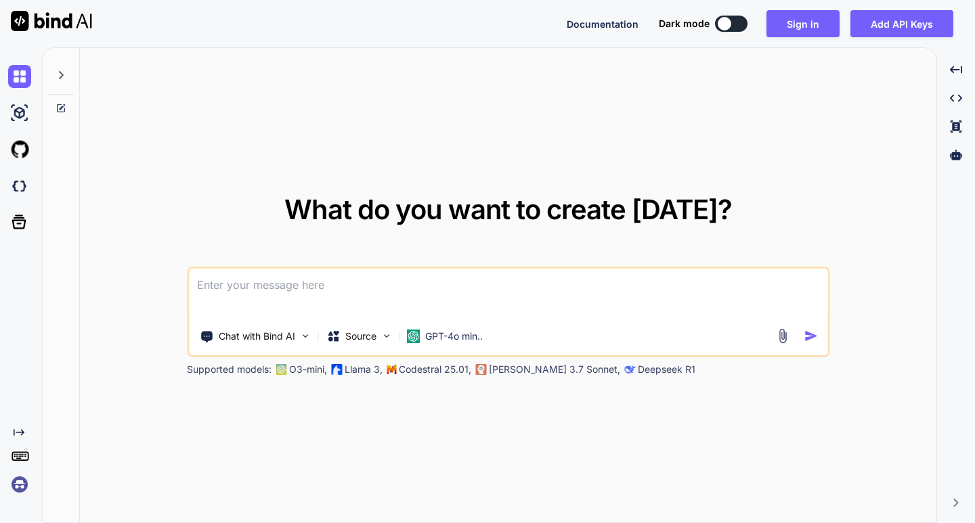
click at [858, 12] on button "Add API Keys" at bounding box center [901, 23] width 103 height 27
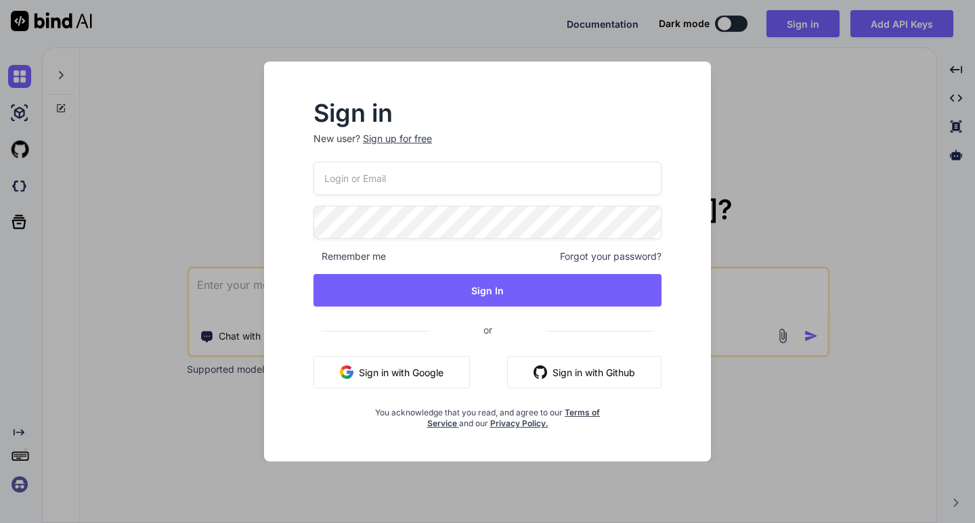
click at [379, 370] on button "Sign in with Google" at bounding box center [391, 372] width 156 height 32
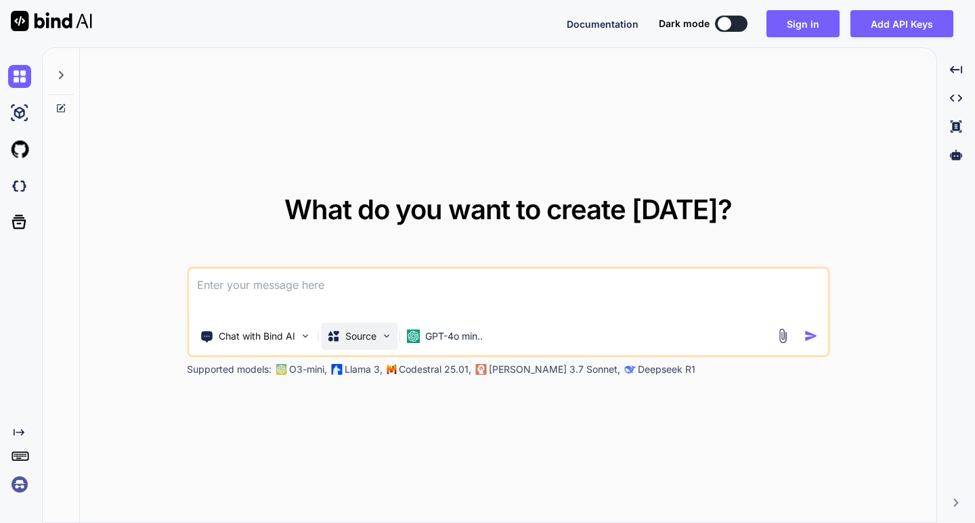
click at [341, 330] on div "Source" at bounding box center [351, 337] width 50 height 14
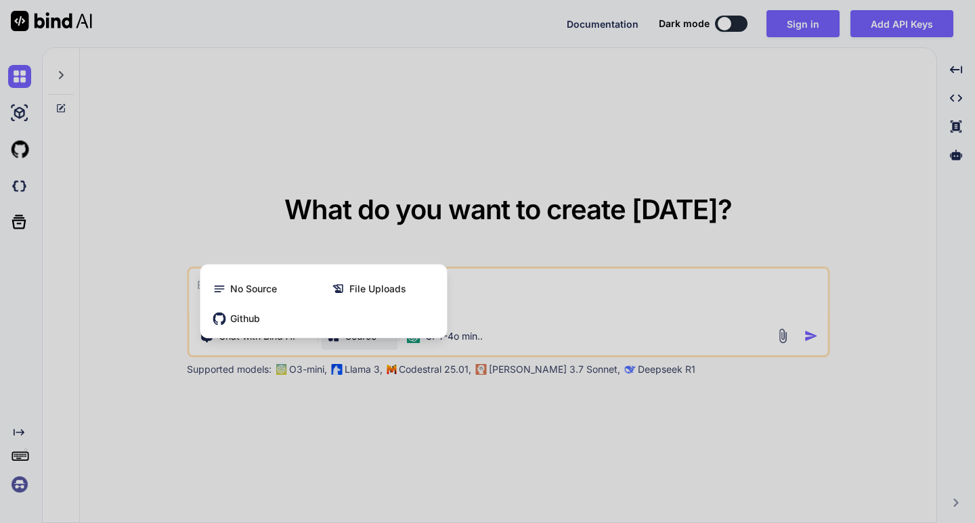
click at [351, 340] on div at bounding box center [487, 261] width 975 height 523
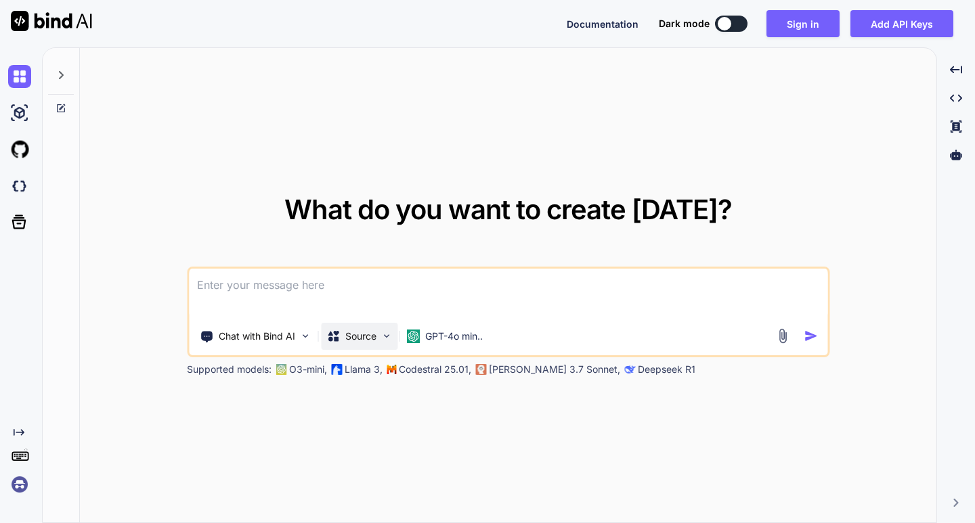
click at [370, 340] on p "Source" at bounding box center [360, 337] width 31 height 14
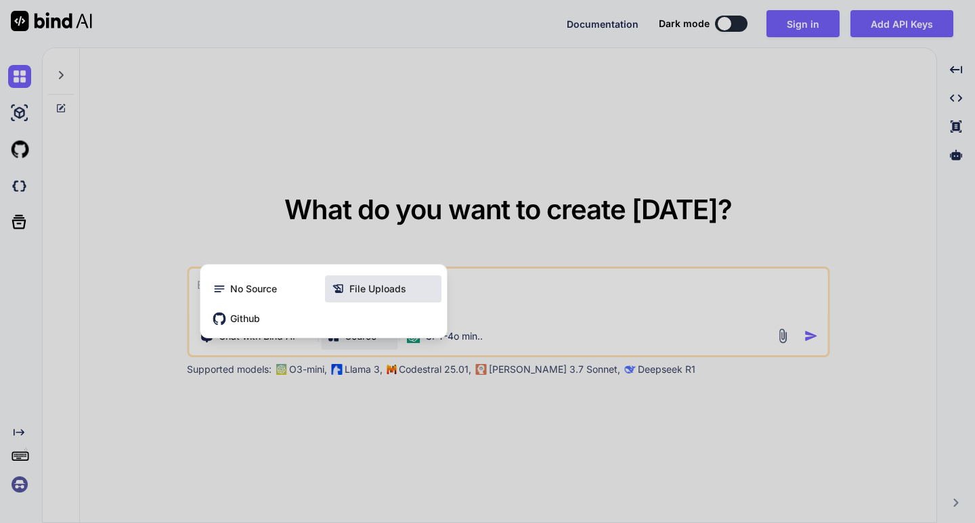
click at [342, 291] on icon at bounding box center [339, 289] width 14 height 14
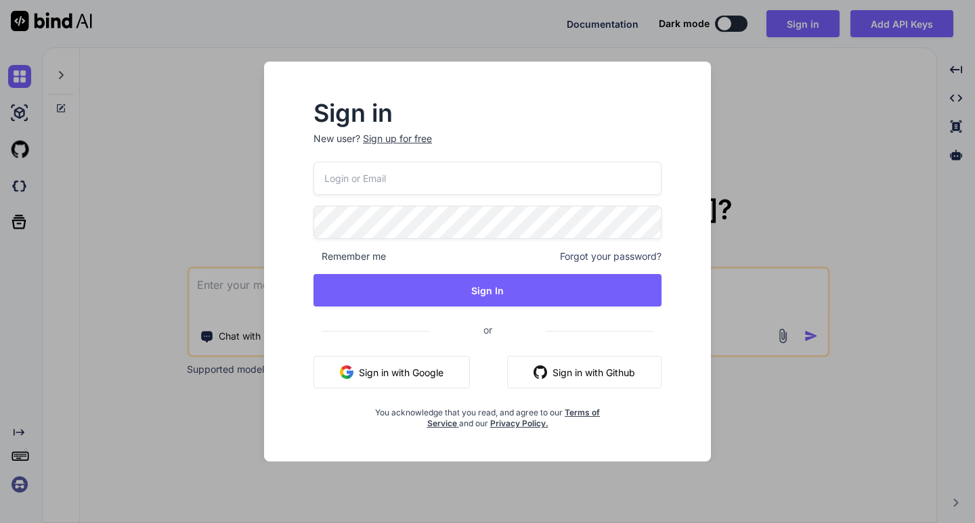
click at [385, 370] on button "Sign in with Google" at bounding box center [391, 372] width 156 height 32
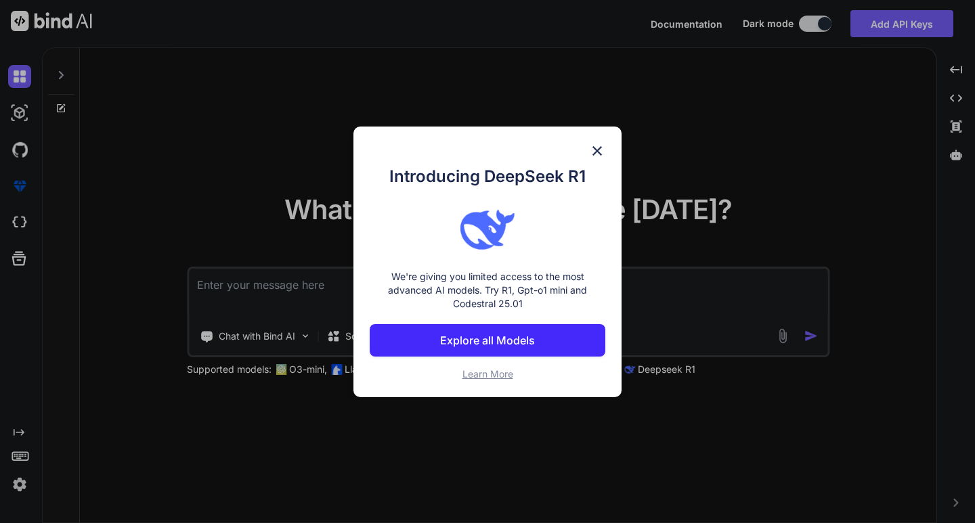
click at [589, 153] on img at bounding box center [597, 151] width 16 height 16
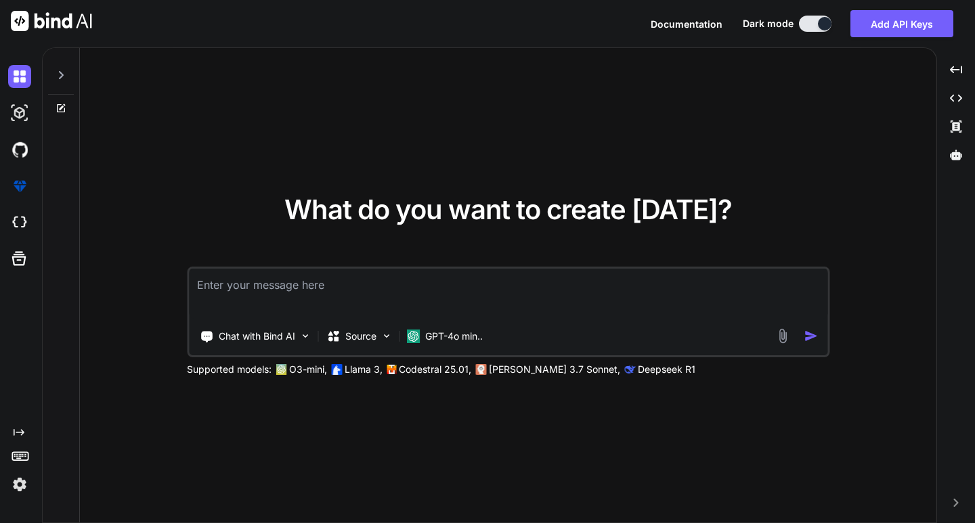
click at [307, 292] on textarea at bounding box center [508, 294] width 638 height 50
click at [324, 299] on textarea at bounding box center [508, 294] width 638 height 50
drag, startPoint x: 324, startPoint y: 299, endPoint x: 315, endPoint y: 300, distance: 8.2
click at [324, 299] on textarea at bounding box center [508, 294] width 638 height 50
type textarea "c"
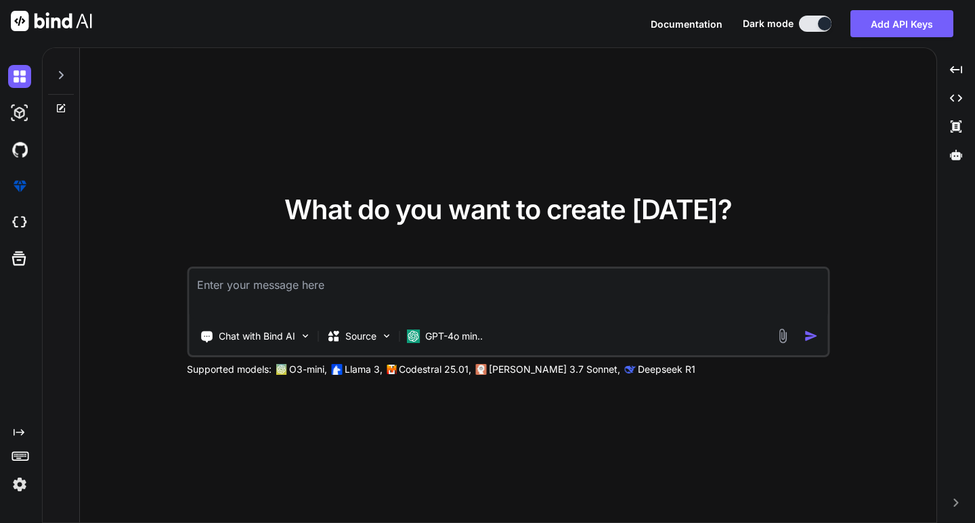
click at [238, 284] on textarea at bounding box center [508, 294] width 638 height 50
paste textarea ""Ultra-realistic 3D mobile app login screen, designed for a modern amusement pa…"
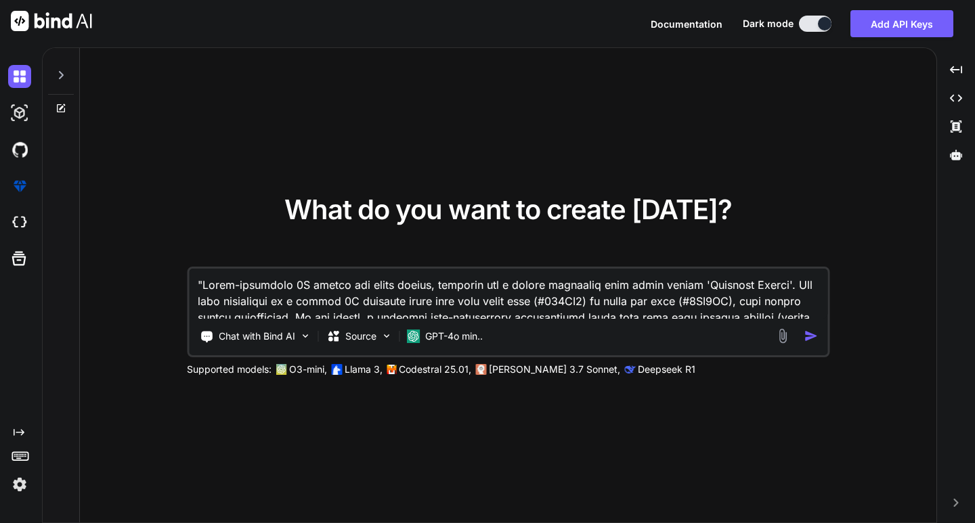
scroll to position [35, 0]
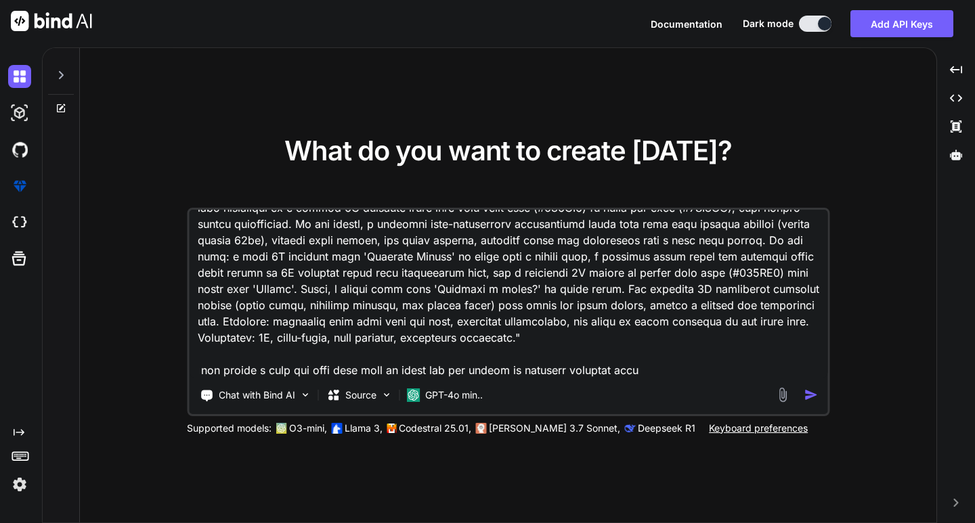
type textarea ""Ultra-realistic 3D mobile app login screen, designed for a modern amusement pa…"
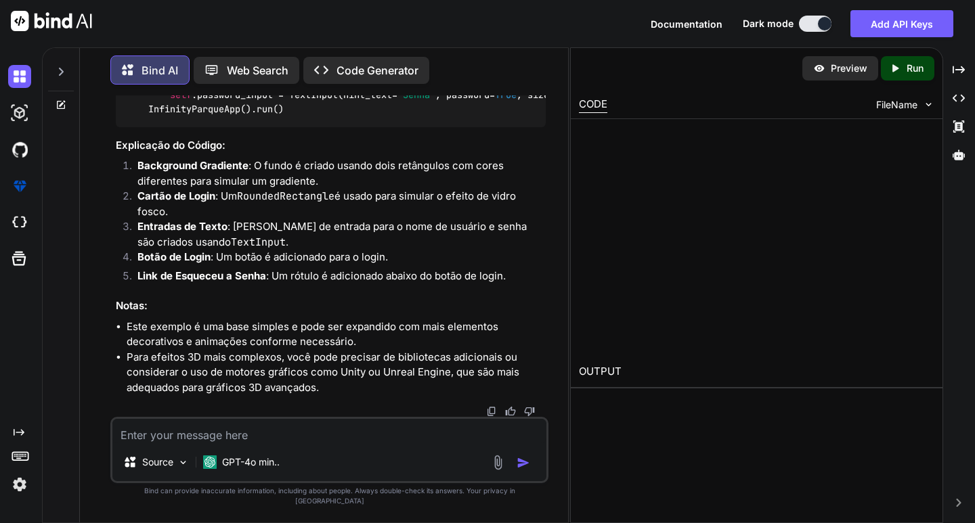
scroll to position [1174, 0]
drag, startPoint x: 369, startPoint y: 261, endPoint x: 291, endPoint y: 191, distance: 104.5
click at [291, 127] on div "from kivy.app import App from kivy.uix.boxlayout import BoxLayout from kivy.uix…" at bounding box center [330, 33] width 429 height 187
click at [918, 60] on div "Created with Pixso. Run" at bounding box center [907, 68] width 53 height 24
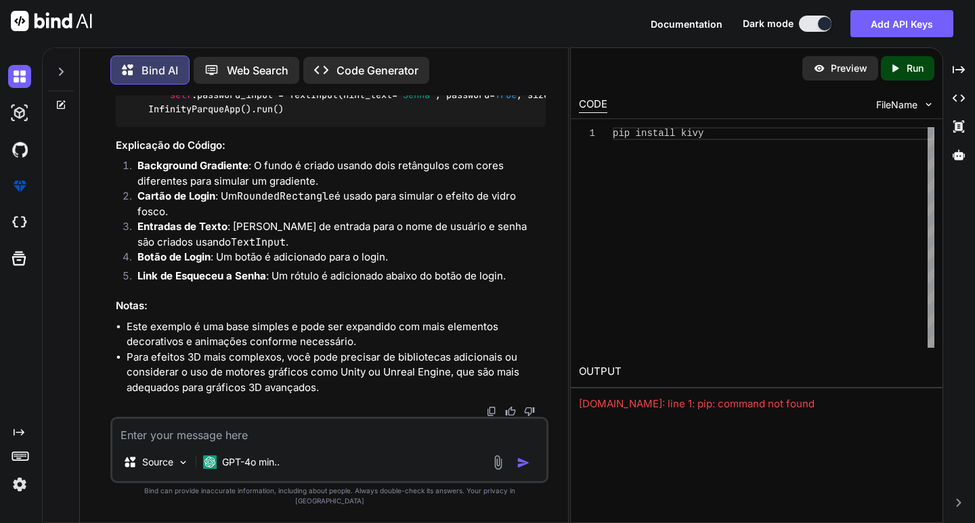
click at [897, 66] on icon "Created with Pixso." at bounding box center [895, 68] width 12 height 12
click at [846, 76] on div "Preview" at bounding box center [844, 68] width 76 height 24
click at [839, 59] on div "Preview" at bounding box center [840, 68] width 76 height 24
click at [828, 68] on div "Preview" at bounding box center [840, 68] width 76 height 24
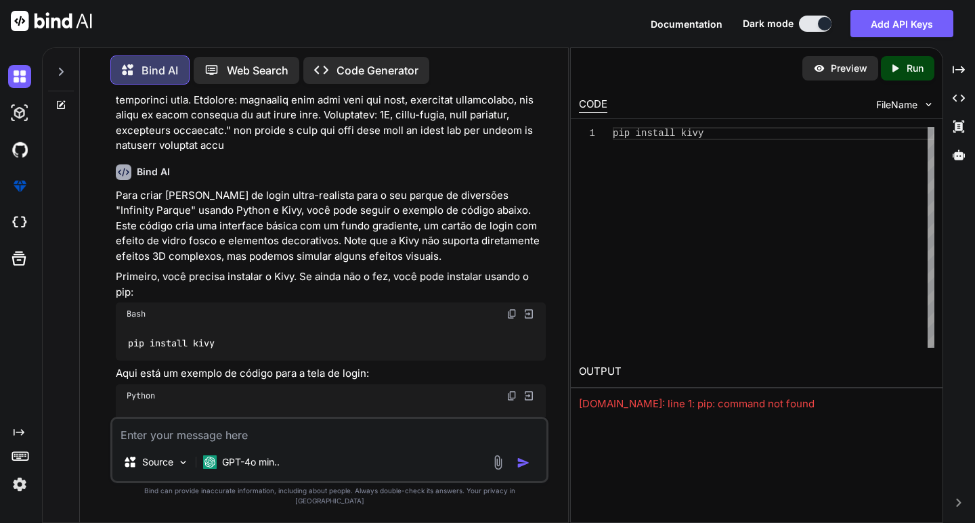
scroll to position [338, 0]
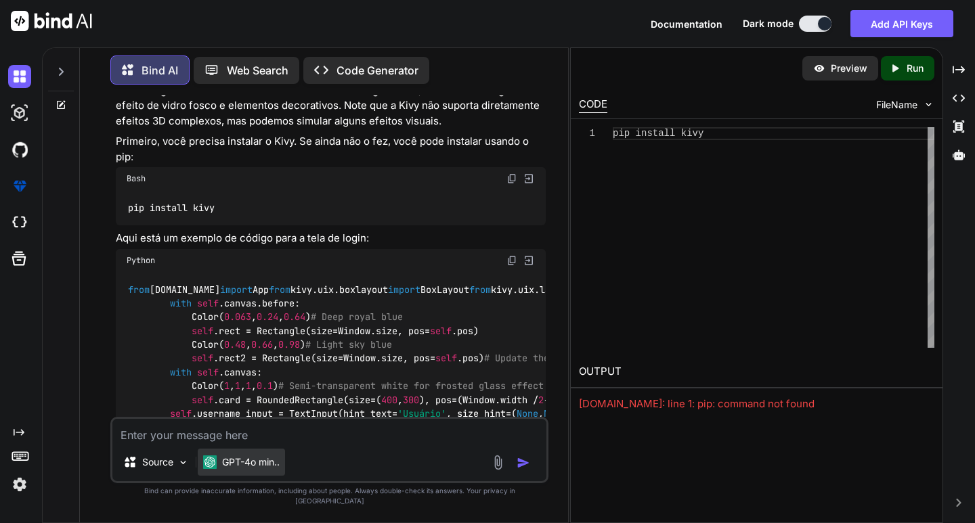
click at [259, 469] on p "GPT-4o min.." at bounding box center [251, 462] width 58 height 14
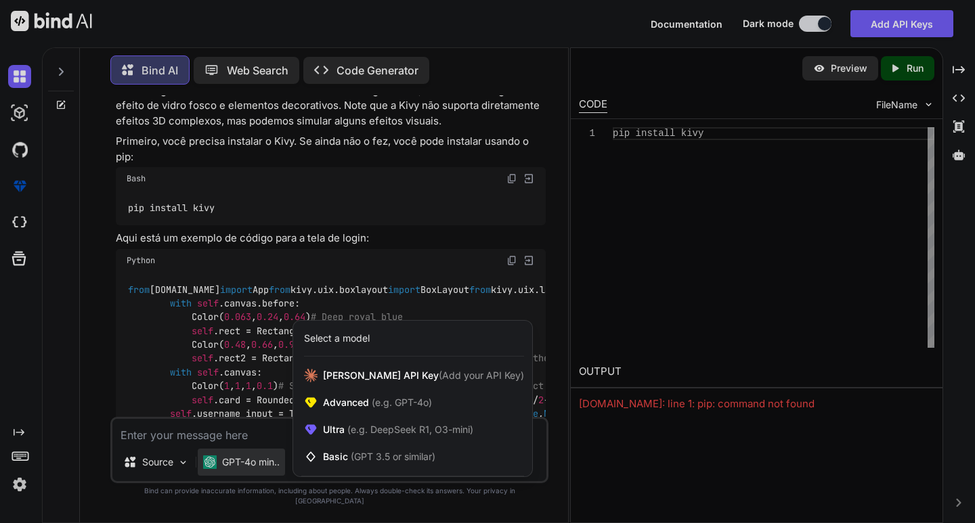
click at [22, 78] on div at bounding box center [487, 261] width 975 height 523
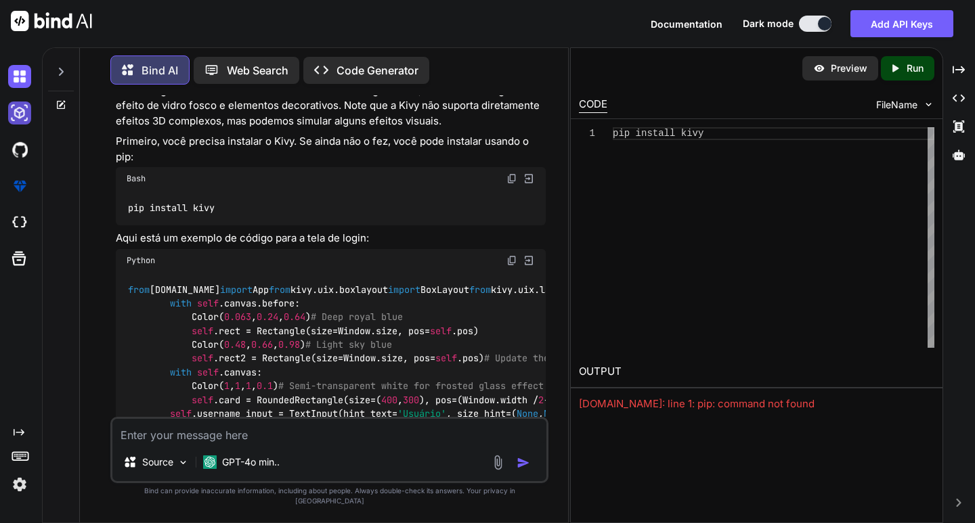
click at [14, 118] on img at bounding box center [19, 113] width 23 height 23
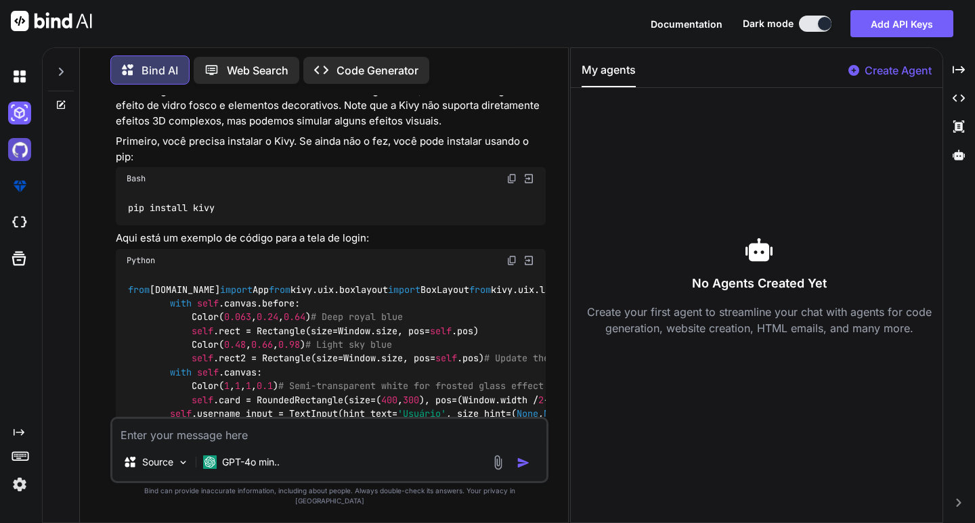
click at [24, 153] on img at bounding box center [19, 149] width 23 height 23
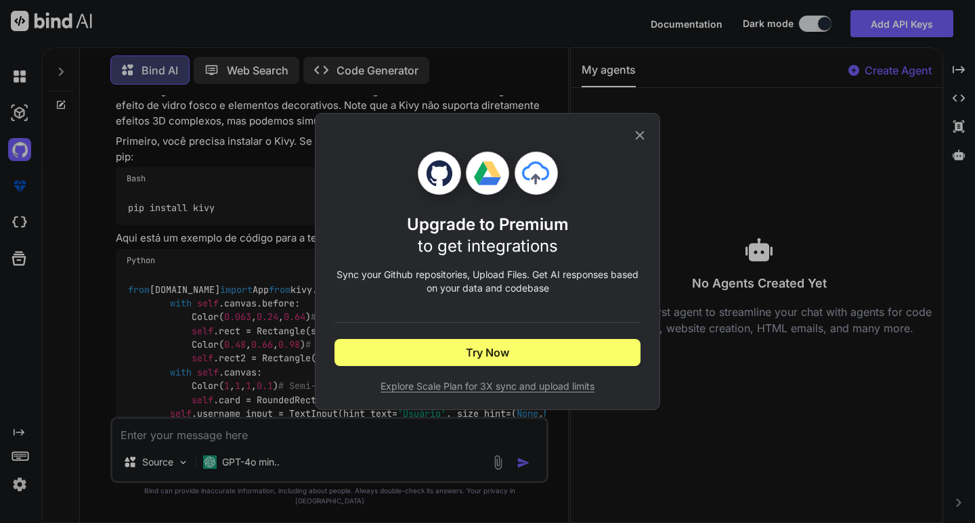
click at [28, 188] on div "Upgrade to Premium to get integrations Sync your Github repositories, Upload Fi…" at bounding box center [487, 261] width 975 height 523
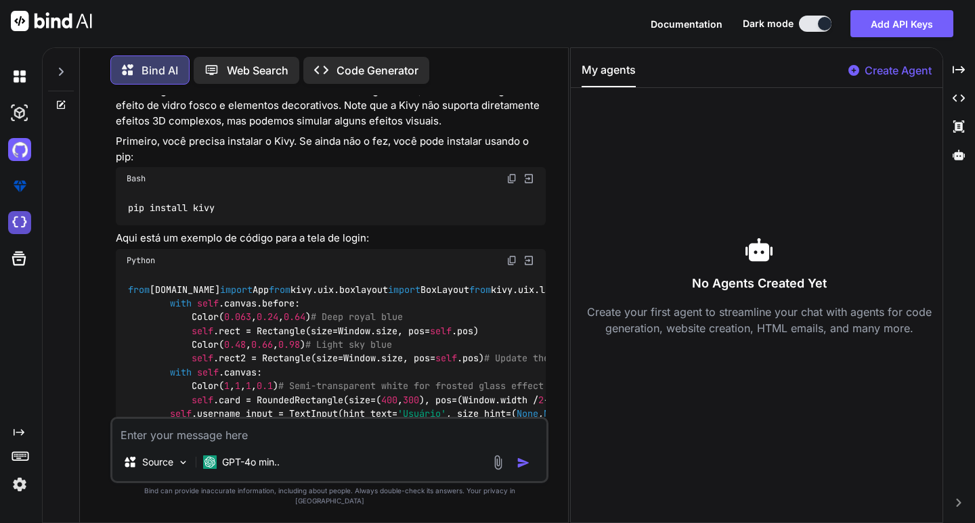
click at [14, 227] on img at bounding box center [19, 222] width 23 height 23
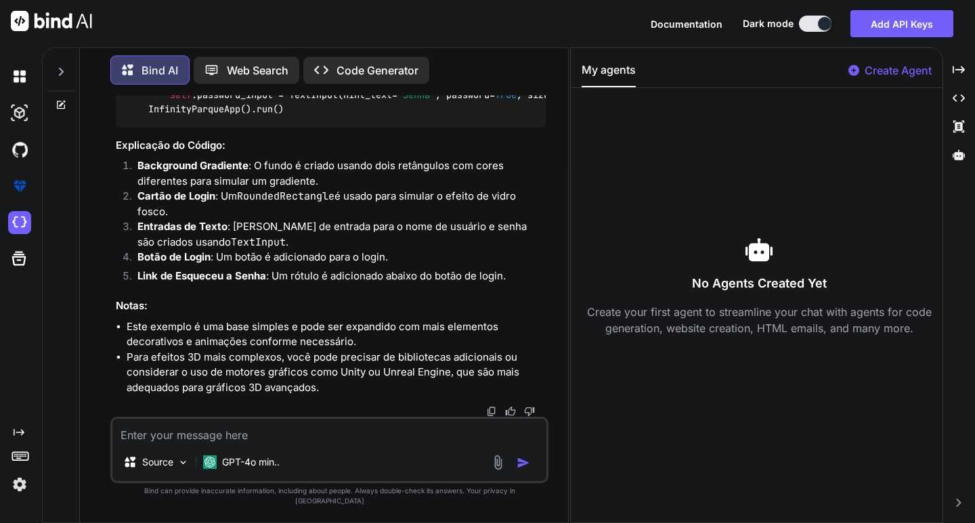
scroll to position [1218, 0]
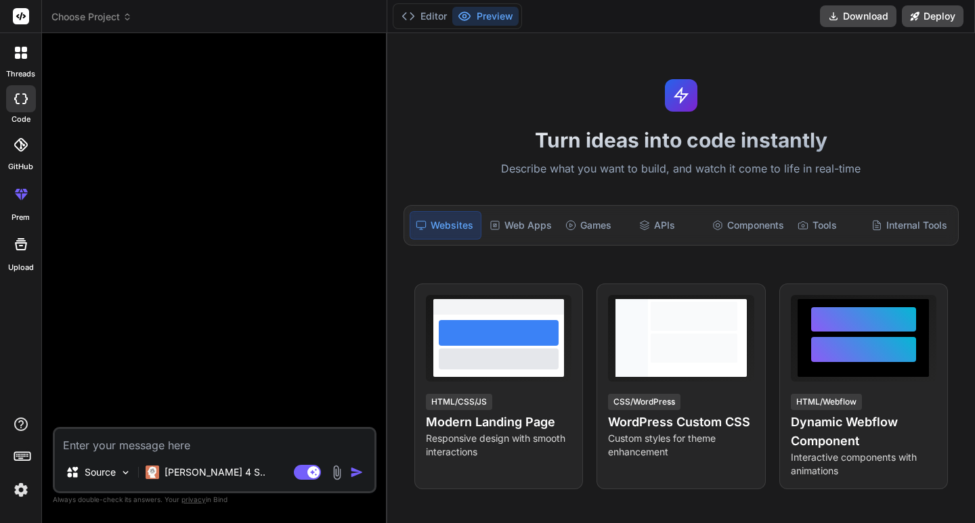
type textarea "x"
click at [135, 440] on textarea at bounding box center [214, 441] width 319 height 24
type textarea ""Ultra-realistic 3D mobile app login screen, designed for a modern amusement pa…"
type textarea "x"
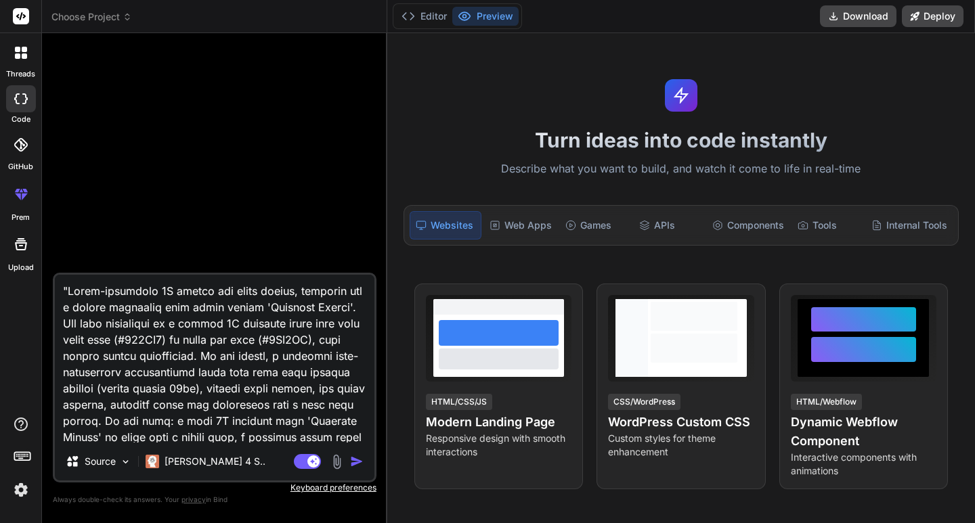
scroll to position [213, 0]
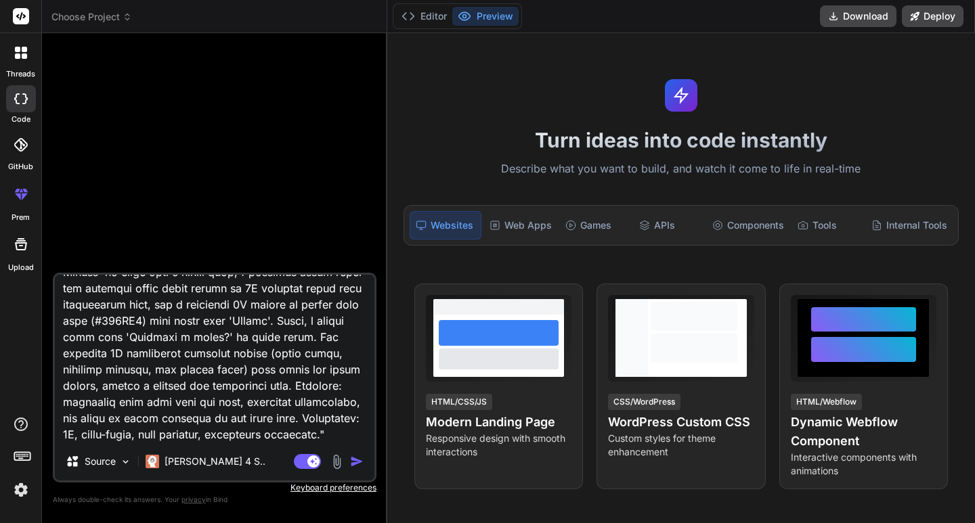
type textarea ""Ultra-realistic 3D mobile app login screen, designed for a modern amusement pa…"
click at [359, 465] on img "button" at bounding box center [357, 462] width 14 height 14
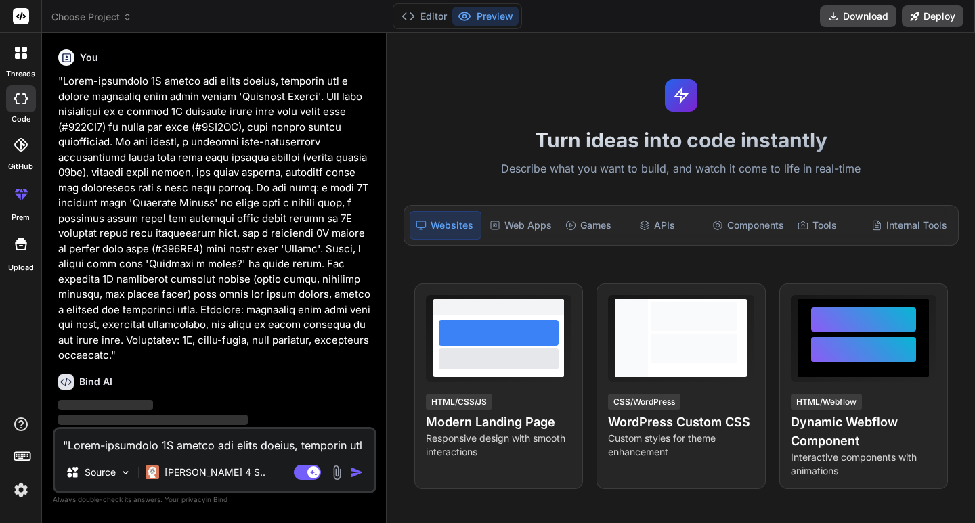
scroll to position [32, 0]
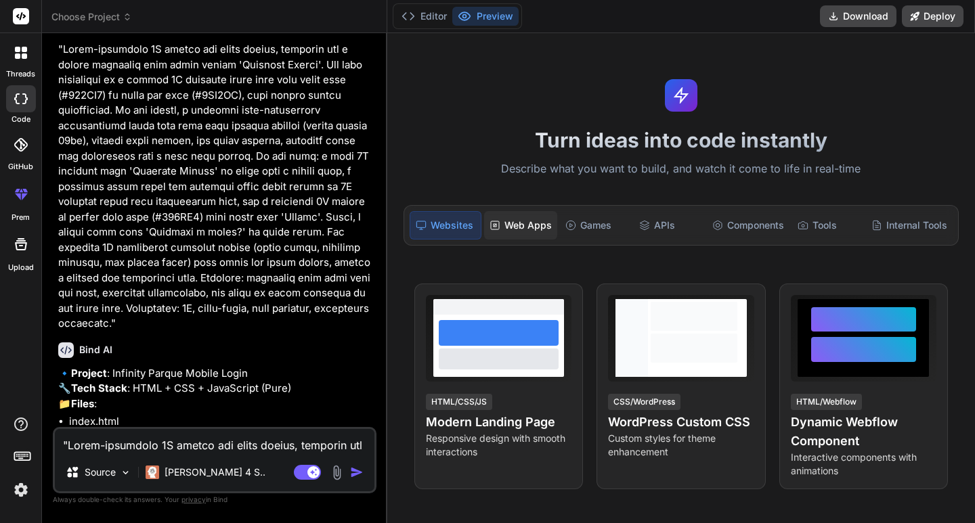
type textarea "x"
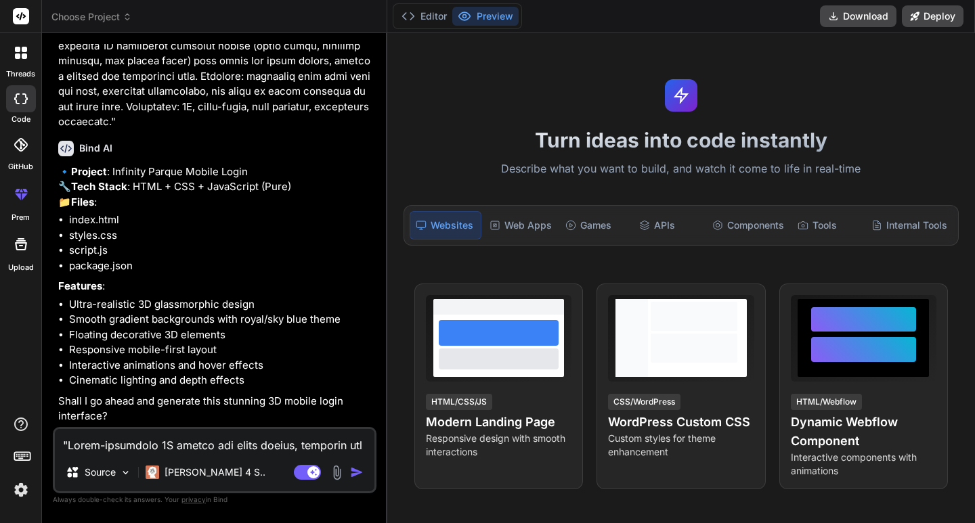
click at [154, 443] on textarea at bounding box center [214, 441] width 319 height 24
type textarea "e"
type textarea "x"
type textarea "e"
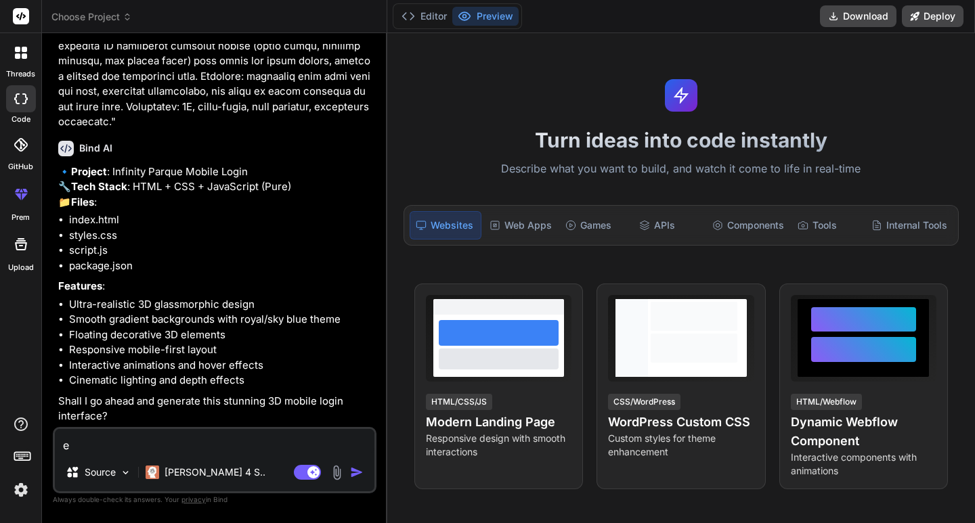
type textarea "x"
type textarea "e p"
type textarea "x"
type textarea "e pr"
type textarea "x"
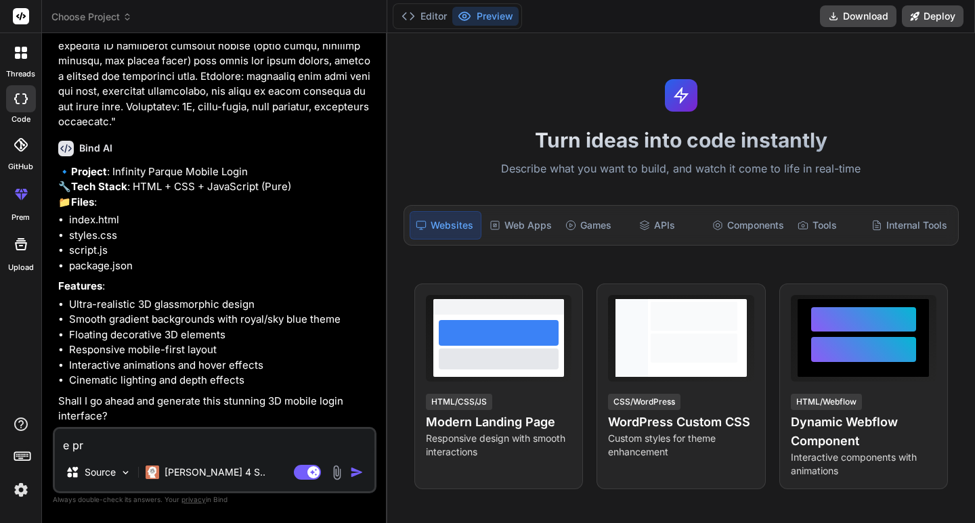
type textarea "e pra"
type textarea "x"
type textarea "e pra"
type textarea "x"
type textarea "e pra c"
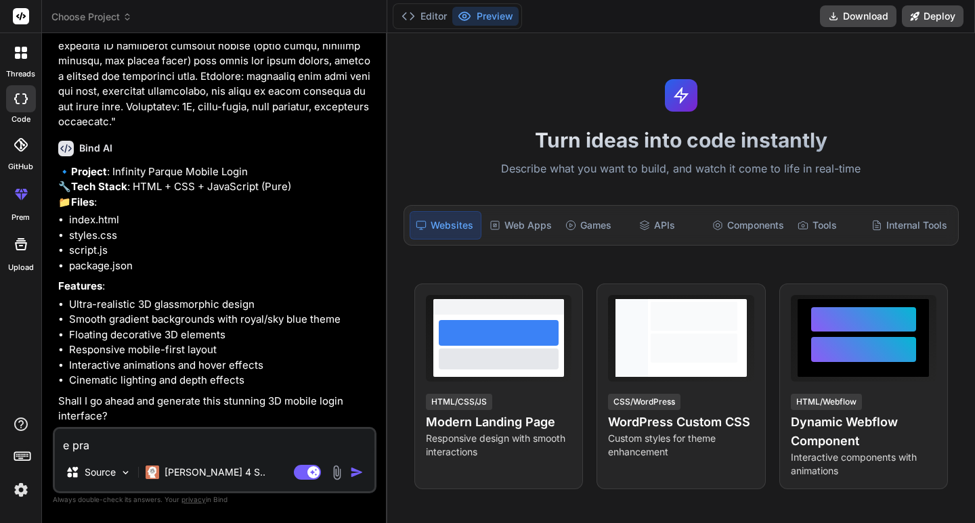
type textarea "x"
type textarea "e pra ci"
type textarea "x"
type textarea "e pra cir"
type textarea "x"
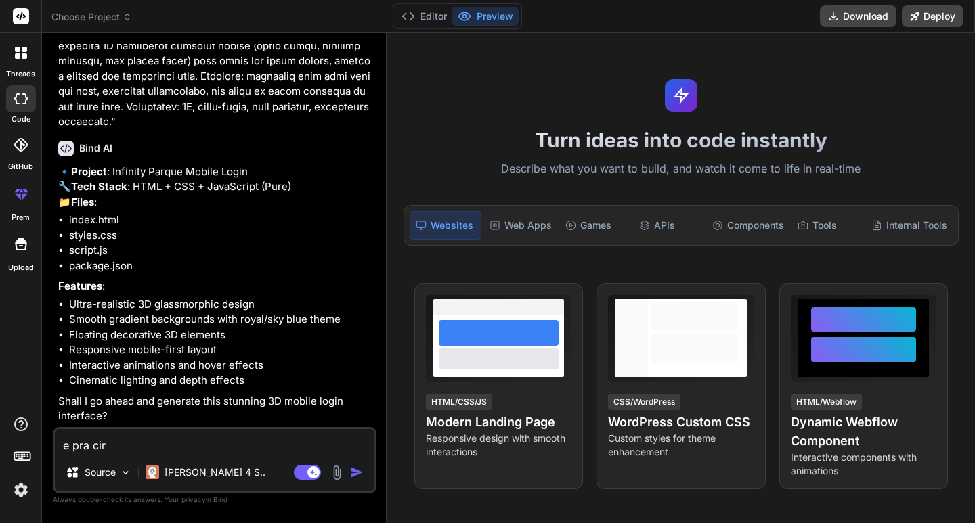
type textarea "e pra ci"
type textarea "x"
type textarea "e pra c"
type textarea "x"
type textarea "e pra cr"
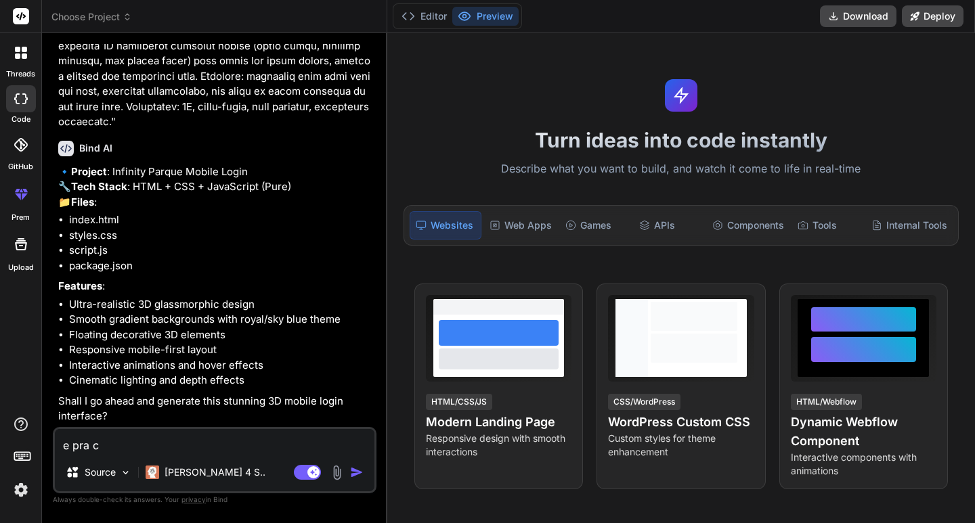
type textarea "x"
type textarea "e pra cri"
type textarea "x"
type textarea "e pra cria"
type textarea "x"
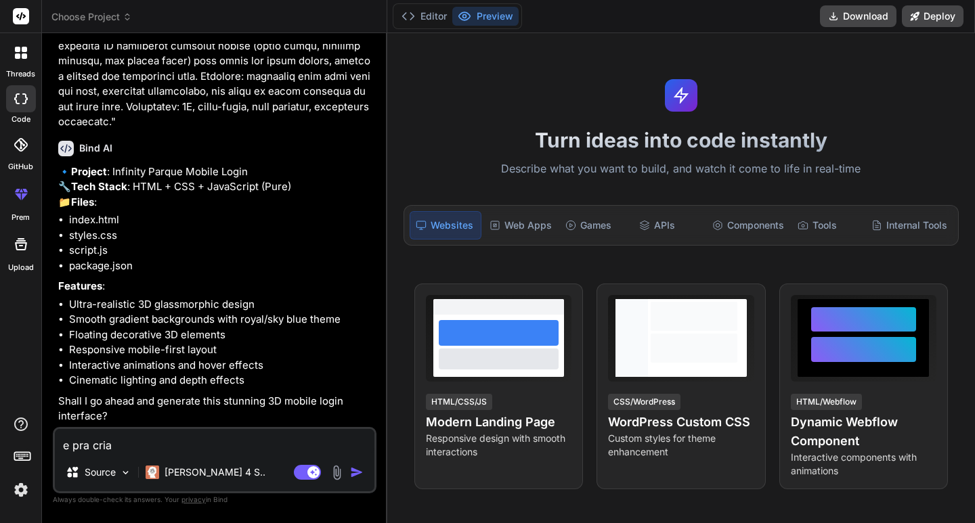
type textarea "e pra cria"
type textarea "x"
type textarea "e pra cria"
type textarea "x"
type textarea "e pra criar"
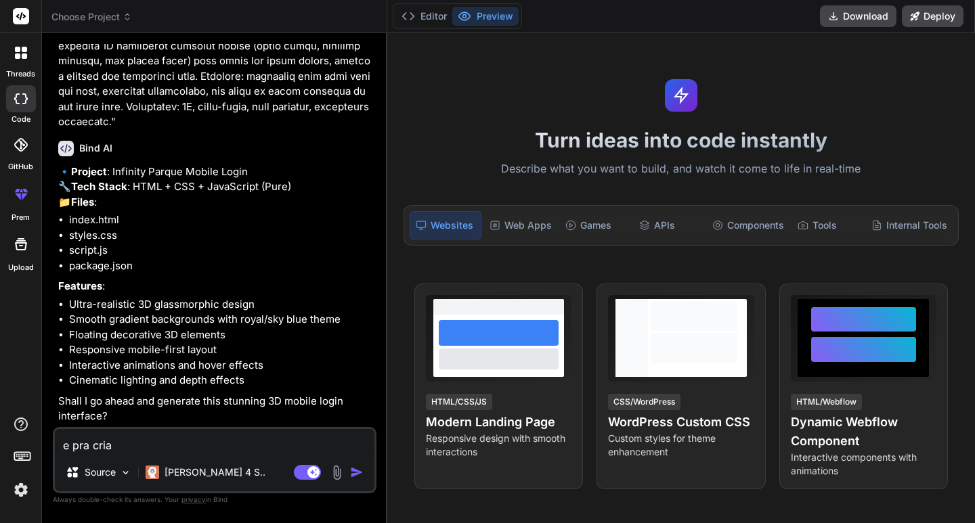
type textarea "x"
type textarea "e pra criar"
type textarea "x"
type textarea "e pra criar e"
type textarea "x"
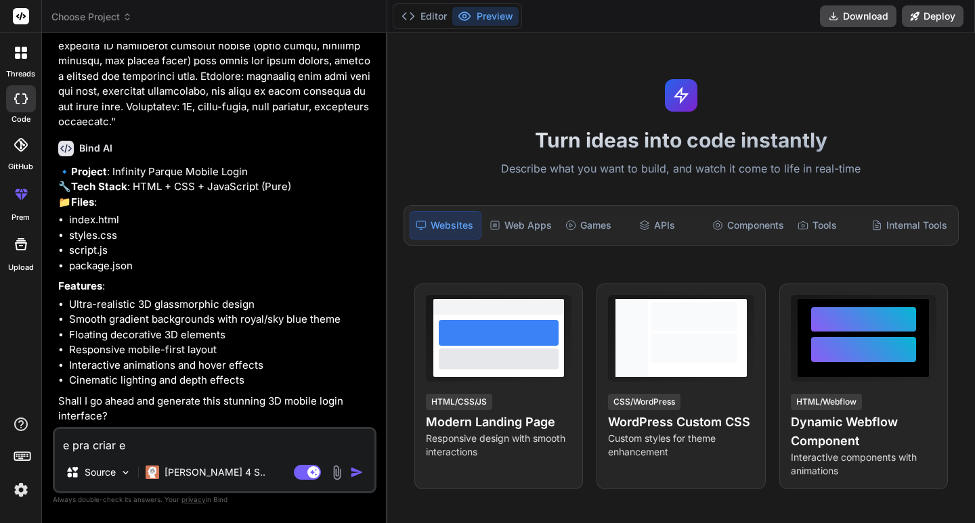
type textarea "e pra criar em"
type textarea "x"
type textarea "e pra criar em"
type textarea "x"
type textarea "e pra criar em p"
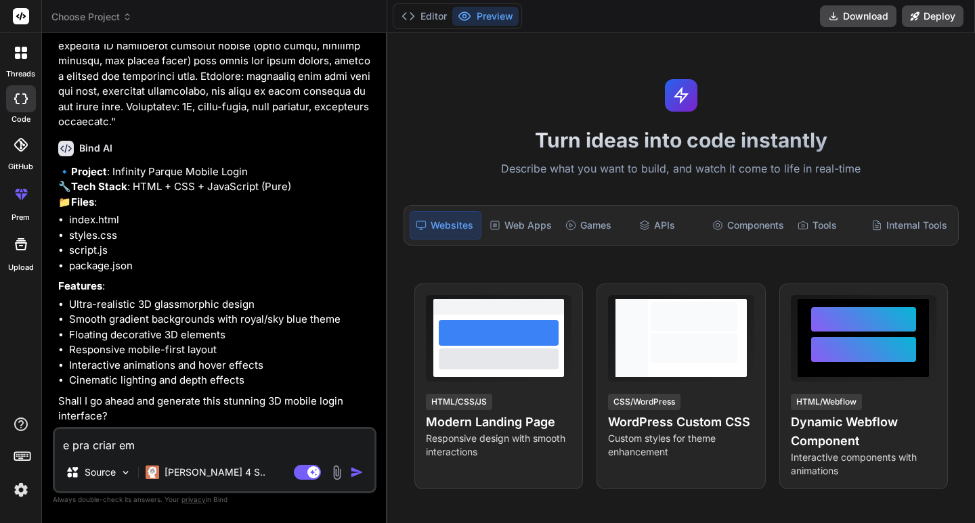
type textarea "x"
type textarea "e pra criar em py"
type textarea "x"
type textarea "e pra criar em pyt"
type textarea "x"
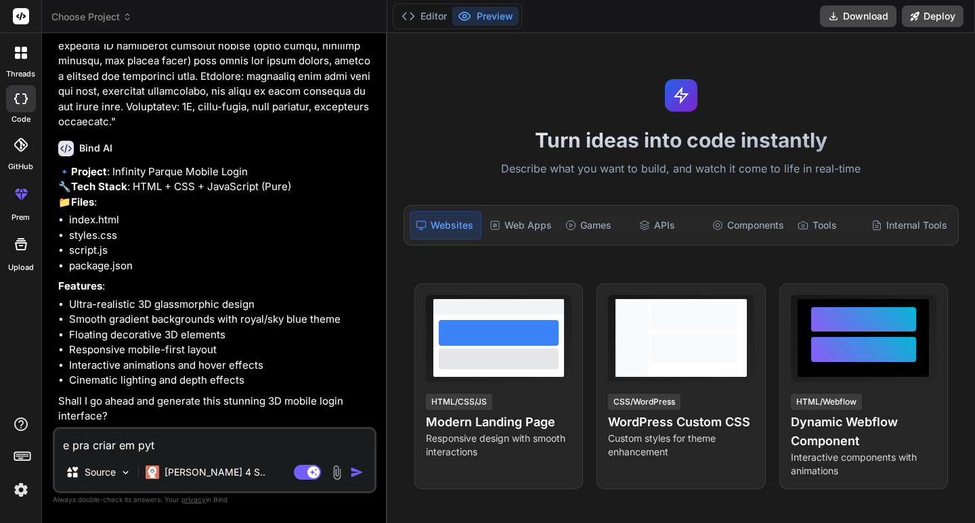
type textarea "e pra criar em pyth"
type textarea "x"
type textarea "e pra criar em pytho"
type textarea "x"
type textarea "e pra criar em python"
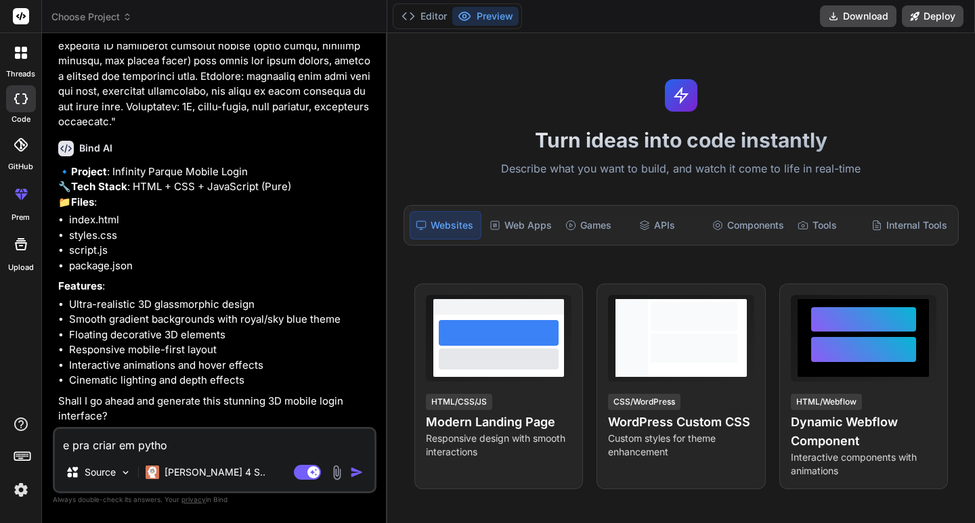
type textarea "x"
type textarea "e pra criar em python"
type textarea "x"
type textarea "e pra criar em python e"
type textarea "x"
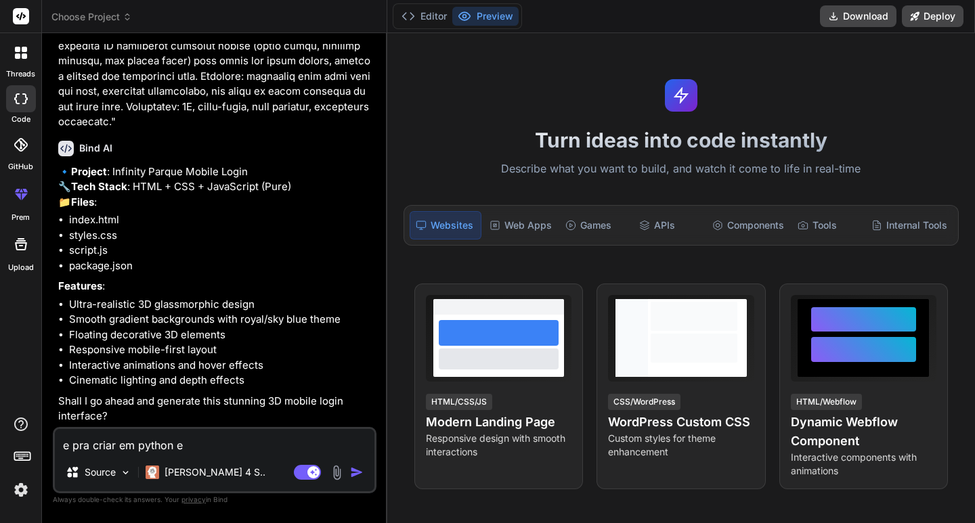
type textarea "e pra criar em python e"
type textarea "x"
type textarea "e pra criar em python e l"
type textarea "x"
type textarea "e pra criar em python e"
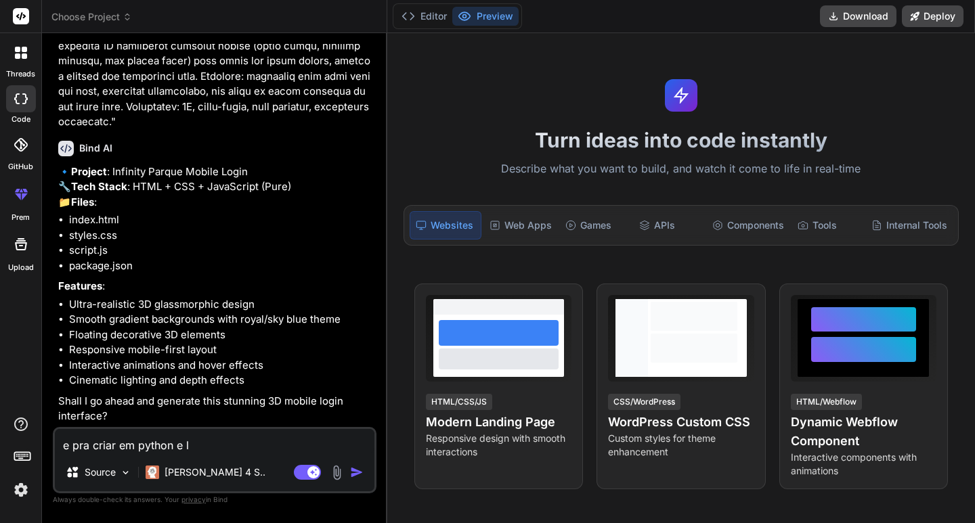
type textarea "x"
type textarea "e pra criar em python e k"
type textarea "x"
type textarea "e pra criar em python e ki"
type textarea "x"
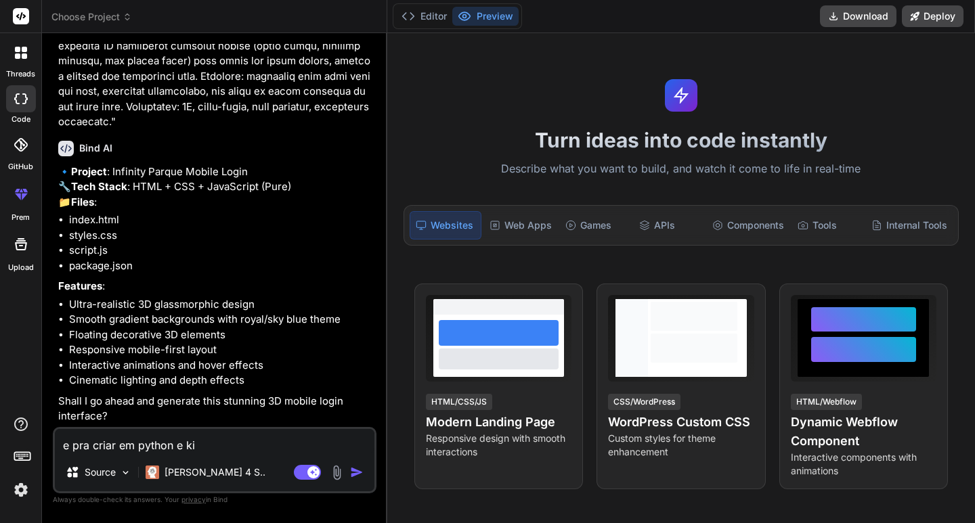
type textarea "e pra criar em python e kiv"
type textarea "x"
type textarea "e pra criar em python e kivy"
type textarea "x"
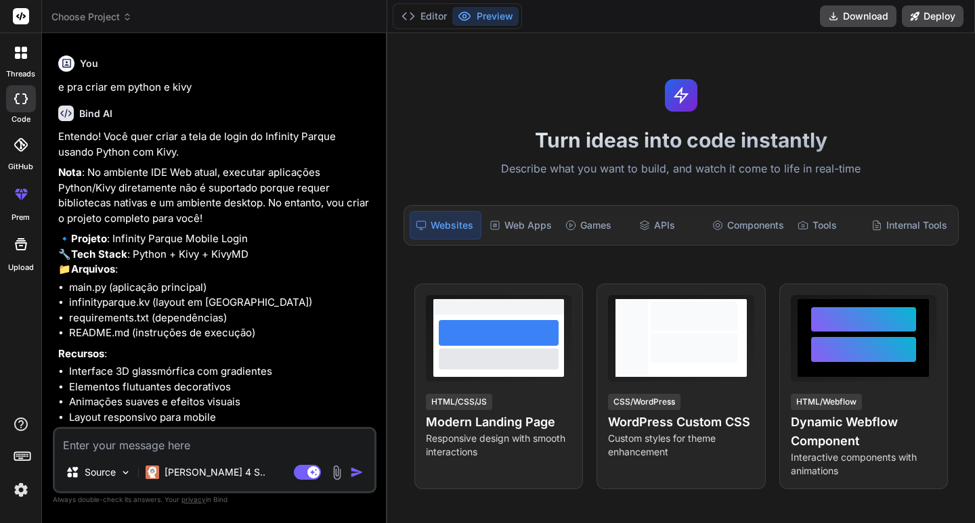
scroll to position [723, 0]
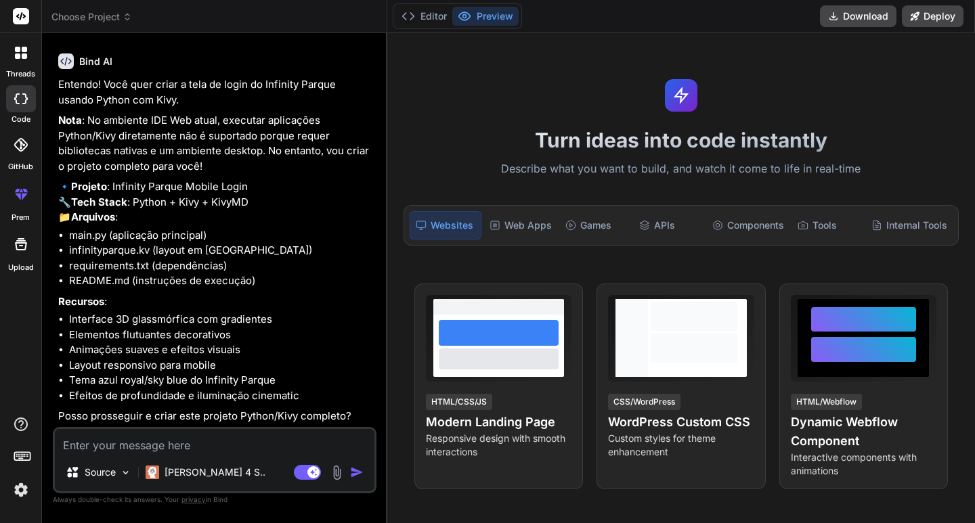
type textarea "x"
click at [200, 443] on textarea at bounding box center [214, 441] width 319 height 24
type textarea "s"
type textarea "x"
type textarea "si"
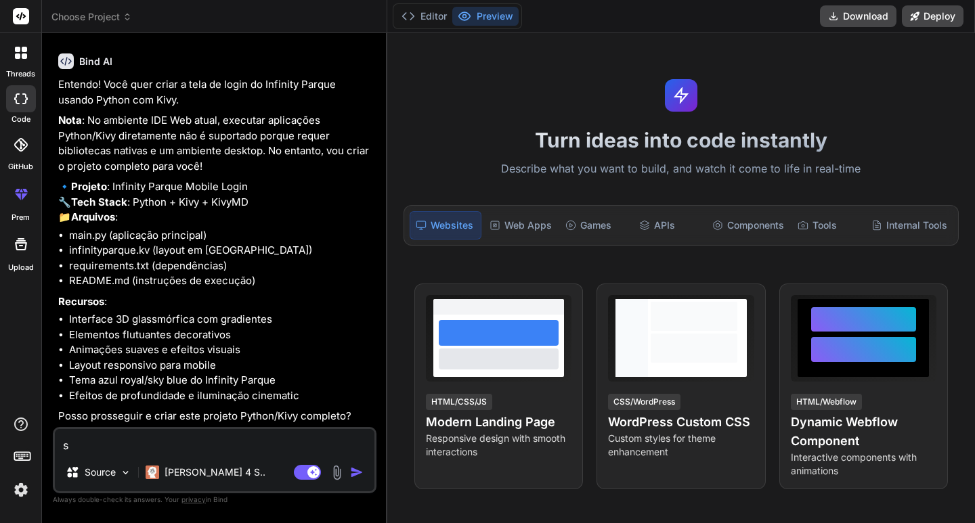
type textarea "x"
type textarea "si m"
type textarea "x"
type textarea "si m"
type textarea "x"
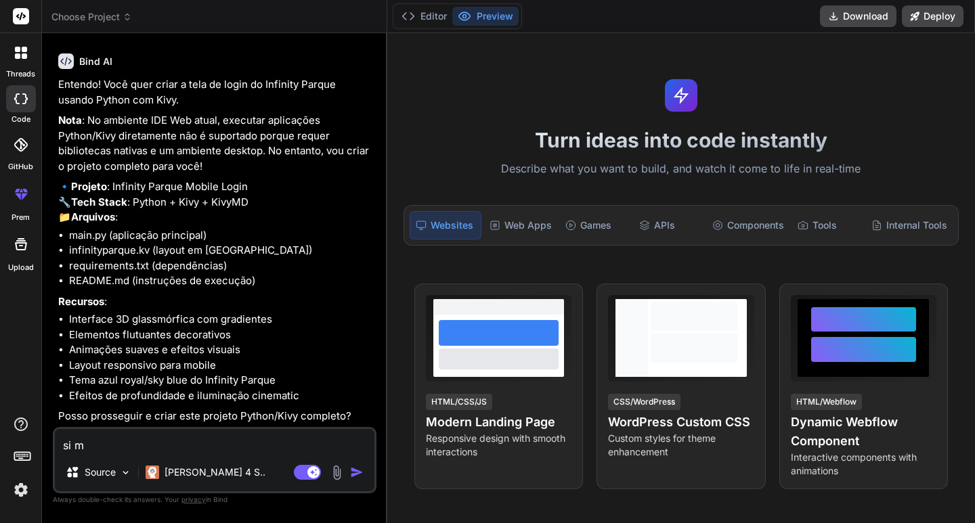
type textarea "si m p"
type textarea "x"
type textarea "si m pr"
type textarea "x"
type textarea "si m pro"
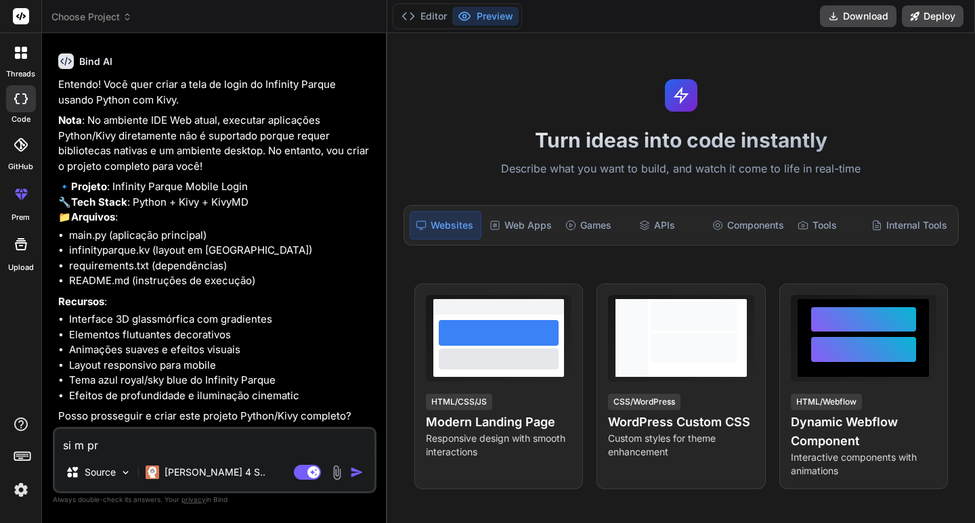
type textarea "x"
type textarea "si m pr"
type textarea "x"
type textarea "si m p"
type textarea "x"
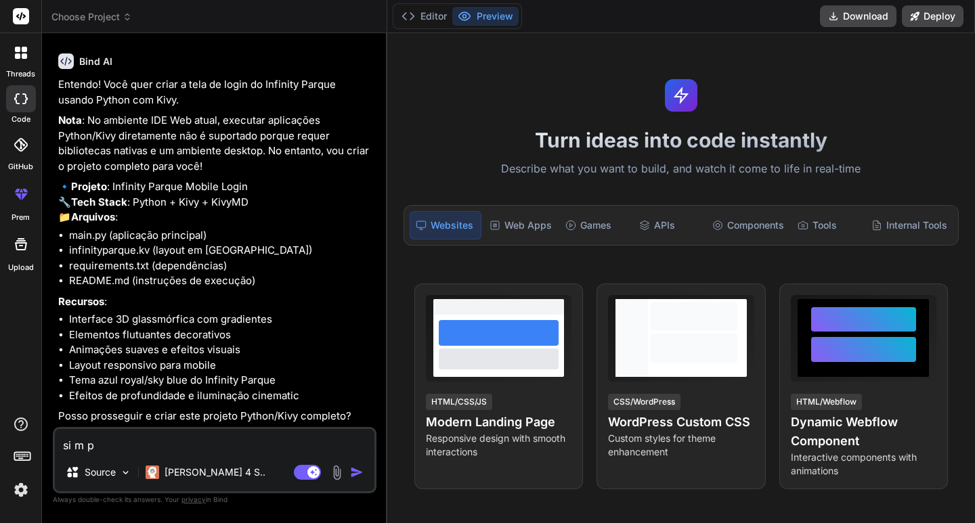
type textarea "si m"
type textarea "x"
type textarea "si m"
type textarea "x"
type textarea "si"
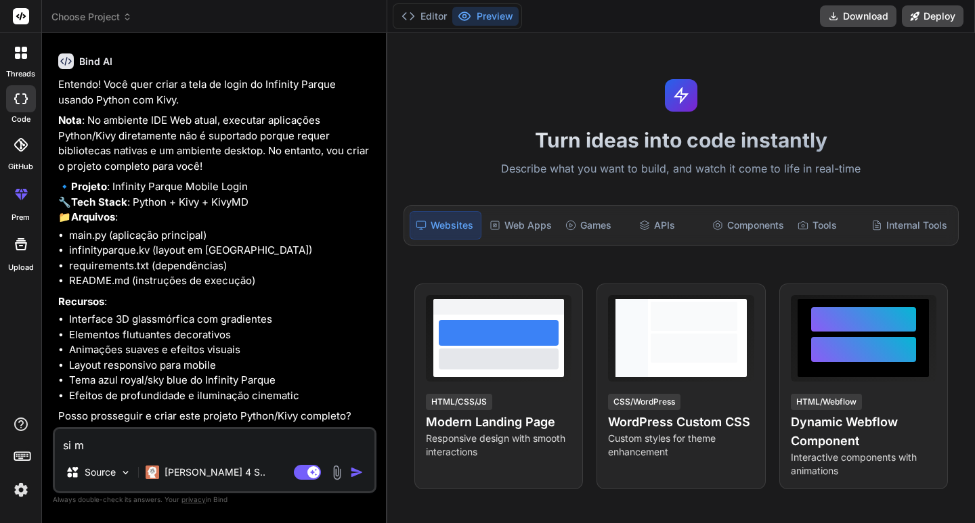
type textarea "x"
type textarea "si"
type textarea "x"
type textarea "sim"
type textarea "x"
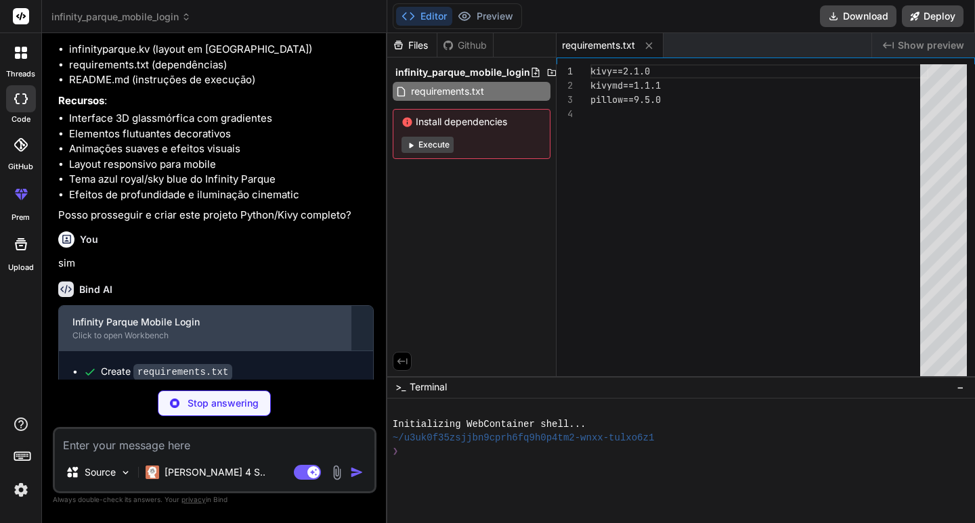
scroll to position [959, 0]
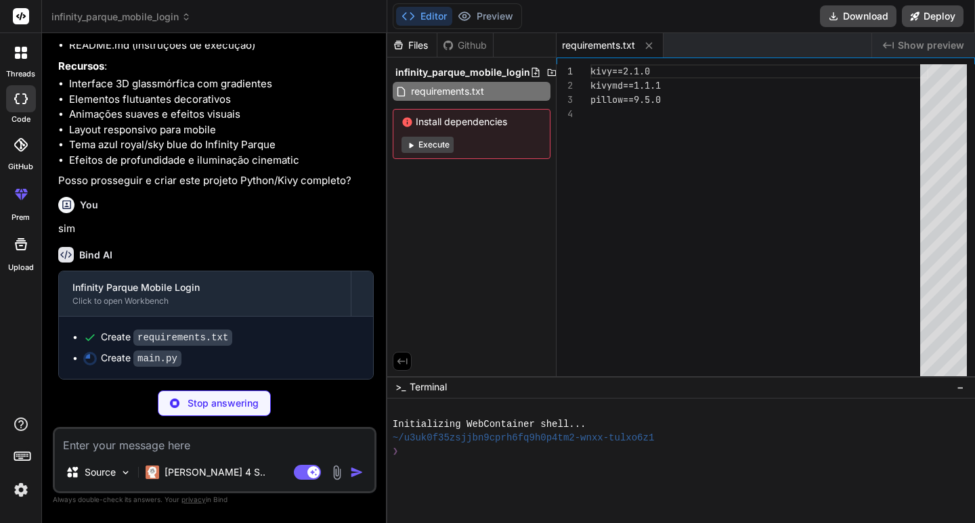
click at [416, 146] on button "Execute" at bounding box center [427, 145] width 52 height 16
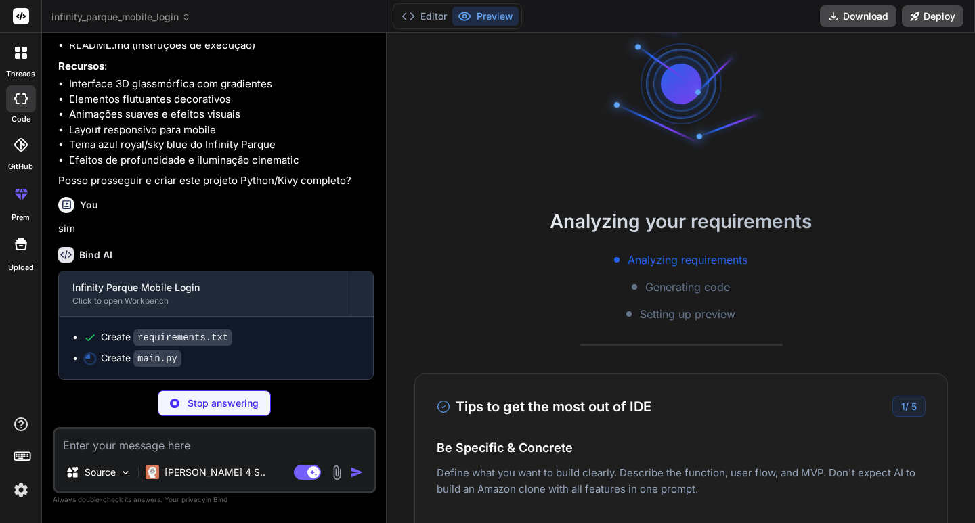
scroll to position [0, 0]
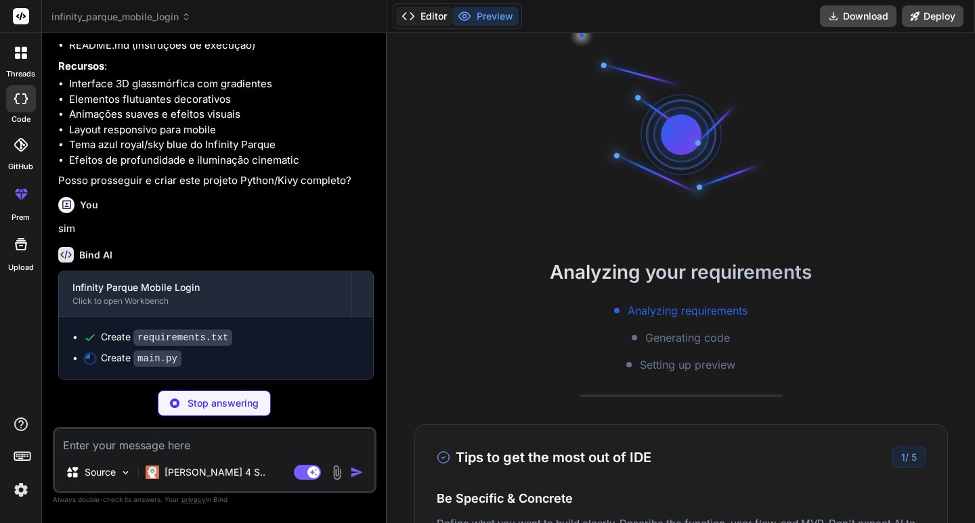
click at [411, 24] on button "Editor" at bounding box center [424, 16] width 56 height 19
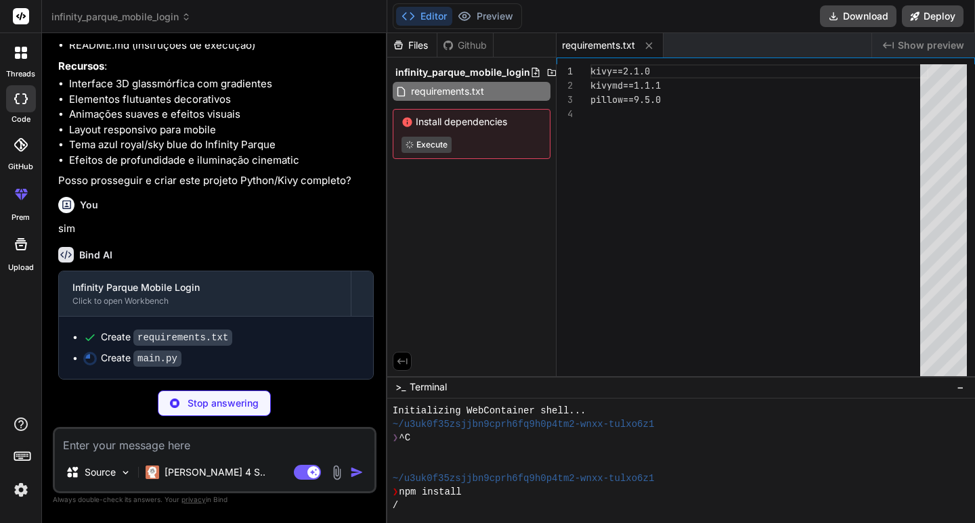
type textarea "x"
type textarea "if __name__ == "__main__": InfinityParqueApp().run()"
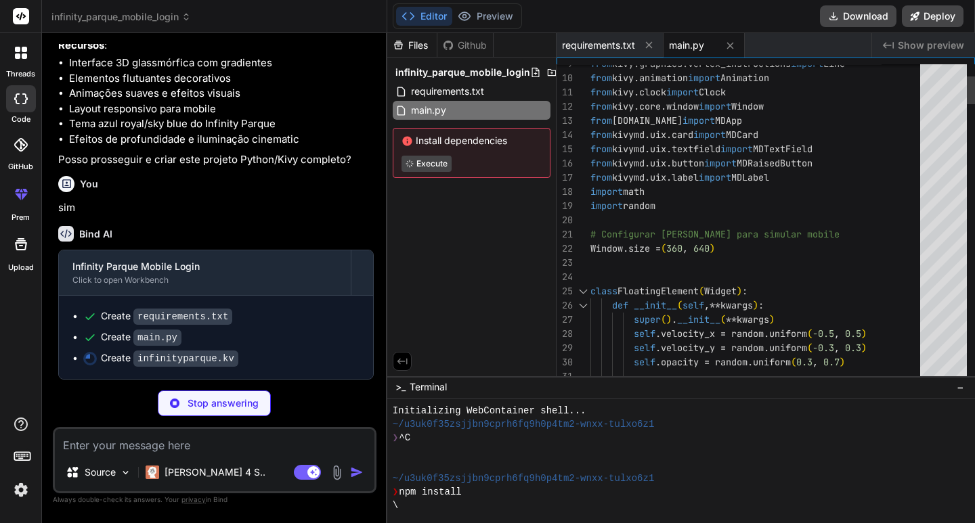
type textarea "x"
type textarea "canvas.after: PopMatrix"
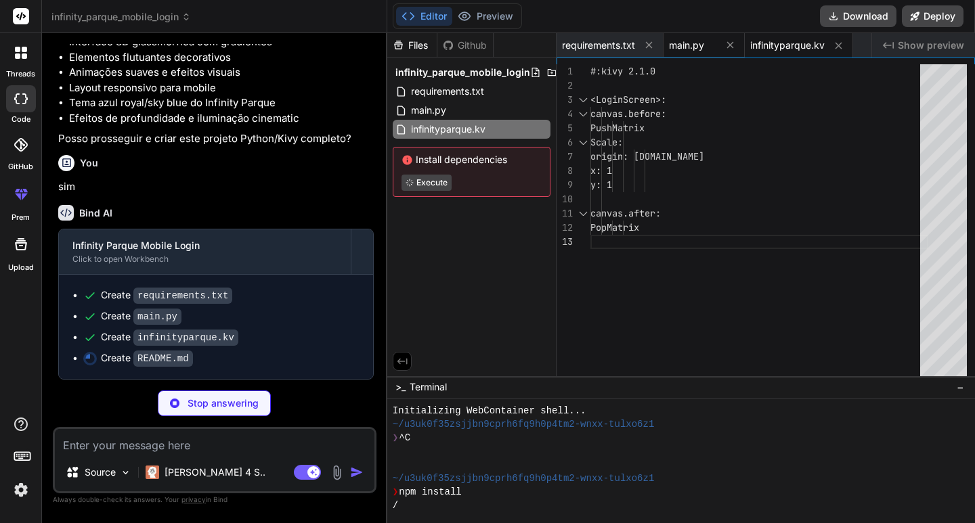
type textarea "x"
click at [703, 37] on div "main.py" at bounding box center [703, 45] width 81 height 24
type textarea "if __name__ == "__main__": InfinityParqueApp().run()"
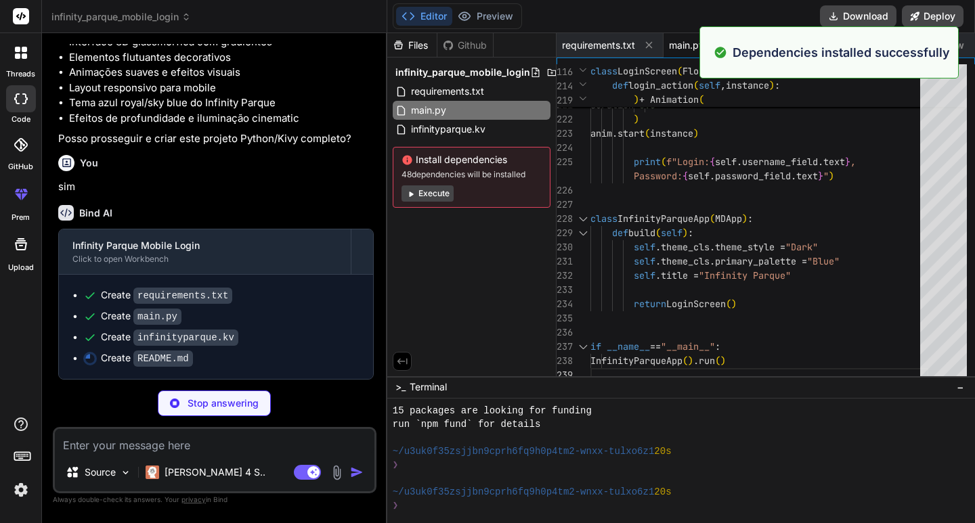
scroll to position [1001, 0]
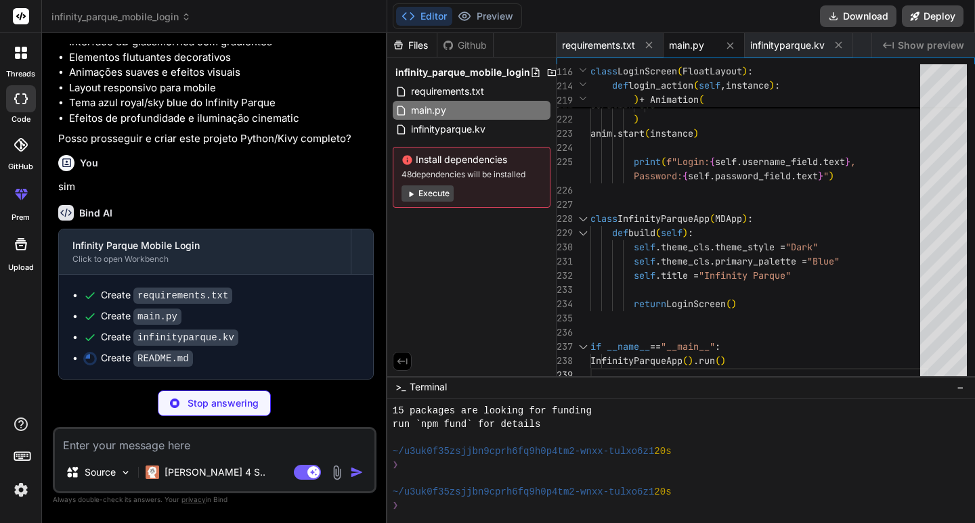
type textarea "x"
type textarea "- [ ] Suporte a biometria - [ ] Modo escuro/claro - [ ] Localização (PT/EN/ES) …"
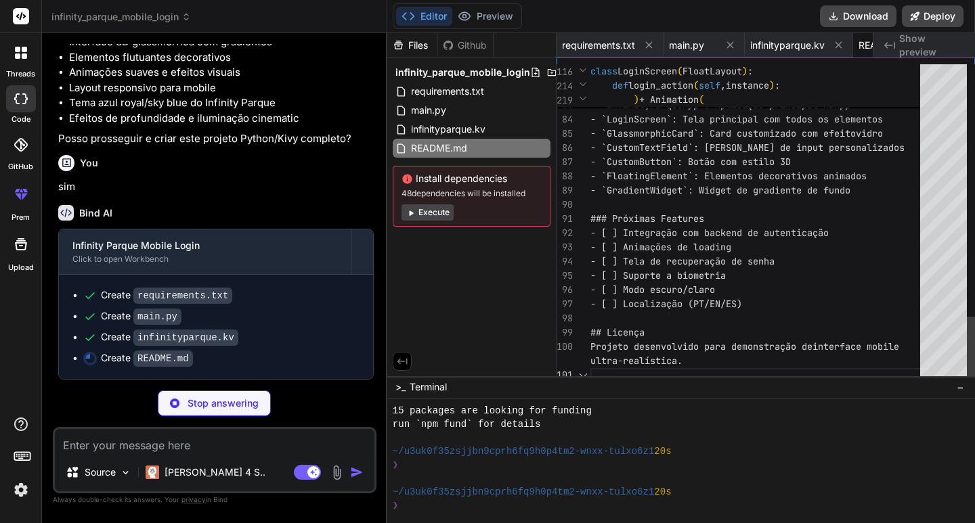
scroll to position [0, 70]
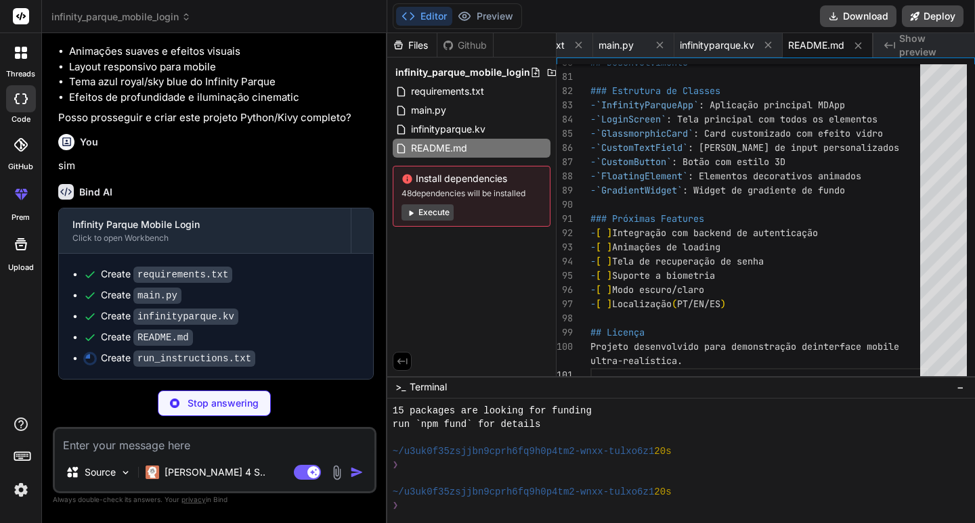
type textarea "x"
type textarea "- Linux: pode precisar de: sudo apt-get install python3-dev O aplicativo abrirá…"
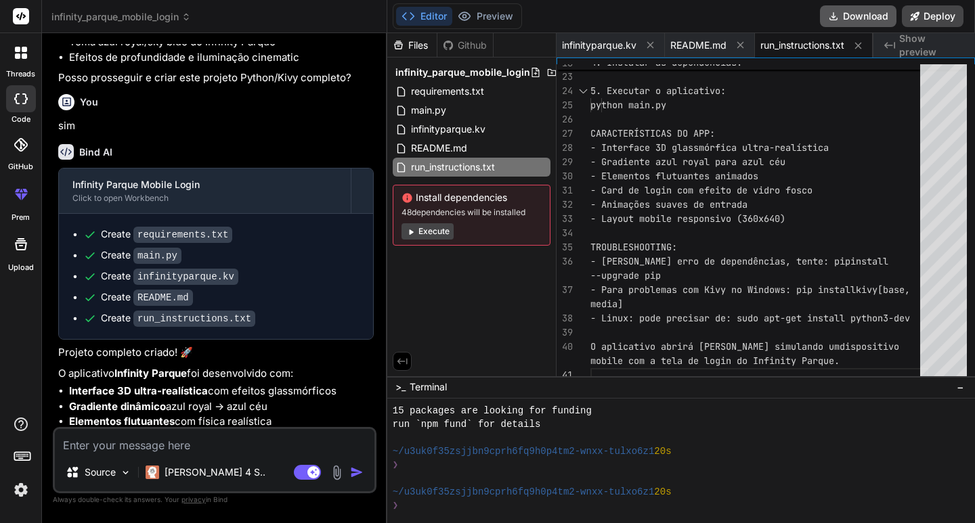
click at [837, 14] on icon at bounding box center [833, 16] width 11 height 11
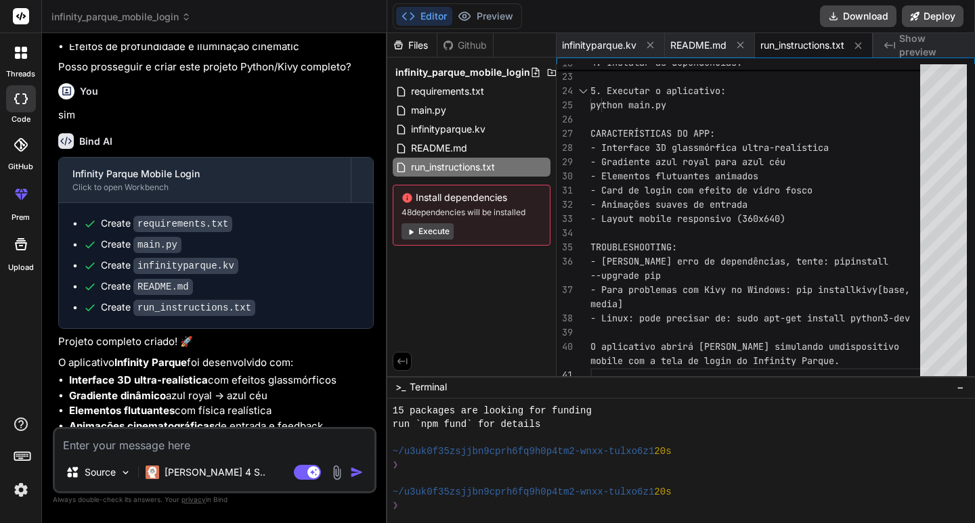
scroll to position [1215, 0]
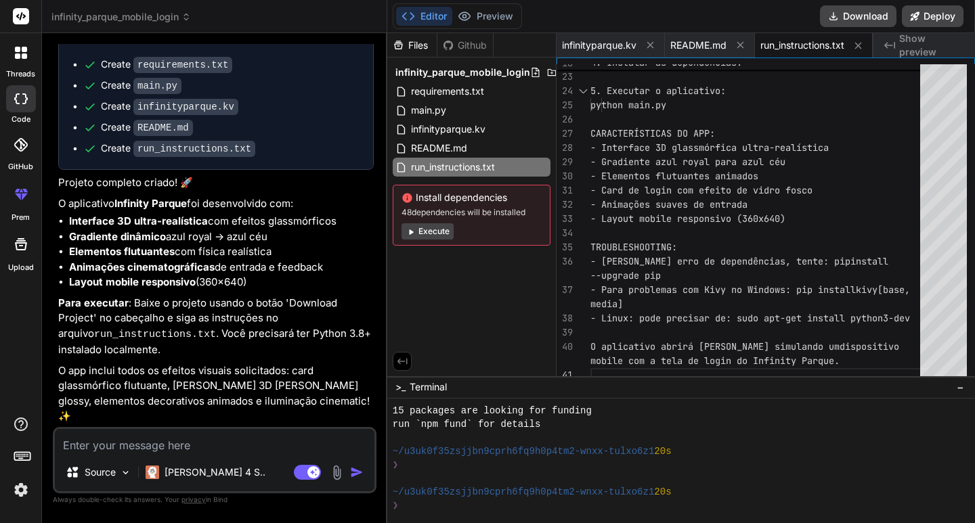
click at [141, 452] on textarea at bounding box center [214, 441] width 319 height 24
click at [216, 454] on div "Source [PERSON_NAME] 4 S.. Agent Mode. When this toggle is activated, AI automa…" at bounding box center [215, 460] width 324 height 66
click at [162, 474] on div "[PERSON_NAME] 4 S.." at bounding box center [206, 473] width 120 height 14
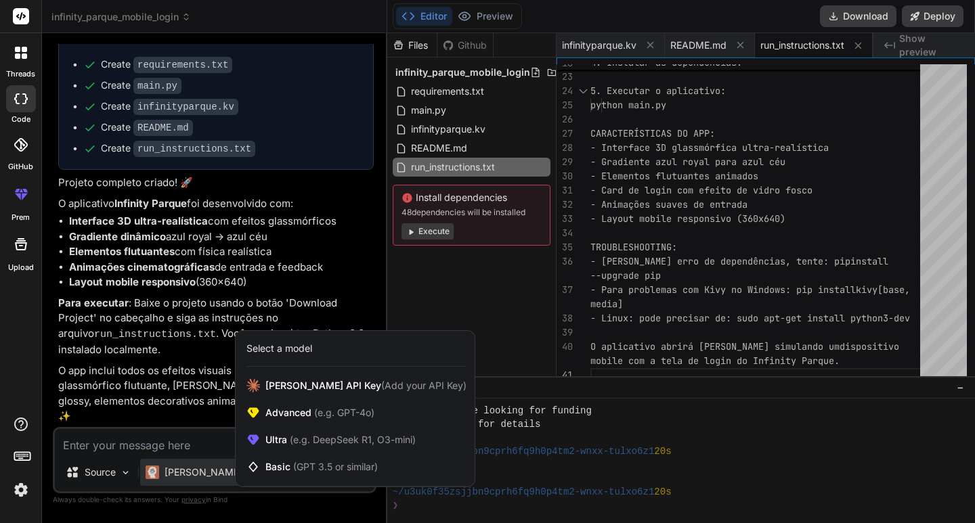
click at [143, 414] on div at bounding box center [487, 261] width 975 height 523
type textarea "x"
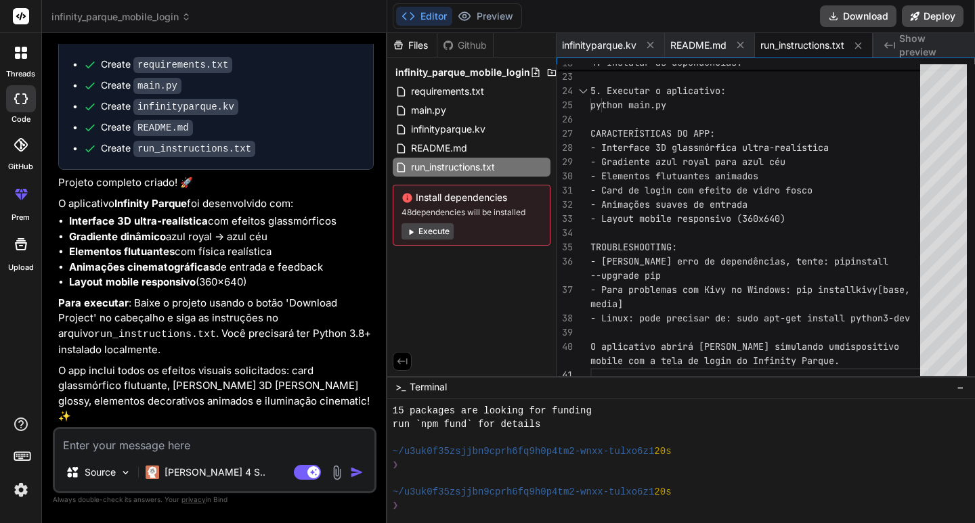
click at [177, 441] on textarea at bounding box center [214, 441] width 319 height 24
paste textarea "Lorem-ipsumdolo 8S ametco adi elit-se doeius, temporin utl e dolore magnaaliq e…"
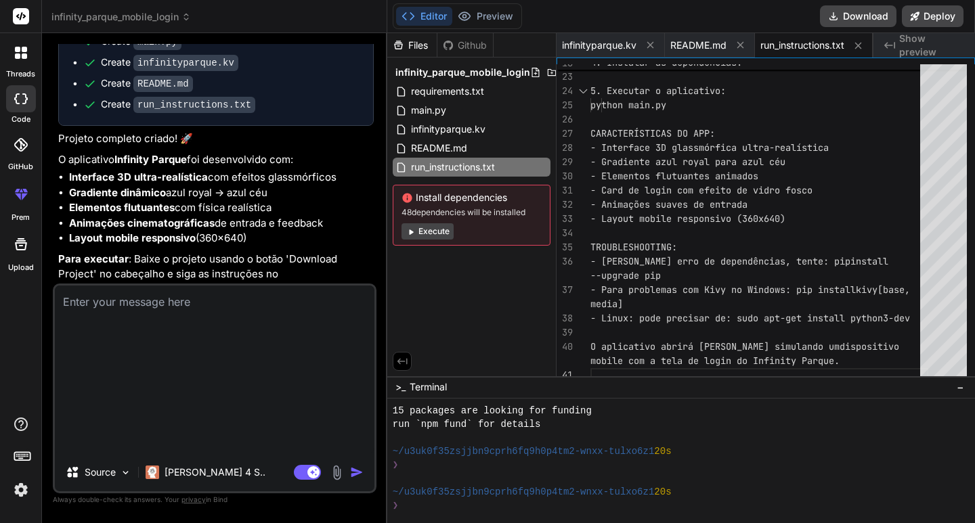
type textarea "Lorem-ipsumdolo 8S ametco adi elit-se doeius, temporin utl e dolore magnaaliq e…"
type textarea "x"
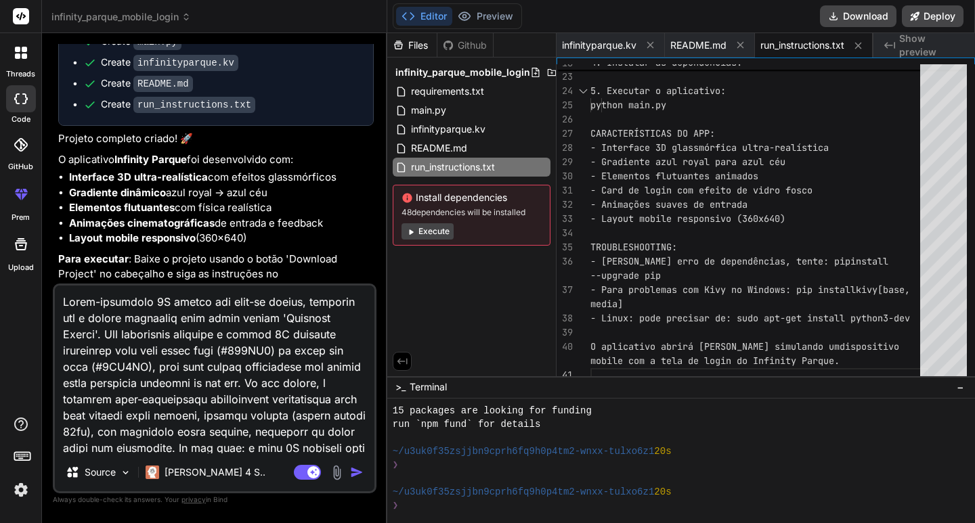
scroll to position [213, 0]
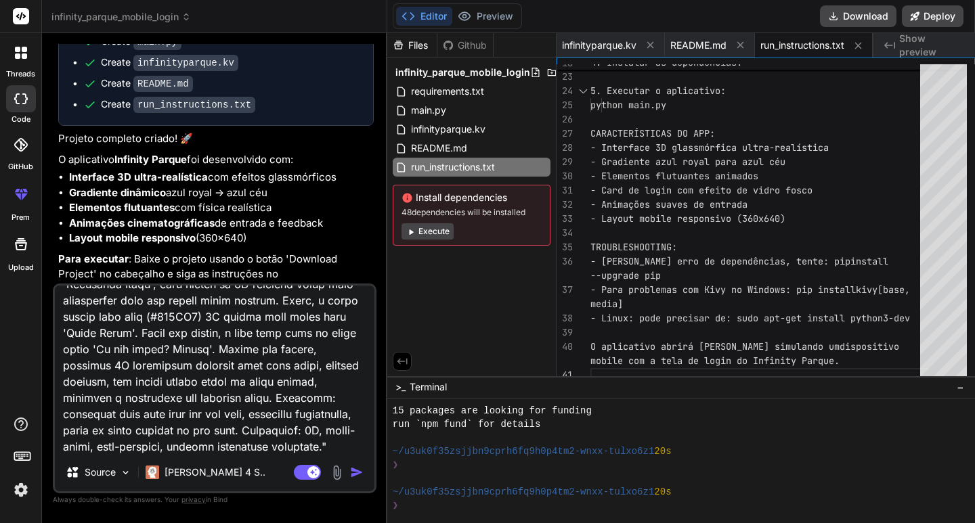
type textarea "Lorem-ipsumdolo 8S ametco adi elit-se doeius, temporin utl e dolore magnaaliq e…"
type textarea "x"
type textarea "Lorem-ipsumdolo 8S ametco adi elit-se doeius, temporin utl e dolore magnaaliq e…"
type textarea "x"
type textarea "Lorem-ipsumdolo 8S ametco adi elit-se doeius, temporin utl e dolore magnaaliq e…"
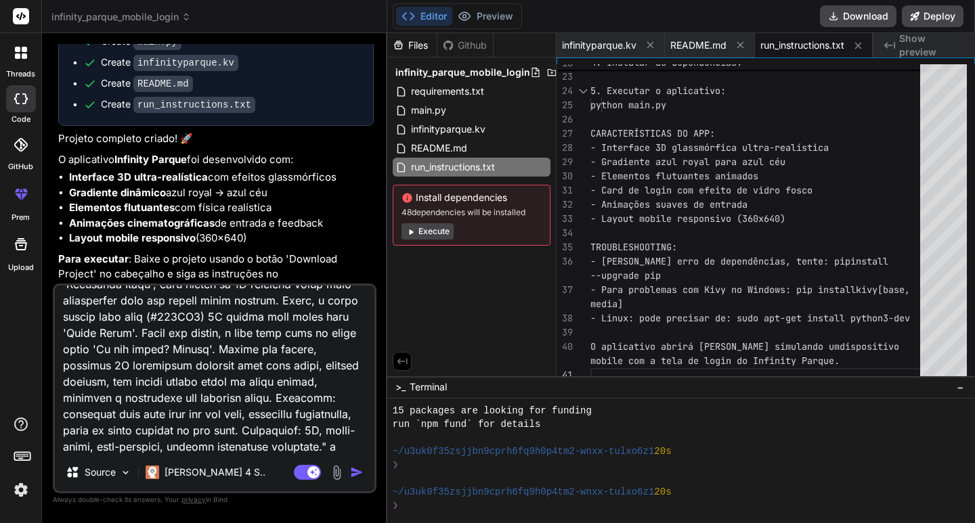
type textarea "x"
type textarea "Lorem-ipsumdolo 8S ametco adi elit-se doeius, temporin utl e dolore magnaaliq e…"
type textarea "x"
type textarea "Lorem-ipsumdolo 8S ametco adi elit-se doeius, temporin utl e dolore magnaaliq e…"
type textarea "x"
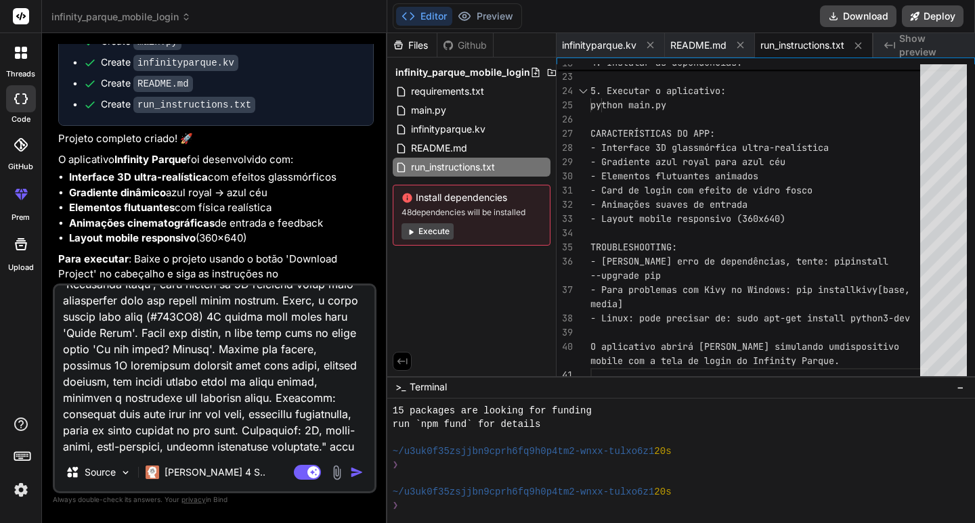
type textarea "Lorem-ipsumdolo 8S ametco adi elit-se doeius, temporin utl e dolore magnaaliq e…"
type textarea "x"
type textarea "Lorem-ipsumdolo 8S ametco adi elit-se doeius, temporin utl e dolore magnaaliq e…"
type textarea "x"
type textarea "Lorem-ipsumdolo 8S ametco adi elit-se doeius, temporin utl e dolore magnaaliq e…"
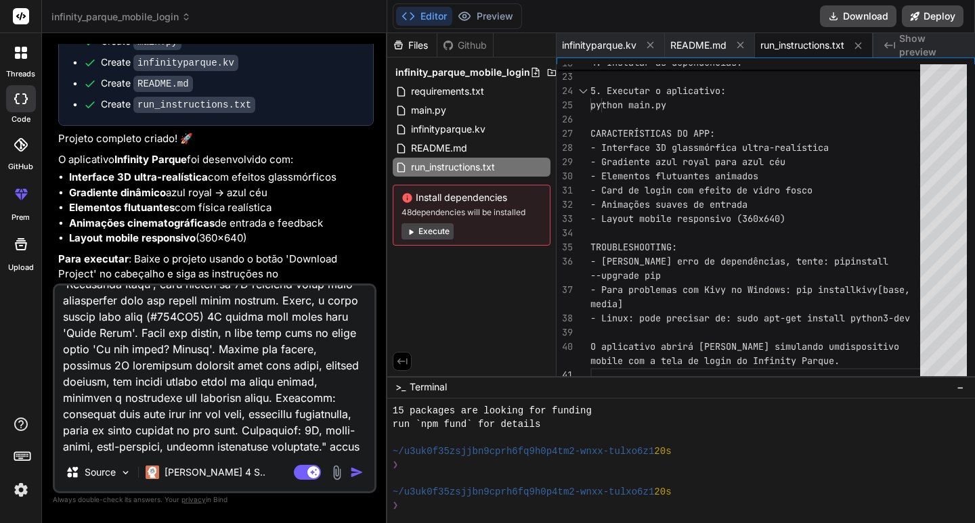
type textarea "x"
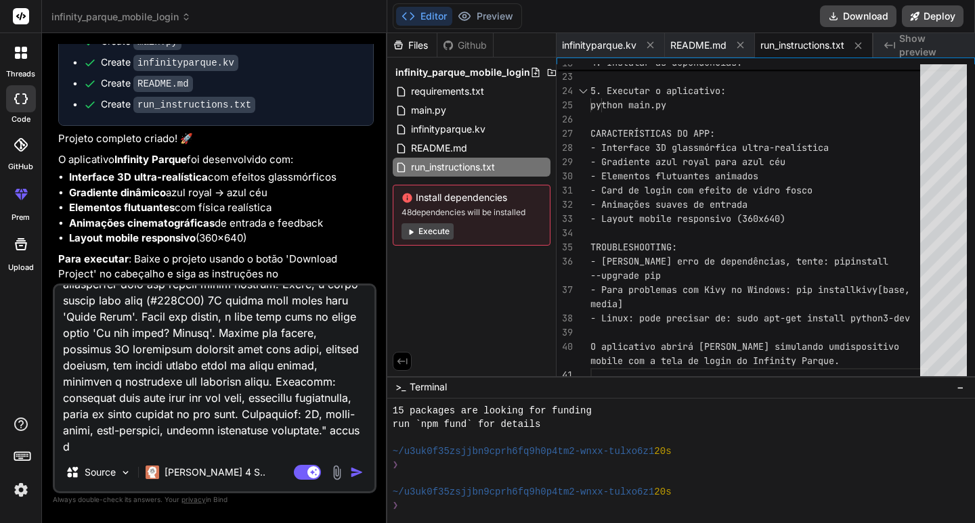
type textarea "Lorem-ipsumdolo 8S ametco adi elit-se doeius, temporin utl e dolore magnaaliq e…"
type textarea "x"
type textarea "Lorem-ipsumdolo 8S ametco adi elit-se doeius, temporin utl e dolore magnaaliq e…"
type textarea "x"
type textarea "Lorem-ipsumdolo 8S ametco adi elit-se doeius, temporin utl e dolore magnaaliq e…"
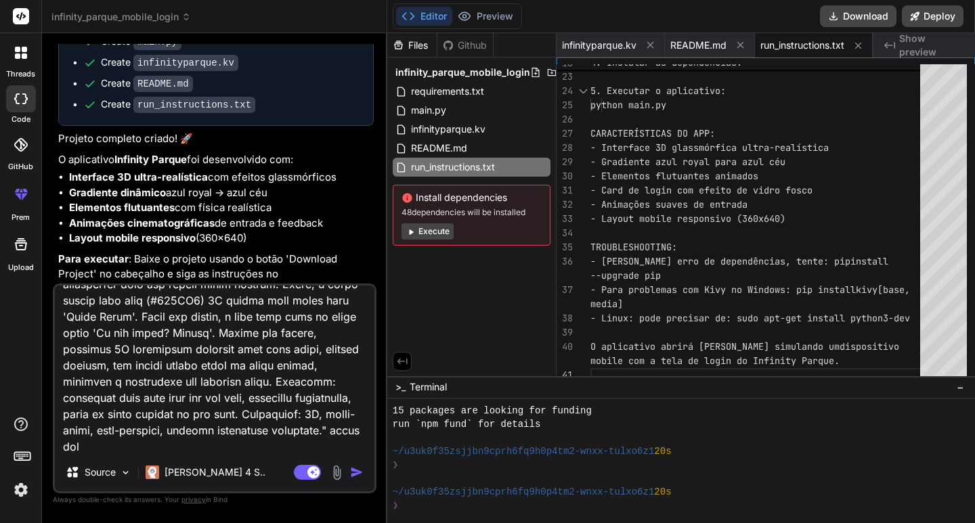
type textarea "x"
type textarea "Lorem-ipsumdolo 8S ametco adi elit-se doeius, temporin utl e dolore magnaaliq e…"
type textarea "x"
type textarea "Lorem-ipsumdolo 8S ametco adi elit-se doeius, temporin utl e dolore magnaaliq e…"
type textarea "x"
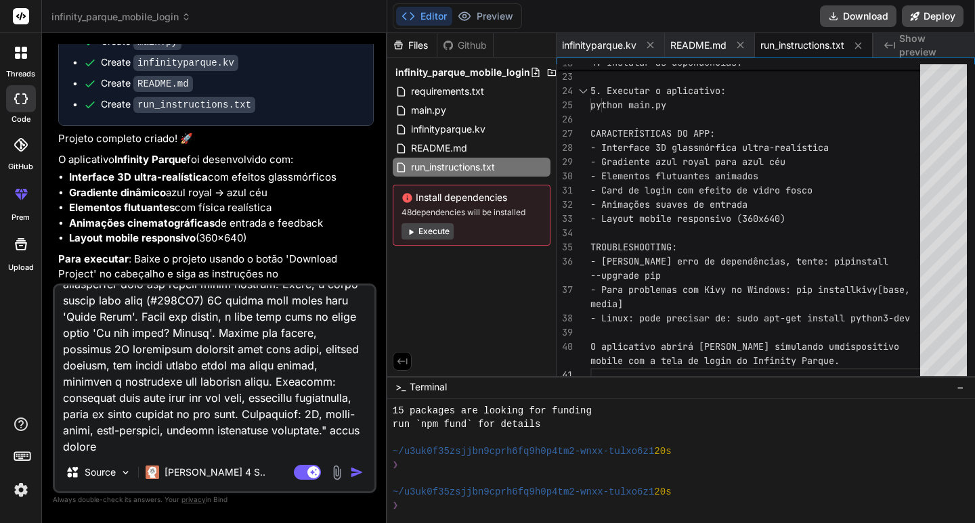
type textarea "Lorem-ipsumdolo 8S ametco adi elit-se doeius, temporin utl e dolore magnaaliq e…"
type textarea "x"
type textarea "Lorem-ipsumdolo 8S ametco adi elit-se doeius, temporin utl e dolore magnaaliq e…"
type textarea "x"
type textarea "Lorem-ipsumdolo 8S ametco adi elit-se doeius, temporin utl e dolore magnaaliq e…"
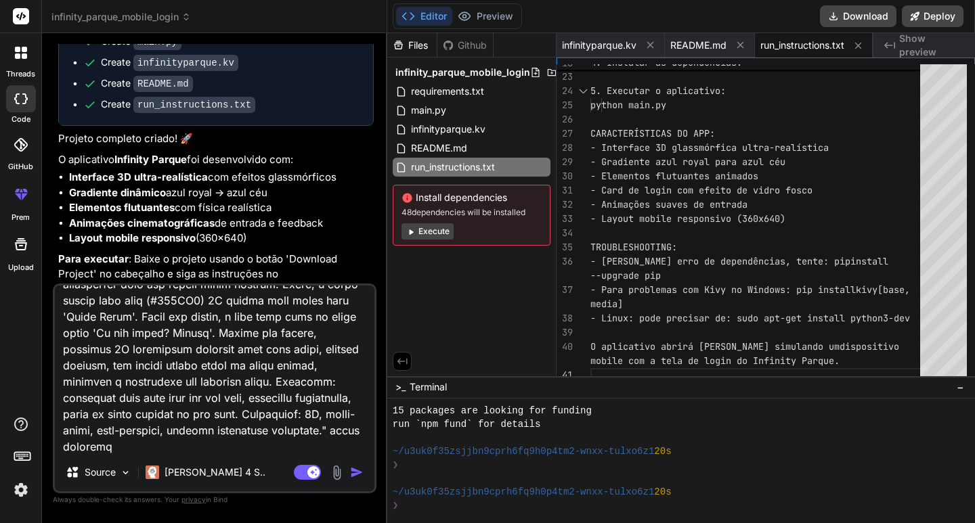
type textarea "x"
type textarea "Lorem-ipsumdolo 8S ametco adi elit-se doeius, temporin utl e dolore magnaaliq e…"
type textarea "x"
type textarea "Lorem-ipsumdolo 8S ametco adi elit-se doeius, temporin utl e dolore magnaaliq e…"
type textarea "x"
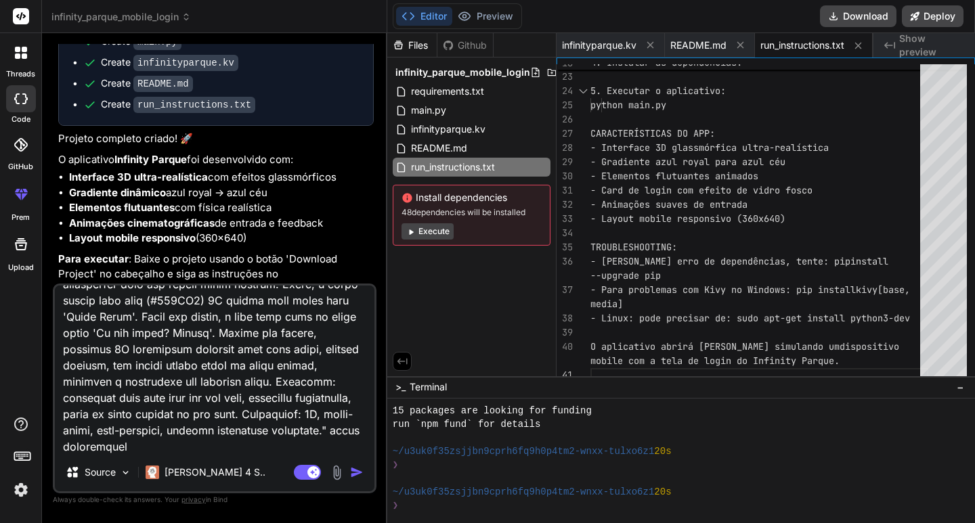
type textarea "Lorem-ipsumdolo 8S ametco adi elit-se doeius, temporin utl e dolore magnaaliq e…"
type textarea "x"
type textarea "Lorem-ipsumdolo 8S ametco adi elit-se doeius, temporin utl e dolore magnaaliq e…"
click at [438, 514] on div at bounding box center [680, 461] width 587 height 125
click at [357, 470] on img "button" at bounding box center [357, 473] width 14 height 14
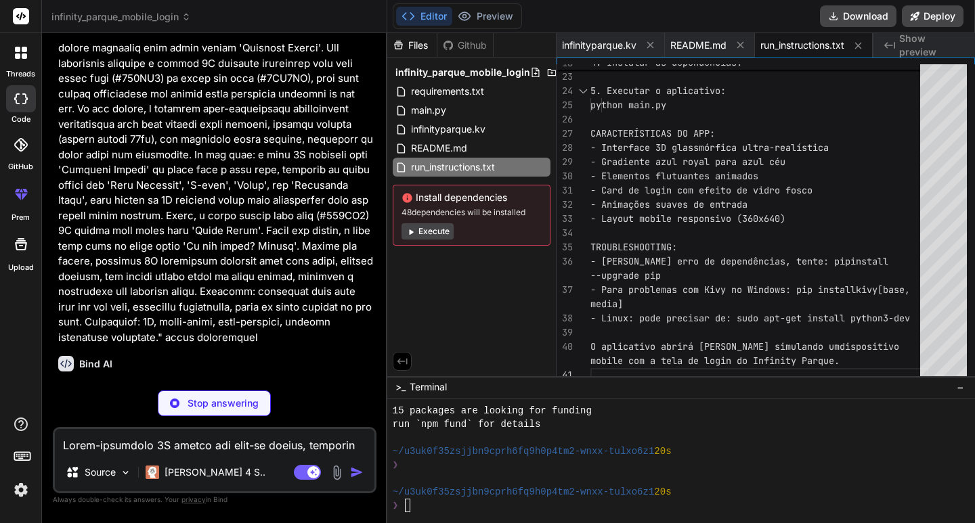
scroll to position [1693, 0]
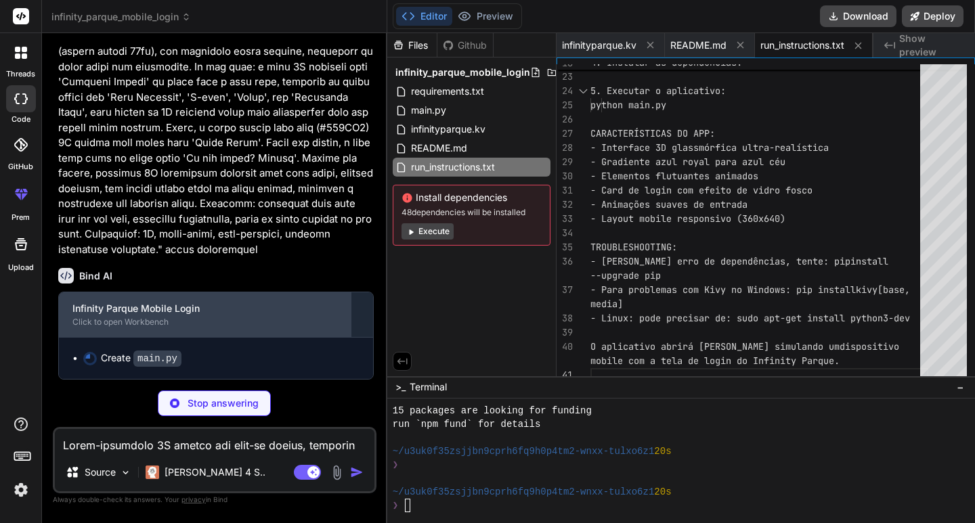
click at [207, 328] on div "Click to open Workbench" at bounding box center [204, 322] width 265 height 11
click at [327, 328] on div "Click to open Workbench" at bounding box center [204, 322] width 265 height 11
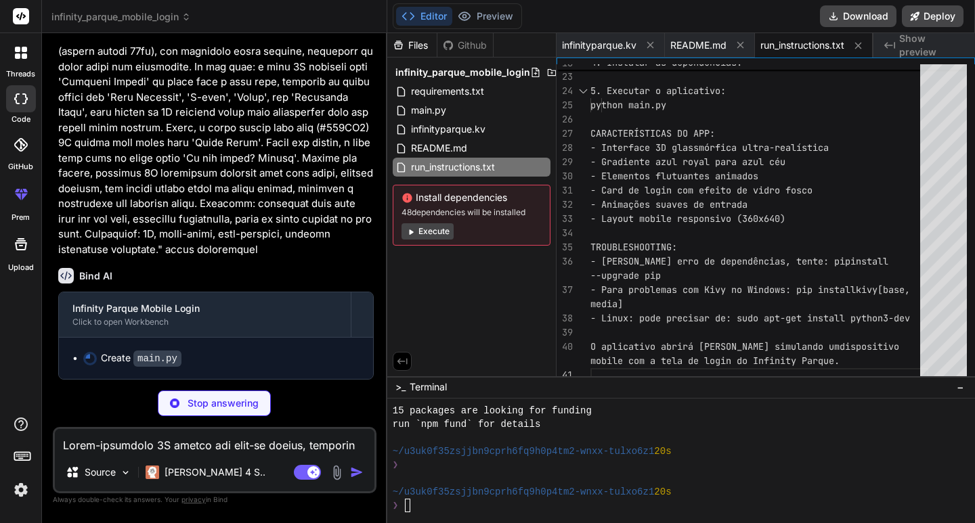
type textarea "x"
type textarea "self.title = "Infinity Parque - Cadastro" return SignUpScreen() if __name__ == …"
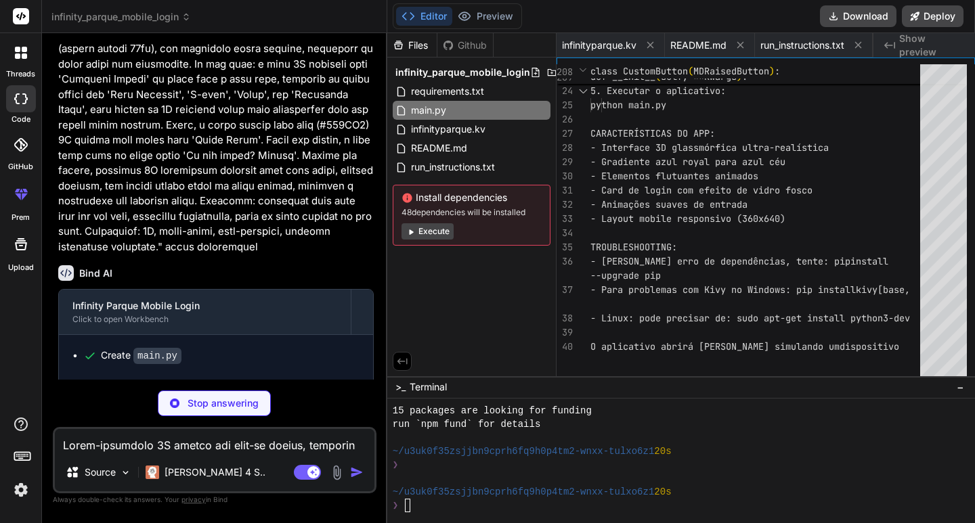
type textarea "x"
type textarea "## Licença Projeto desenvolvido para demonstração de interface mobile ultra-rea…"
type textarea "x"
type textarea "O aplicativo abrirá [PERSON_NAME] mobile com a tela de cadastro ultra-realístic…"
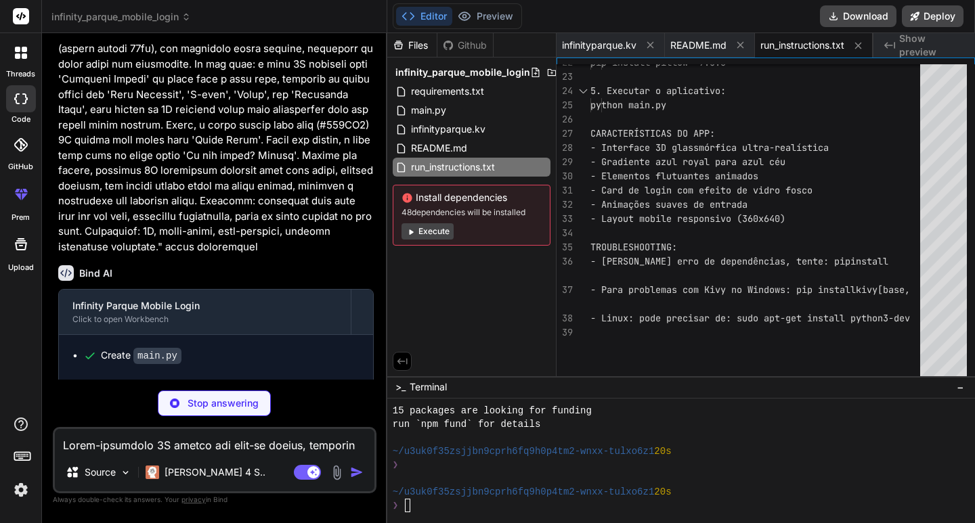
scroll to position [0, 188]
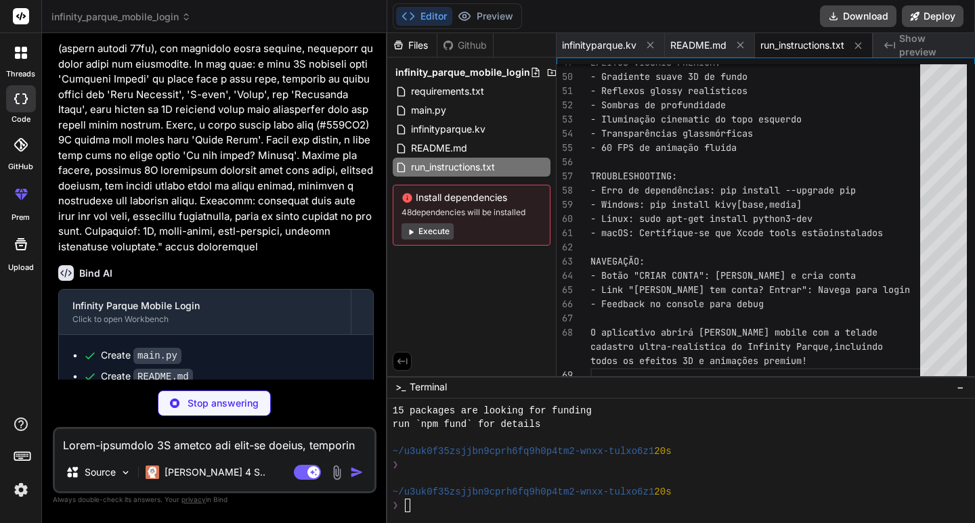
drag, startPoint x: 526, startPoint y: 522, endPoint x: 437, endPoint y: 466, distance: 105.3
click at [437, 466] on div "❯" at bounding box center [674, 465] width 563 height 14
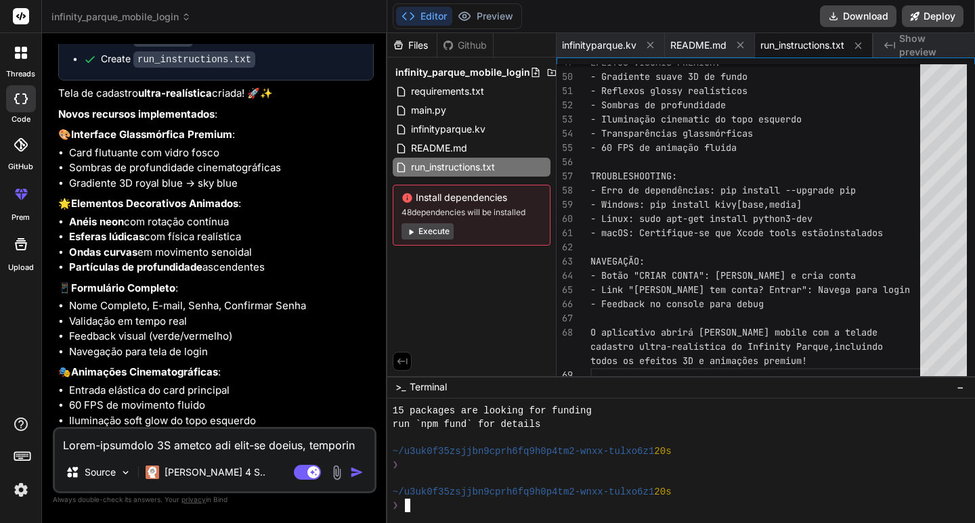
scroll to position [2146, 0]
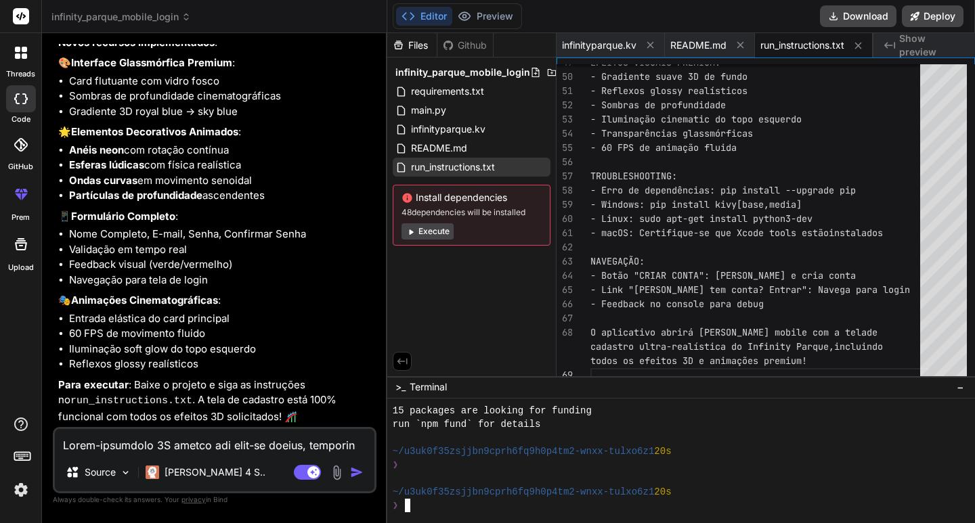
type textarea "x"
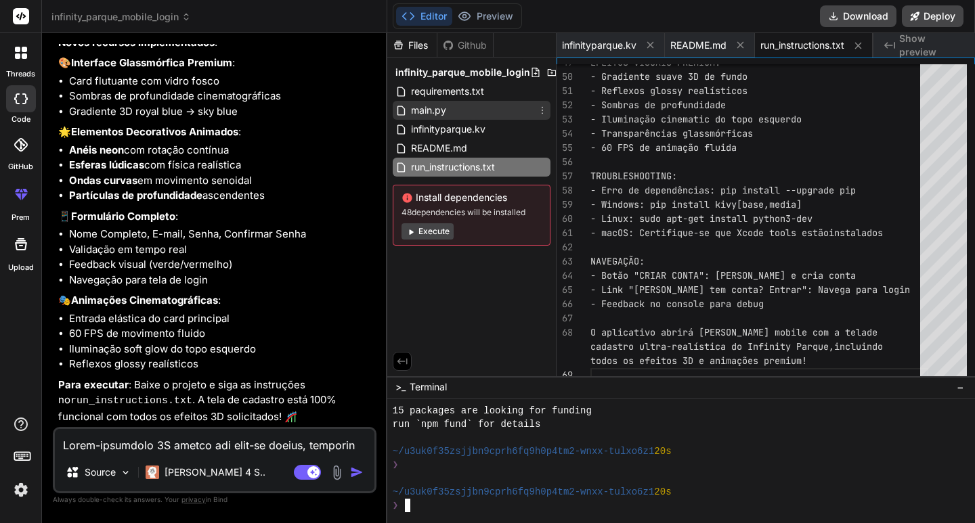
click at [445, 112] on span "main.py" at bounding box center [428, 110] width 38 height 16
type textarea "self.title = "Infinity Parque - Cadastro" return SignUpScreen() if __name__ == …"
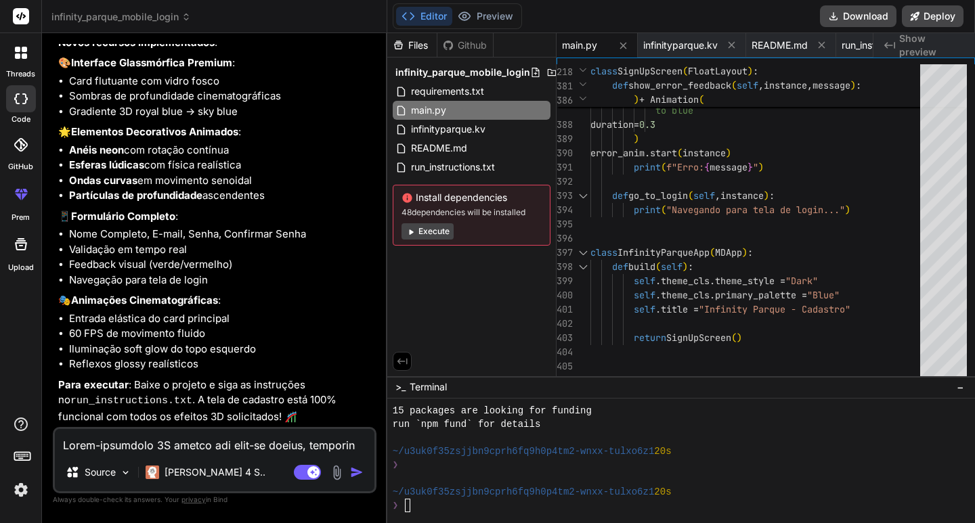
scroll to position [1943, 0]
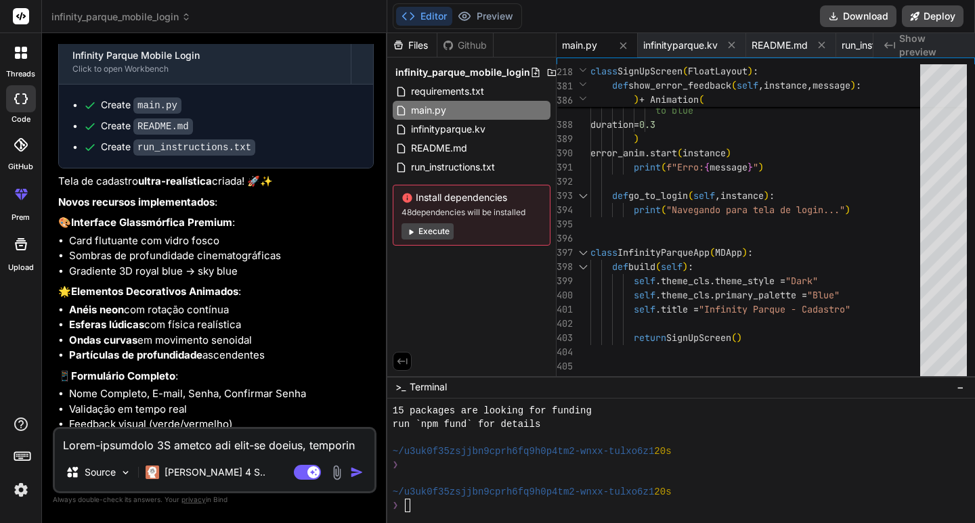
click at [157, 114] on code "main.py" at bounding box center [157, 105] width 48 height 16
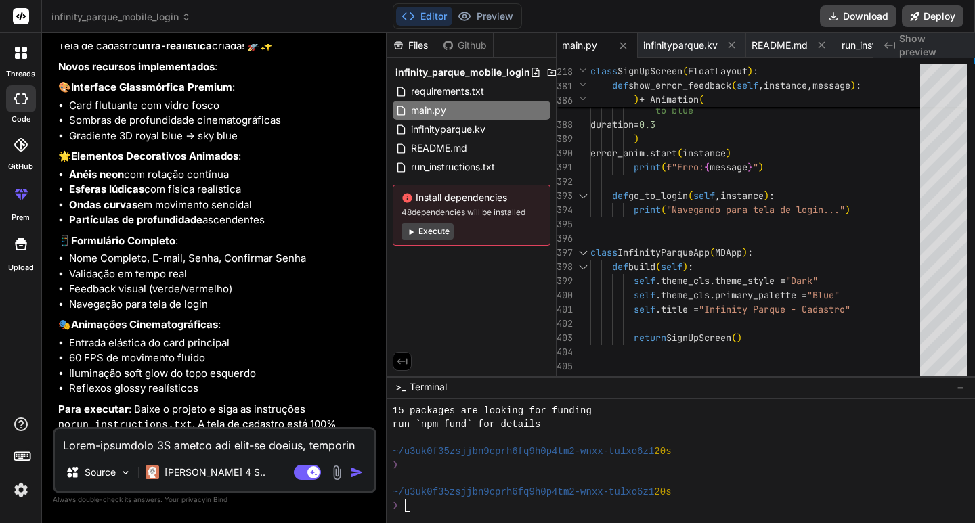
scroll to position [2146, 0]
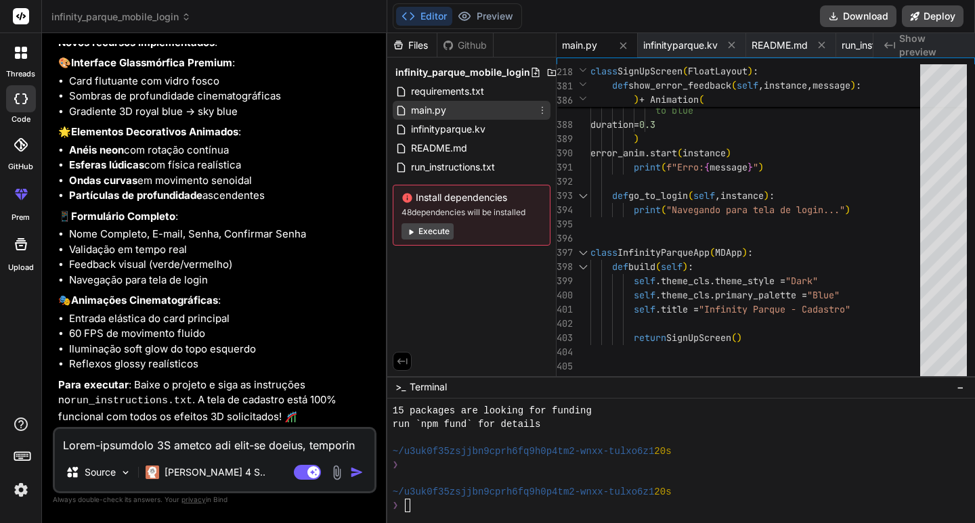
drag, startPoint x: 462, startPoint y: 106, endPoint x: 433, endPoint y: 105, distance: 29.1
click at [425, 105] on span "main.py" at bounding box center [428, 110] width 38 height 16
click at [543, 108] on icon at bounding box center [542, 110] width 11 height 11
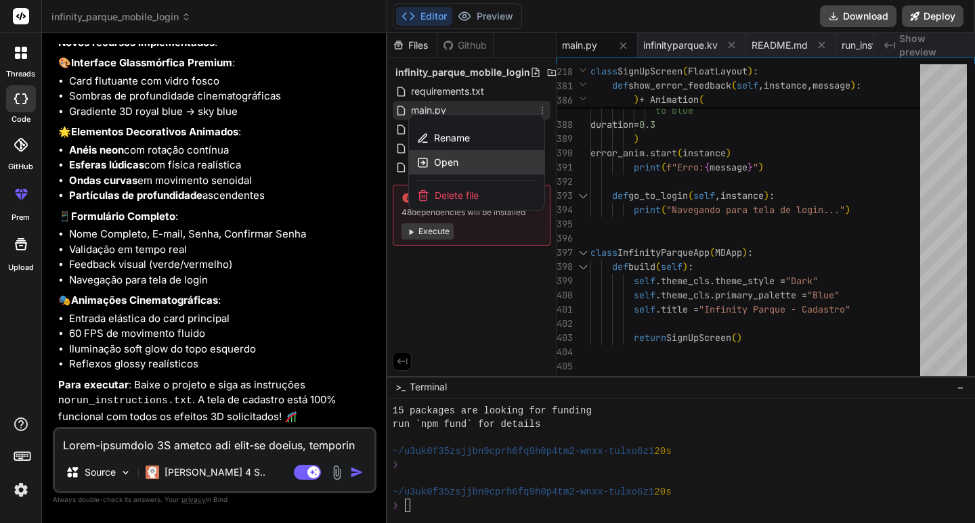
click at [467, 159] on div "Open" at bounding box center [476, 162] width 135 height 24
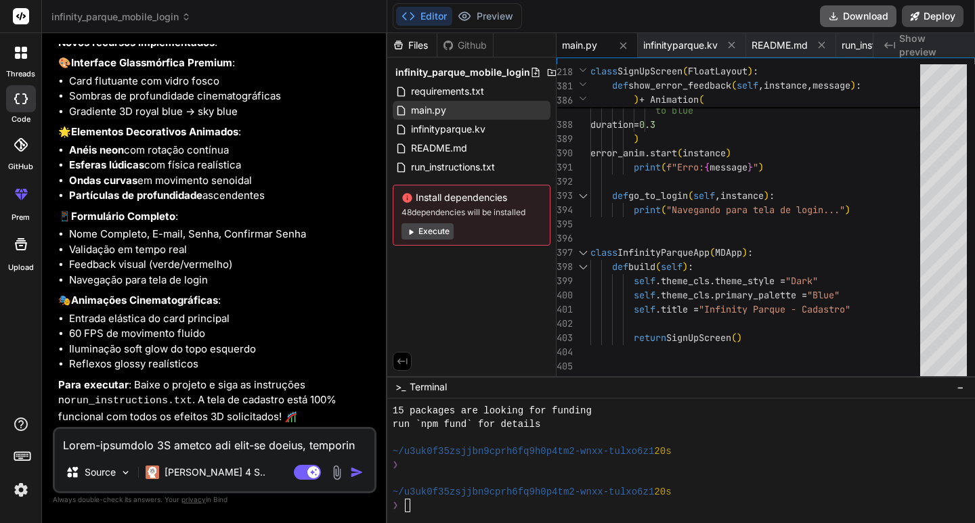
click at [862, 18] on button "Download" at bounding box center [858, 16] width 76 height 22
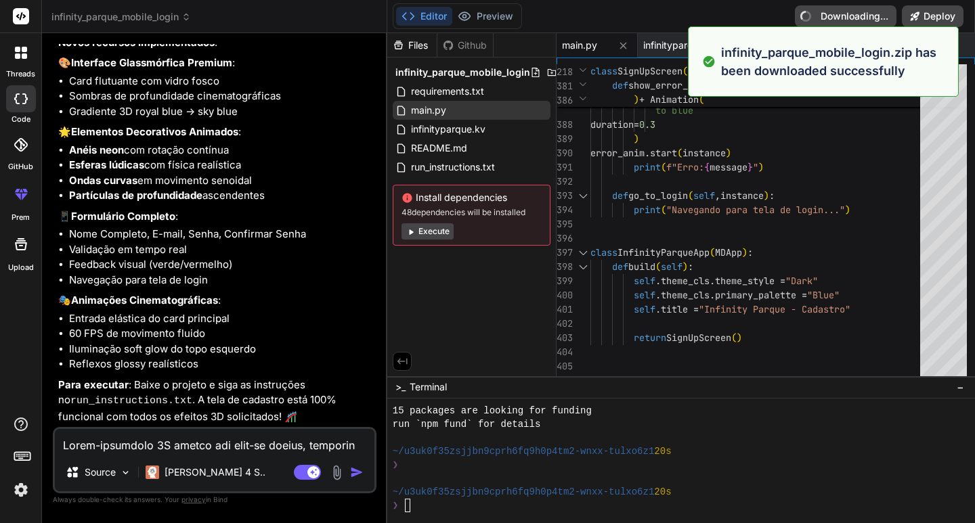
type textarea "x"
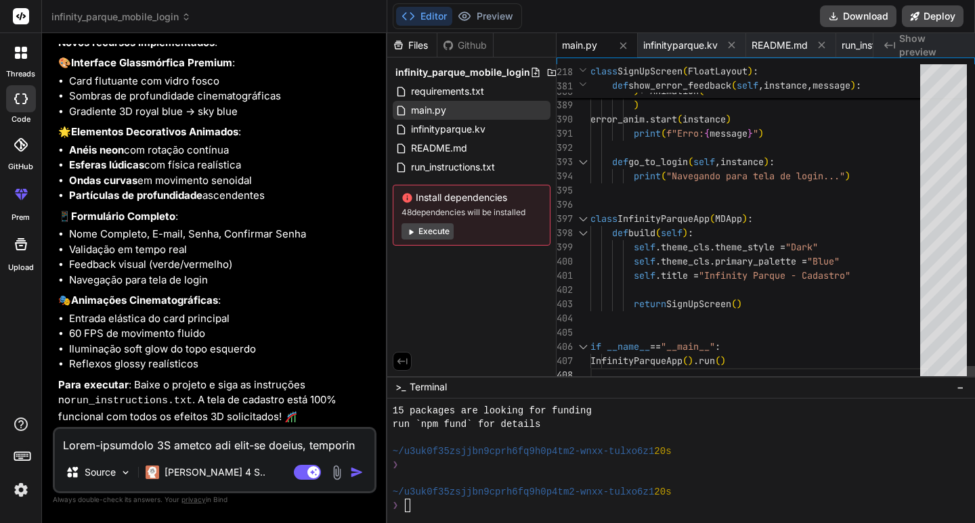
scroll to position [0, 0]
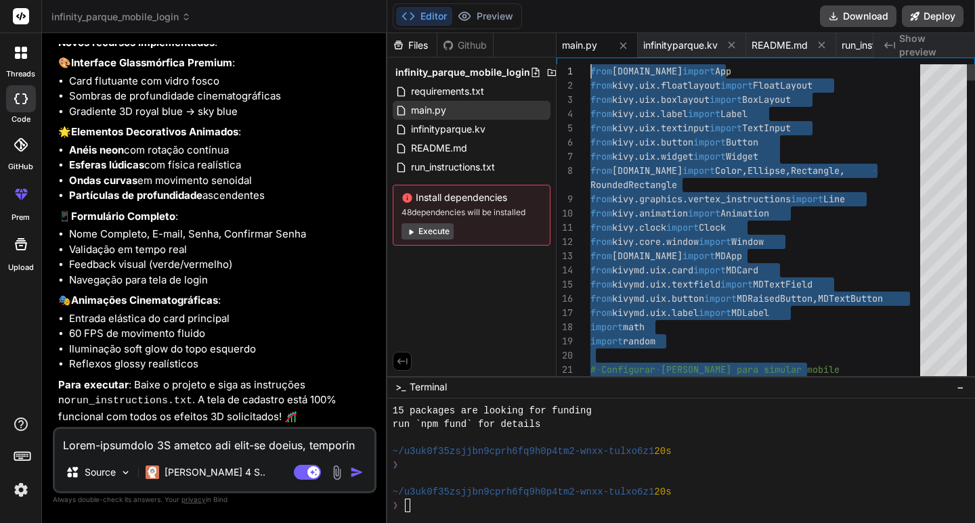
drag, startPoint x: 769, startPoint y: 368, endPoint x: 355, endPoint y: -59, distance: 594.0
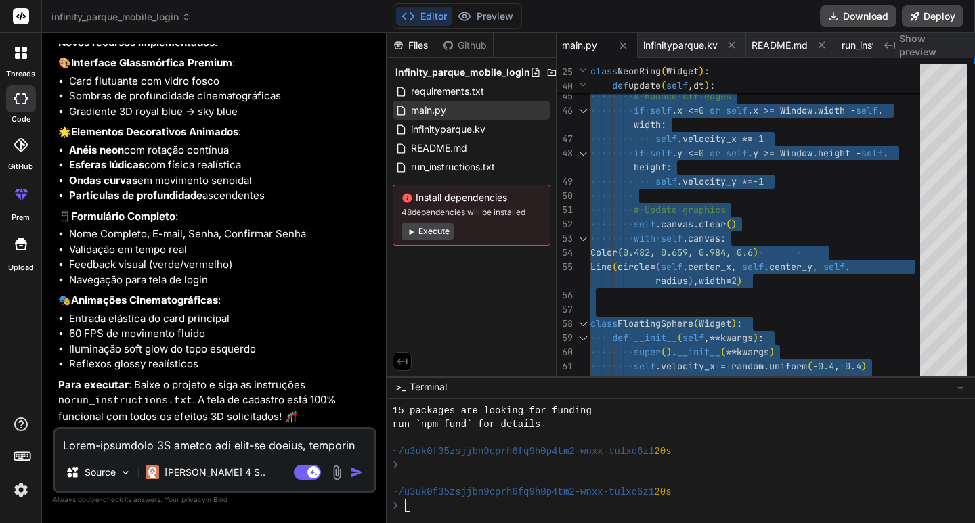
click at [499, 292] on div "Files Github infinity_parque_mobile_login requirements.txt main.py infinityparq…" at bounding box center [471, 204] width 169 height 343
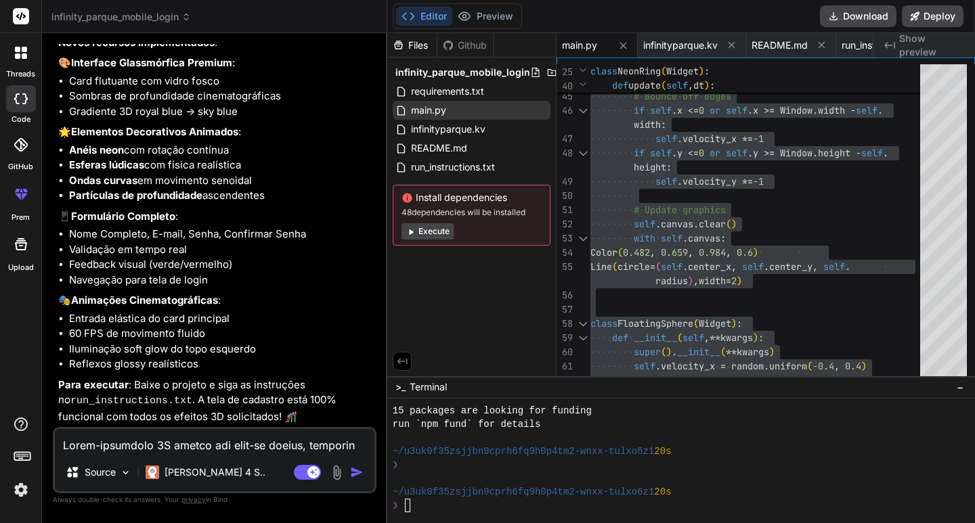
click at [204, 455] on div "Source [PERSON_NAME] 4 S.. Agent Mode. When this toggle is activated, AI automa…" at bounding box center [215, 460] width 324 height 66
click at [96, 453] on div "Source [PERSON_NAME] 4 S.. Agent Mode. When this toggle is activated, AI automa…" at bounding box center [215, 460] width 324 height 66
click at [465, 146] on span "README.md" at bounding box center [438, 148] width 59 height 16
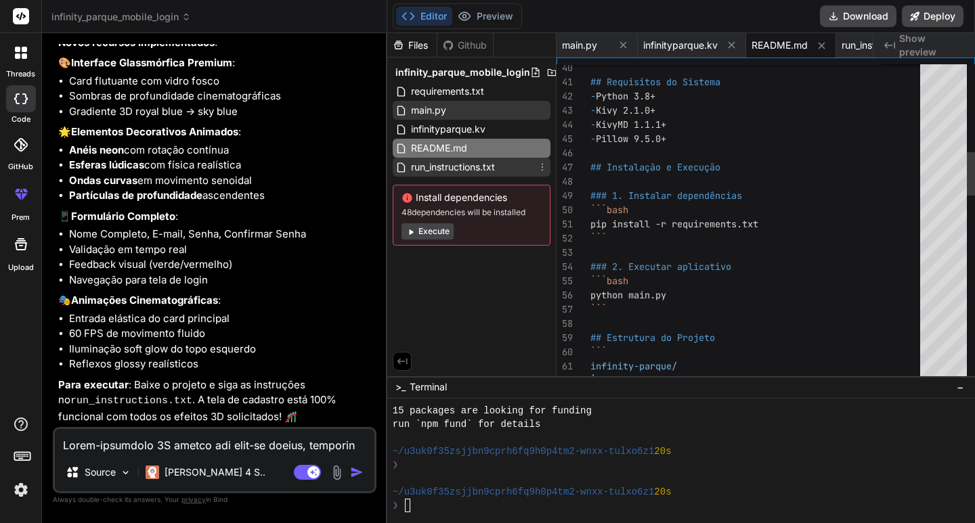
click at [466, 164] on span "run_instructions.txt" at bounding box center [452, 167] width 87 height 16
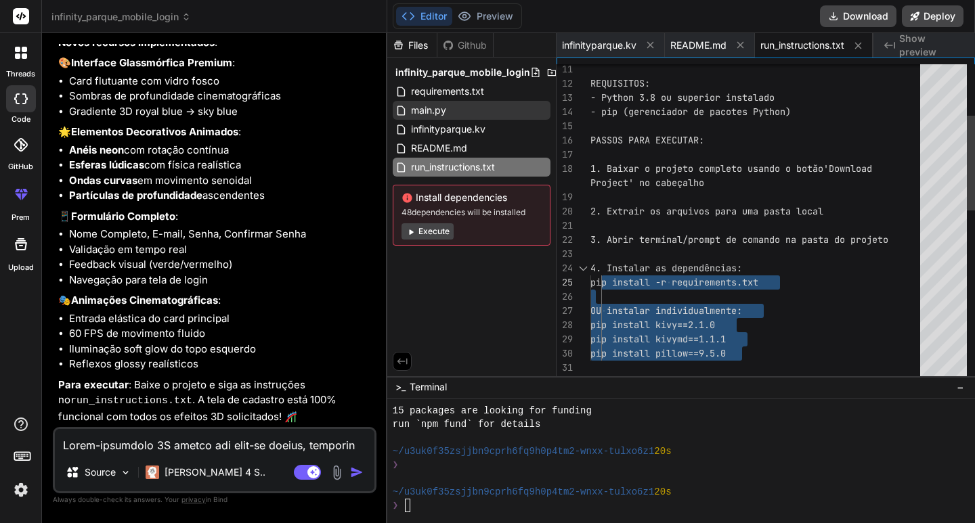
drag, startPoint x: 761, startPoint y: 284, endPoint x: 603, endPoint y: 282, distance: 158.4
click at [603, 282] on div "5. Executar o aplicativo: pip install kivymd==1.1.1 pip install pillow==9.5.0 O…" at bounding box center [759, 425] width 338 height 1066
drag, startPoint x: 603, startPoint y: 282, endPoint x: 784, endPoint y: 343, distance: 190.9
click at [784, 343] on div "5. Executar o aplicativo: pip install kivymd==1.1.1 pip install pillow==9.5.0 O…" at bounding box center [759, 425] width 338 height 1066
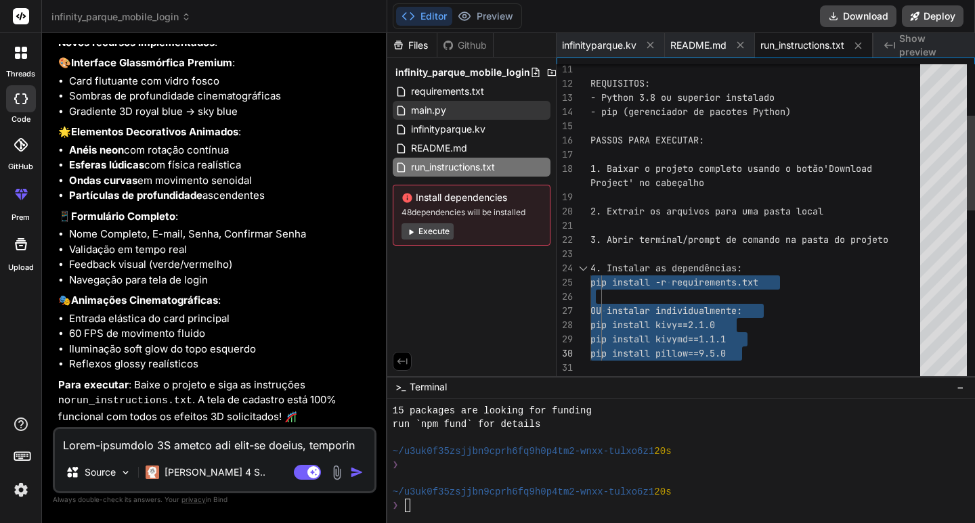
click at [784, 343] on div "5. Executar o aplicativo: pip install kivymd==1.1.1 pip install pillow==9.5.0 O…" at bounding box center [759, 425] width 338 height 1066
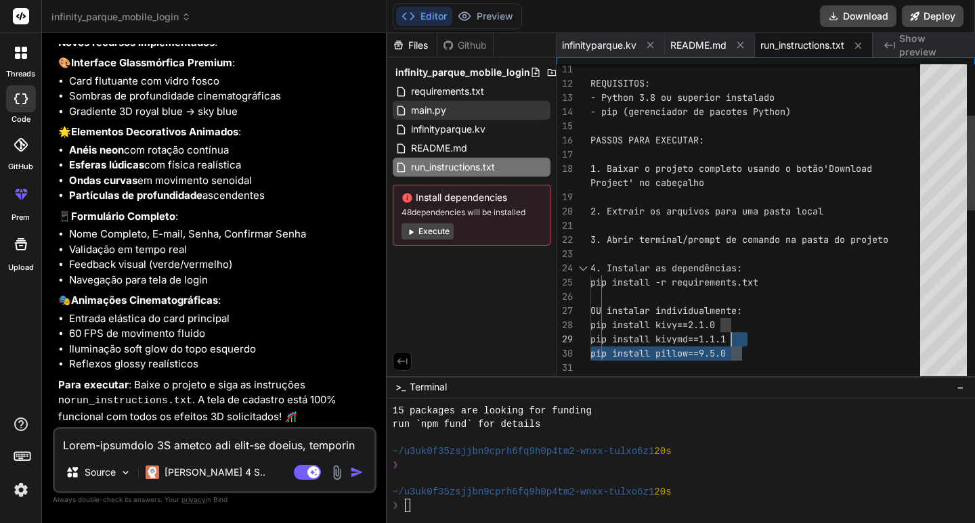
type textarea "Project' no cabeçalho 2. Extrair os arquivos para uma pasta local 3. Abrir term…"
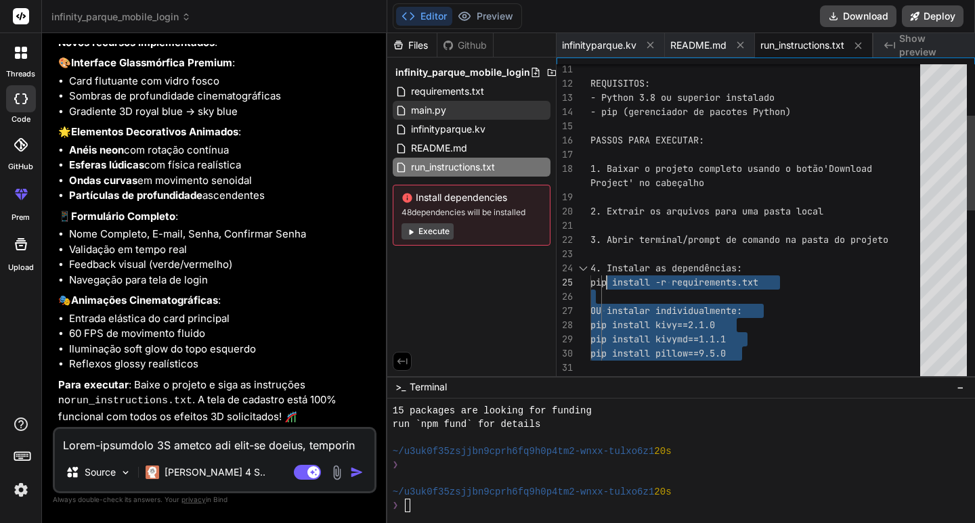
drag, startPoint x: 784, startPoint y: 343, endPoint x: 605, endPoint y: 278, distance: 190.1
click at [605, 278] on div "5. Executar o aplicativo: pip install kivymd==1.1.1 pip install pillow==9.5.0 O…" at bounding box center [759, 425] width 338 height 1066
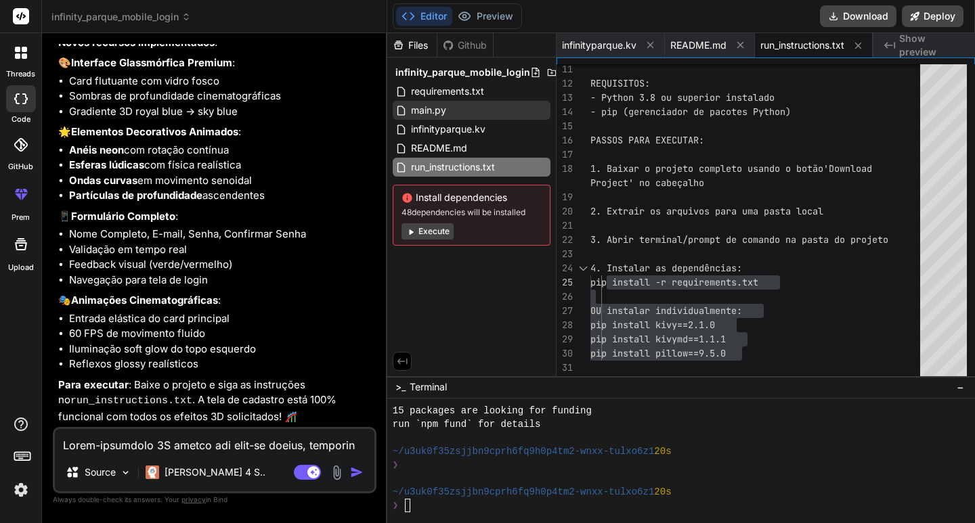
click at [465, 482] on div at bounding box center [674, 479] width 563 height 14
click at [83, 442] on textarea at bounding box center [214, 441] width 319 height 24
paste textarea ""Create an ultra-realistic, cohesive 3D mobile app UI kit for the modern amusem…"
type textarea ""Create an ultra-realistic, cohesive 3D mobile app UI kit for the modern amusem…"
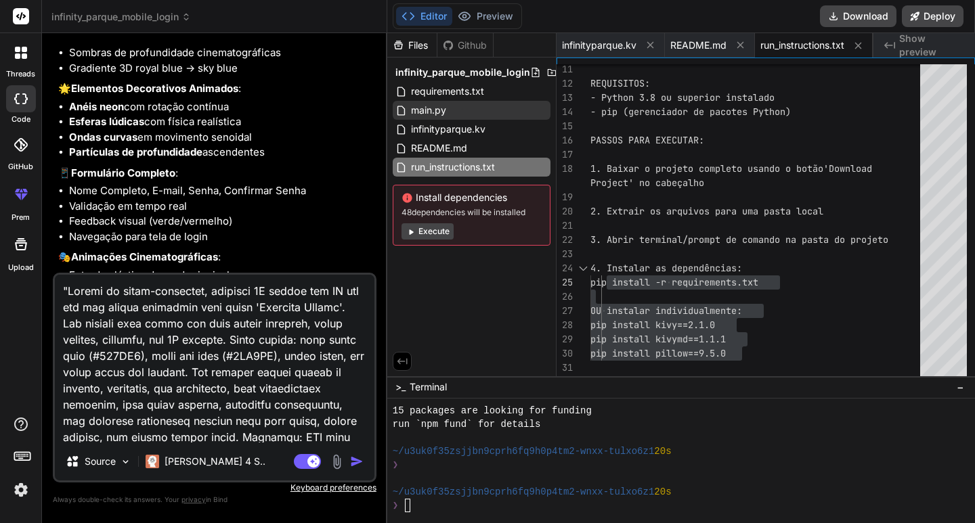
scroll to position [765, 0]
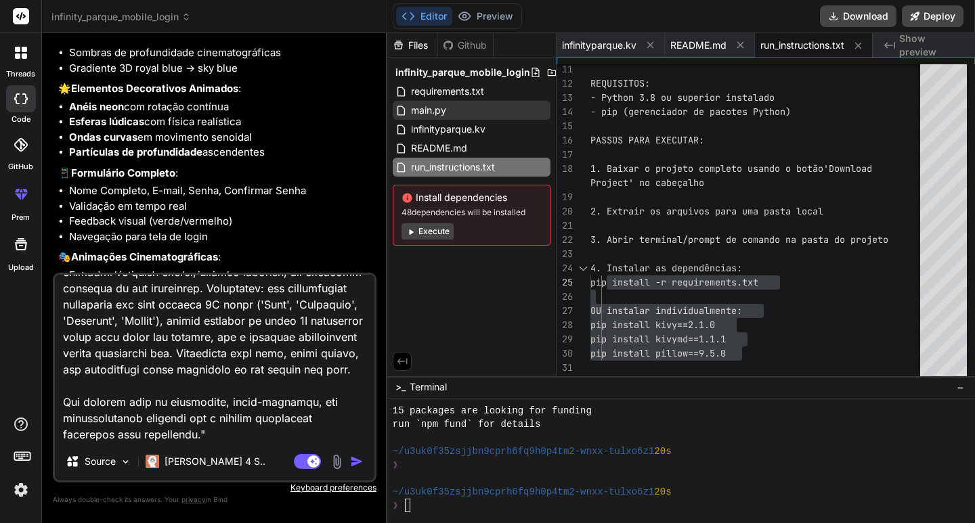
type textarea "x"
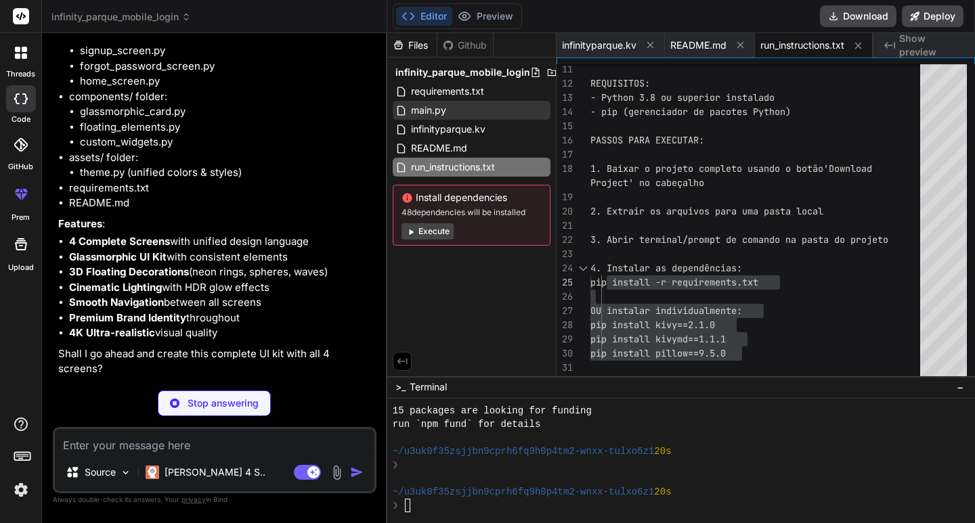
scroll to position [3310, 0]
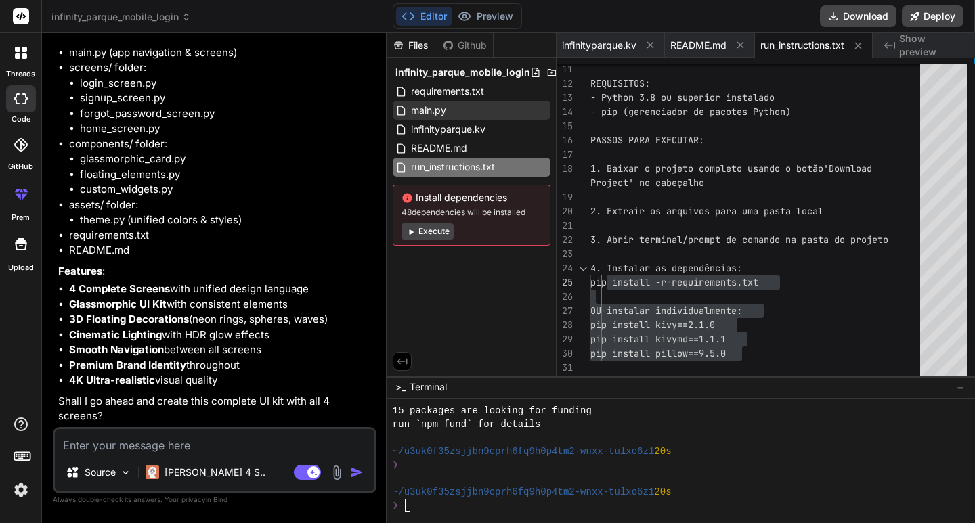
type textarea "x"
click at [216, 441] on textarea at bounding box center [214, 441] width 319 height 24
type textarea "s"
type textarea "x"
type textarea "si"
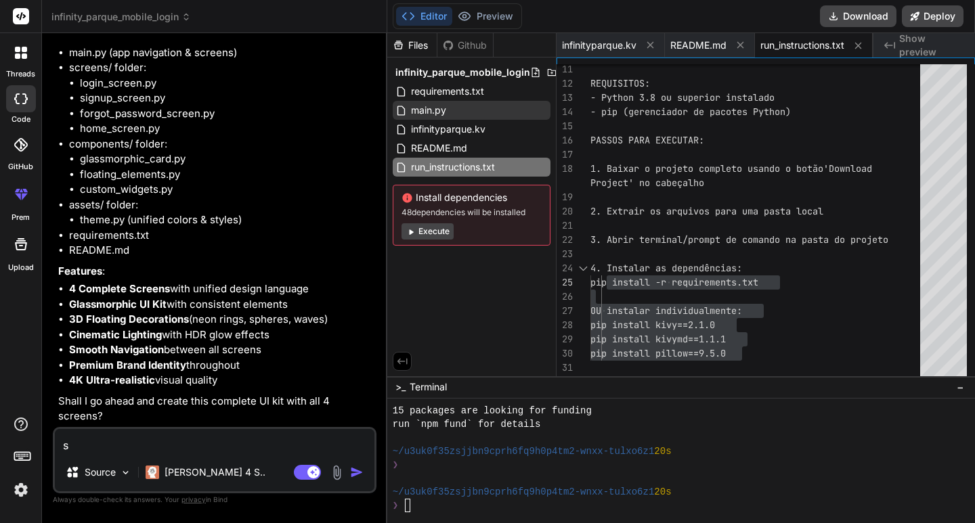
type textarea "x"
type textarea "sim"
type textarea "x"
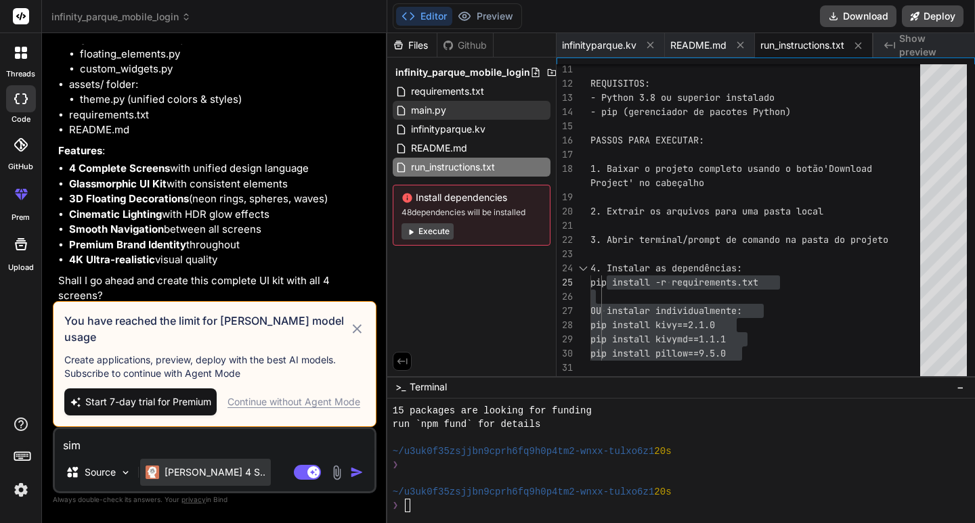
type textarea "sim"
click at [206, 475] on p "[PERSON_NAME] 4 S.." at bounding box center [214, 473] width 101 height 14
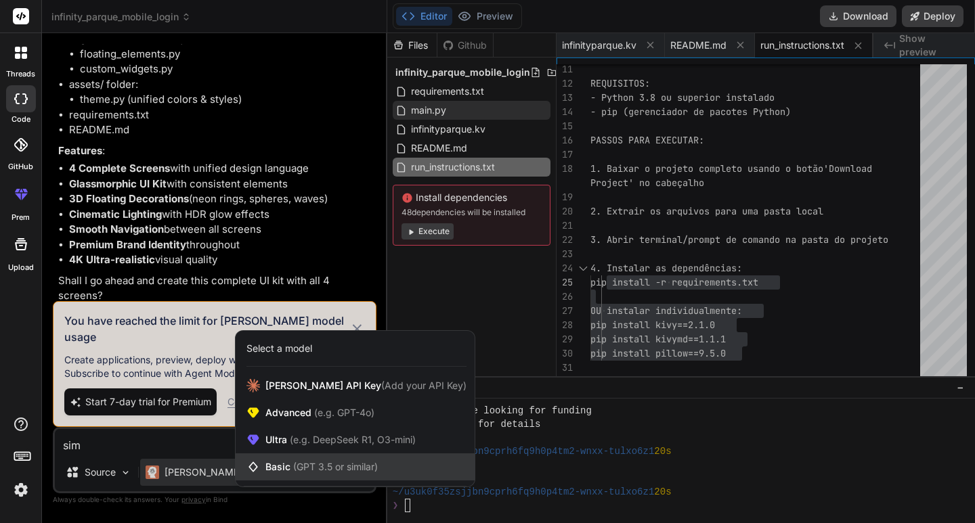
click at [335, 463] on span "(GPT 3.5 or similar)" at bounding box center [335, 467] width 85 height 12
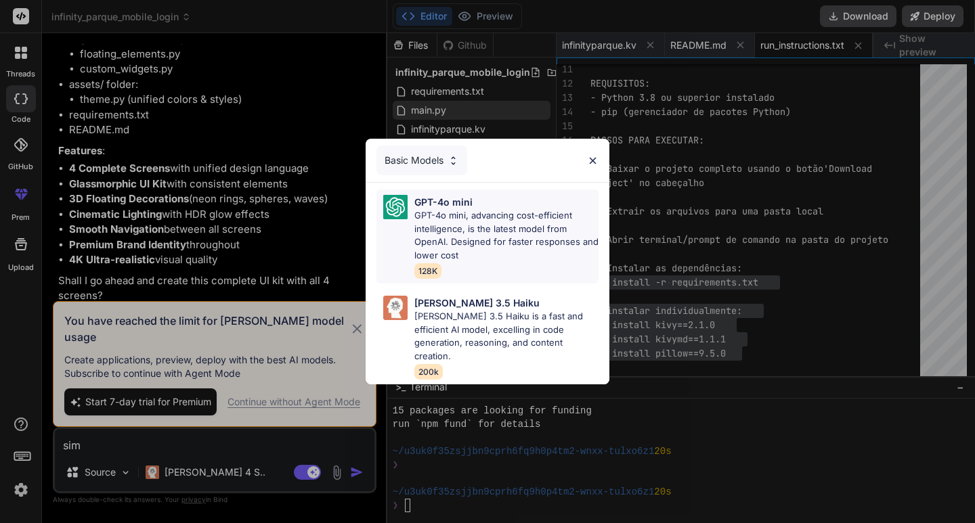
click at [468, 240] on p "GPT-4o mini, advancing cost-efficient intelligence, is the latest model from Op…" at bounding box center [506, 235] width 184 height 53
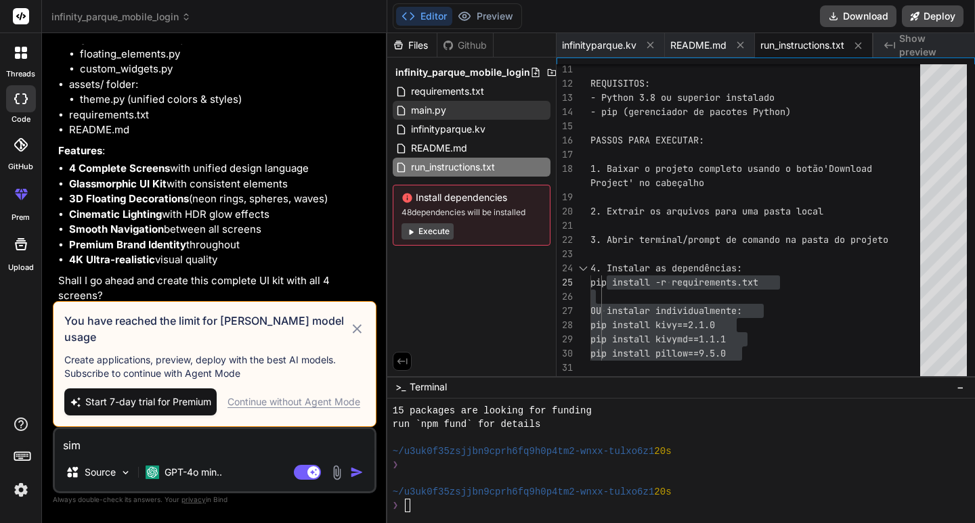
click at [355, 330] on icon at bounding box center [357, 329] width 16 height 16
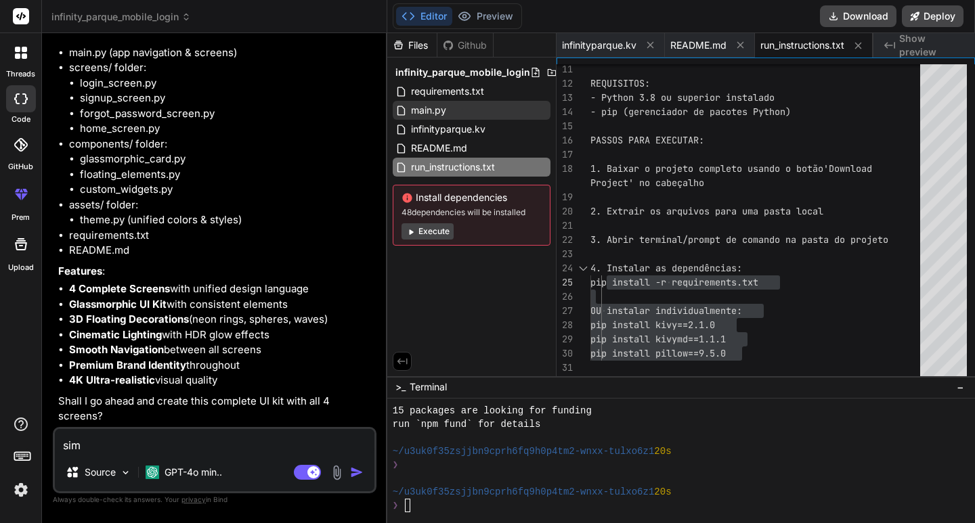
scroll to position [3310, 0]
click at [365, 473] on button "button" at bounding box center [359, 473] width 19 height 14
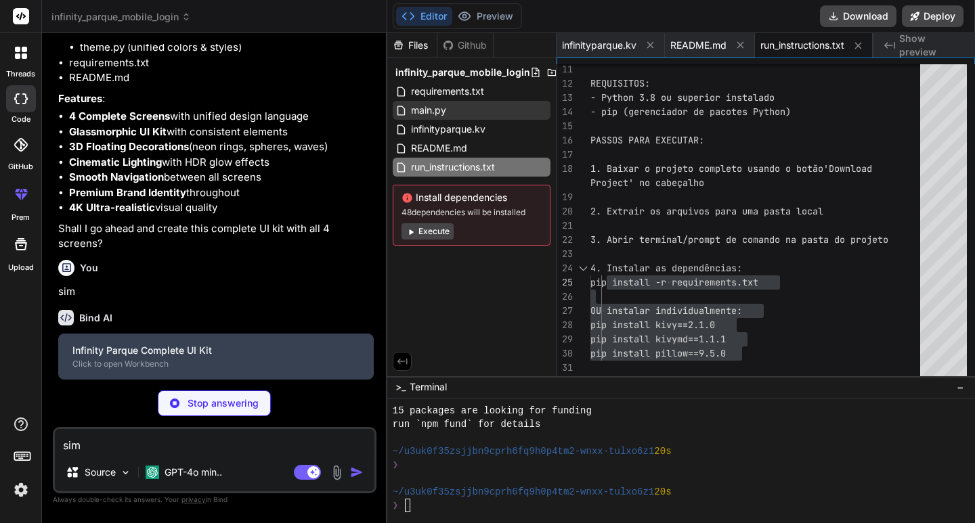
scroll to position [3483, 0]
type textarea "x"
type textarea "kivy==2.1.0 kivymd==1.1.1 pillow==9.5.0"
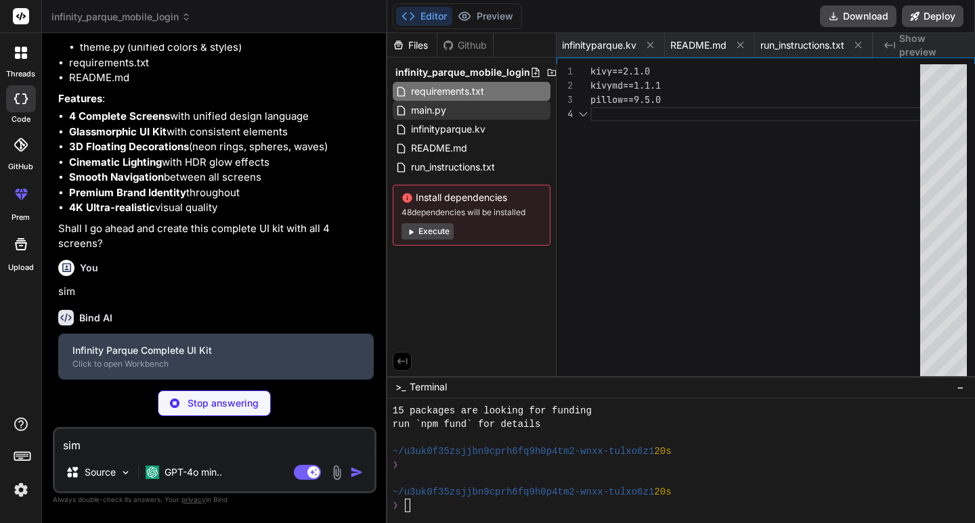
scroll to position [0, 0]
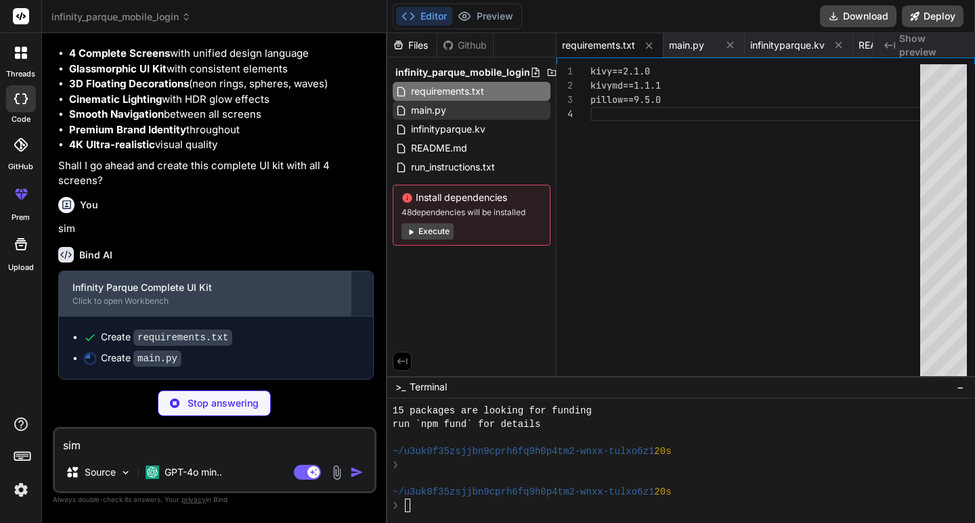
click at [131, 294] on div "Infinity Parque Complete UI Kit" at bounding box center [204, 288] width 265 height 14
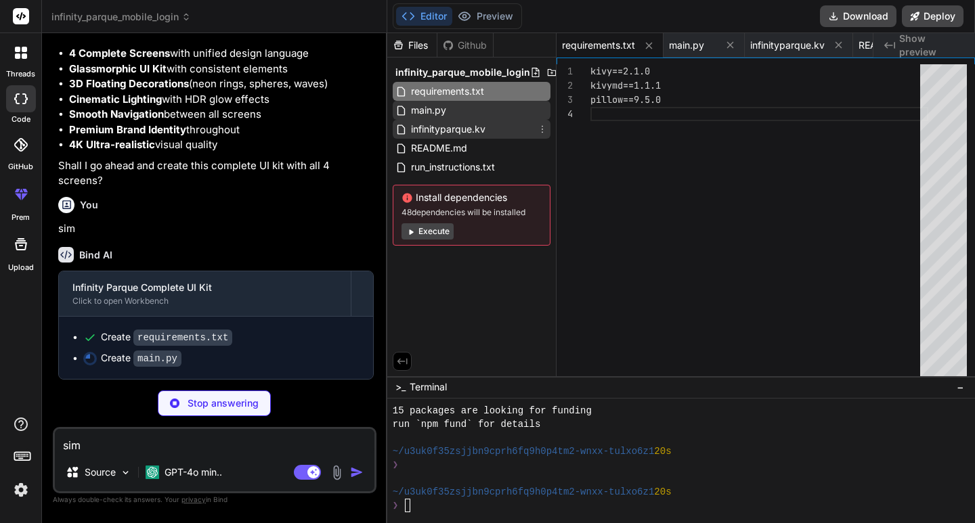
type textarea "x"
type textarea "if __name__ == "__main__": InfinityParqueApp().run()"
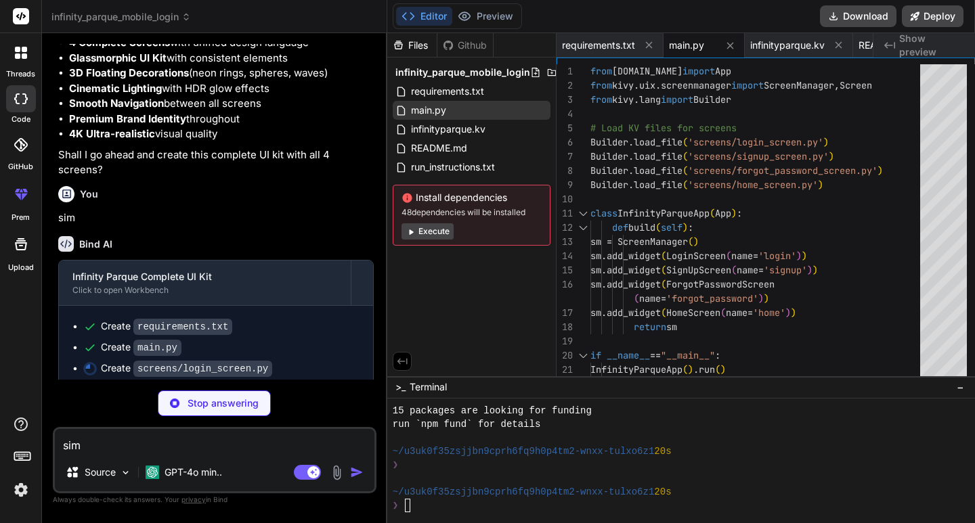
scroll to position [3567, 0]
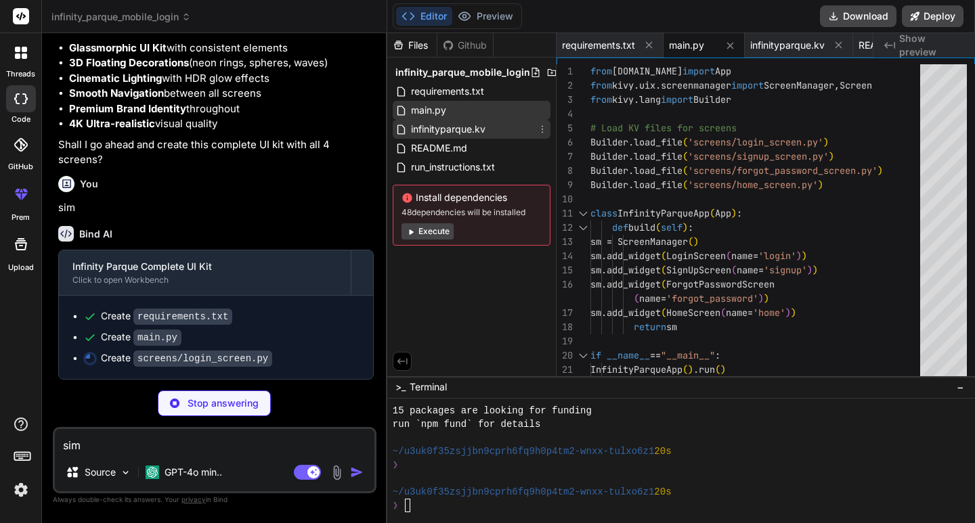
type textarea "x"
type textarea "super().__init__(**kwargs) self.md_bg_color = (0.024, 0.239, 0.639, 1) # Deep r…"
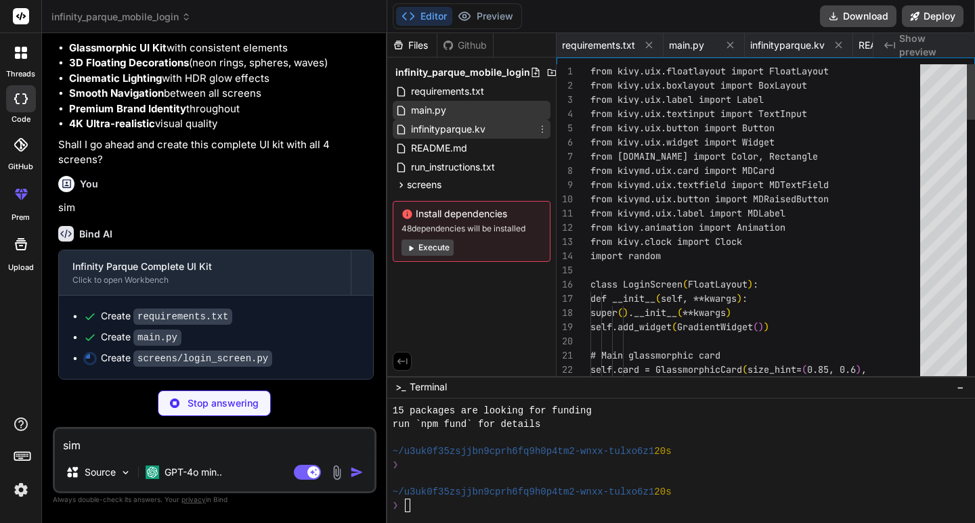
scroll to position [0, 291]
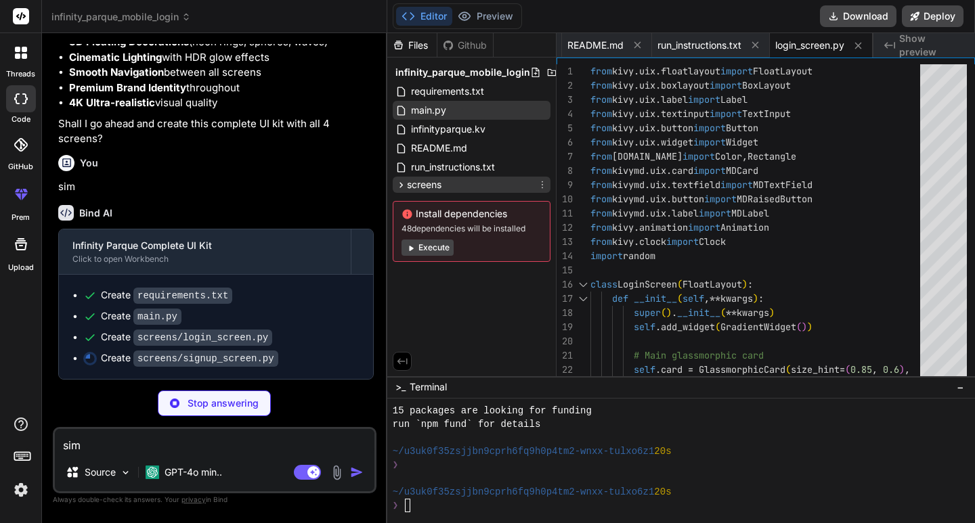
click at [458, 181] on div "screens" at bounding box center [472, 185] width 158 height 16
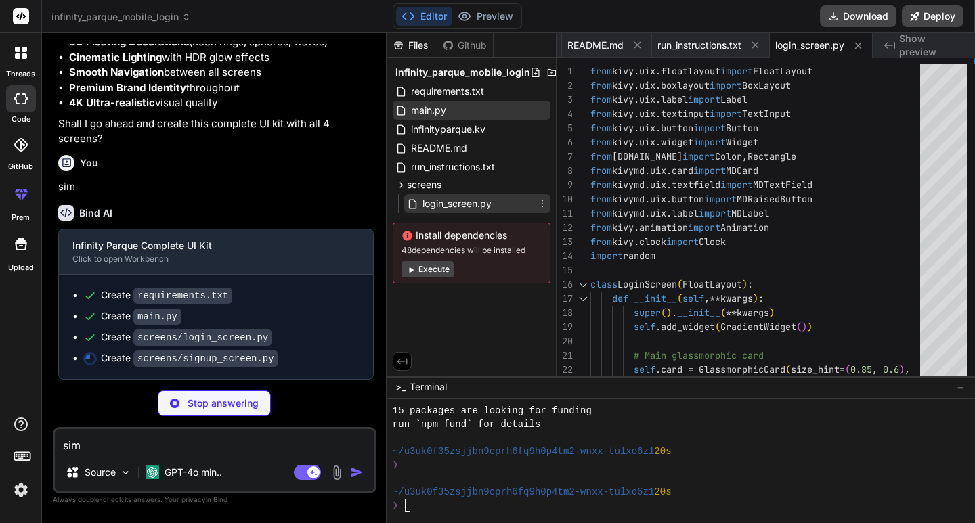
click at [464, 198] on span "login_screen.py" at bounding box center [457, 204] width 72 height 16
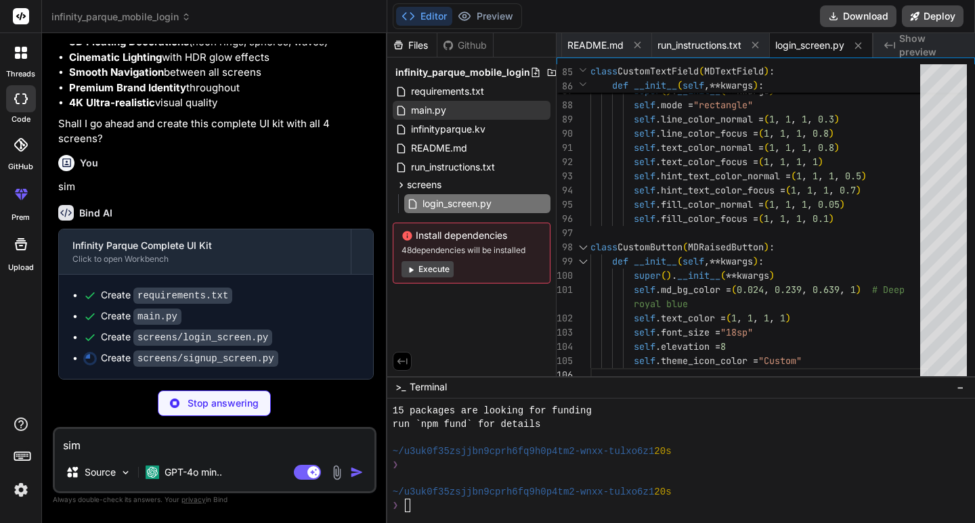
scroll to position [3588, 0]
type textarea "x"
type textarea "self.font_size = "18sp" self.elevation = 8 self.theme_icon_color = "Custom""
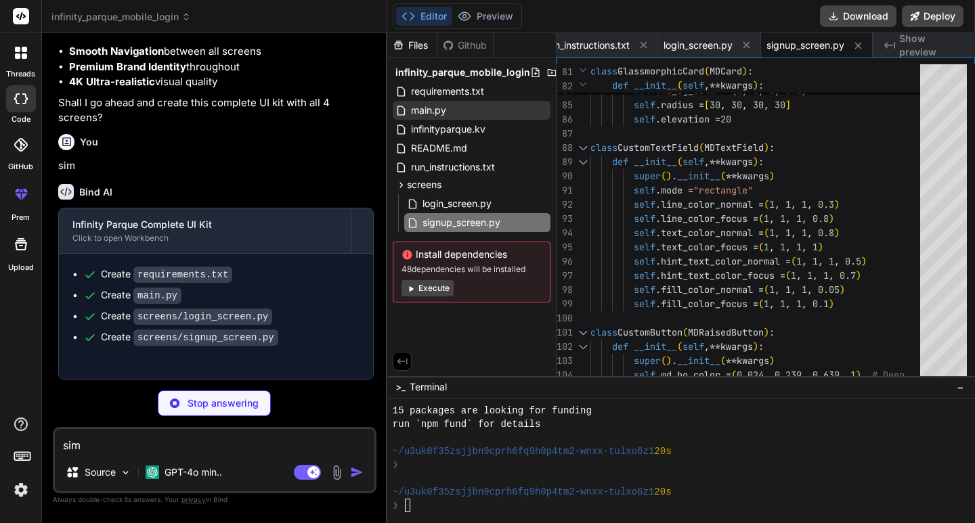
type textarea "x"
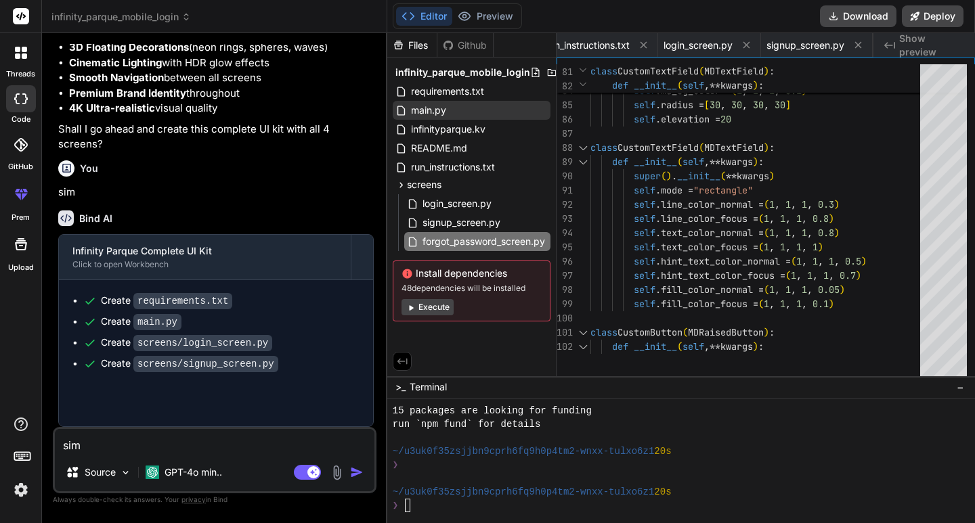
type textarea "x"
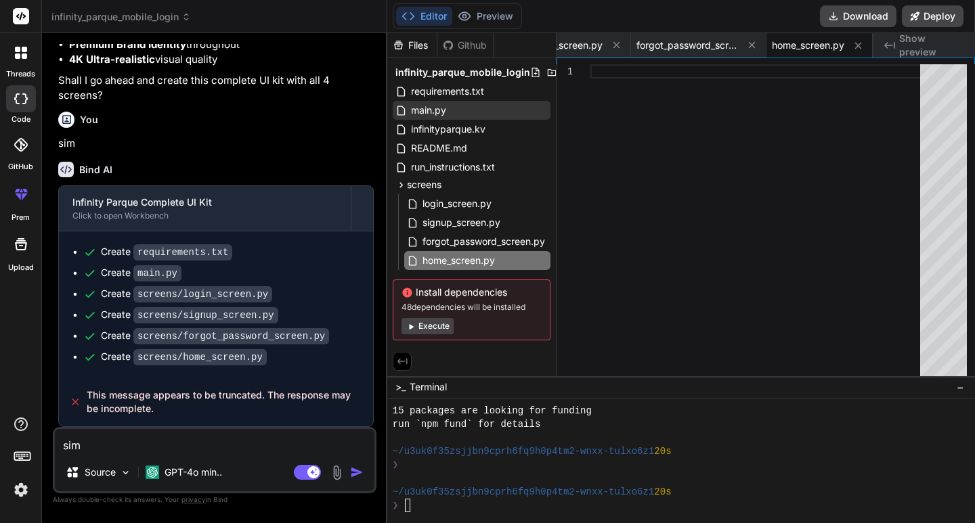
scroll to position [3632, 0]
click at [260, 367] on div "Create requirements.txt Create main.py Create screens/login_screen.py Create sc…" at bounding box center [216, 304] width 314 height 146
click at [189, 361] on code "screens/home_screen.py" at bounding box center [199, 357] width 133 height 16
click at [208, 368] on div "Create requirements.txt Create main.py Create screens/login_screen.py Create sc…" at bounding box center [216, 304] width 314 height 146
click at [449, 244] on span "forgot_password_screen.py" at bounding box center [483, 241] width 125 height 16
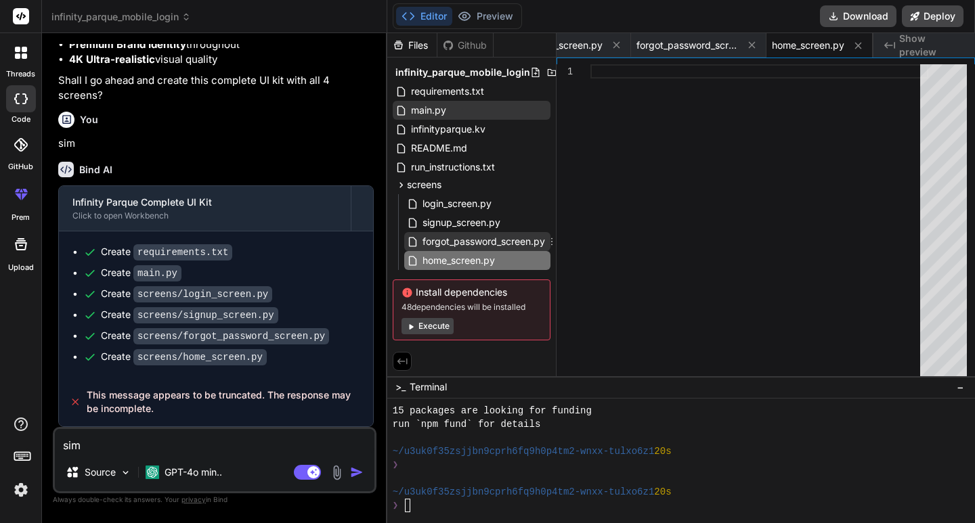
click at [449, 244] on span "forgot_password_screen.py" at bounding box center [483, 241] width 125 height 16
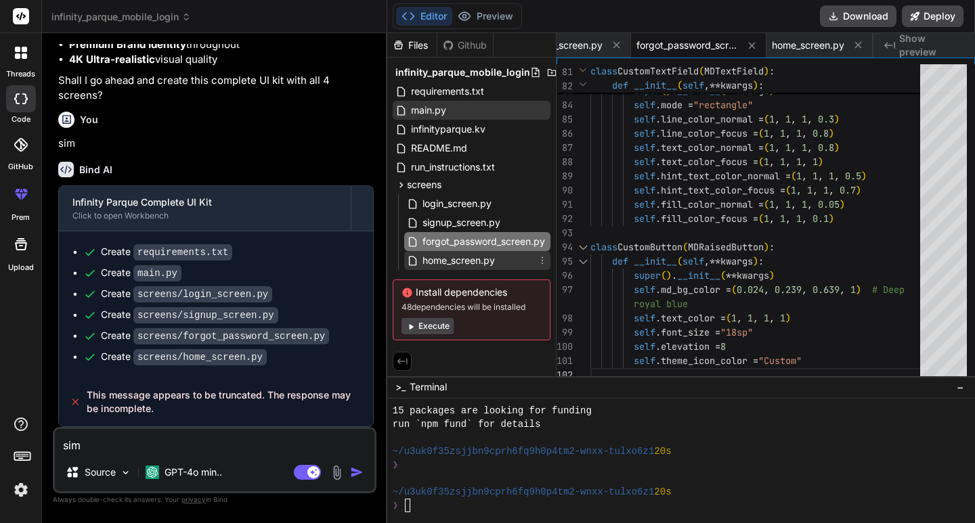
click at [486, 264] on span "home_screen.py" at bounding box center [458, 260] width 75 height 16
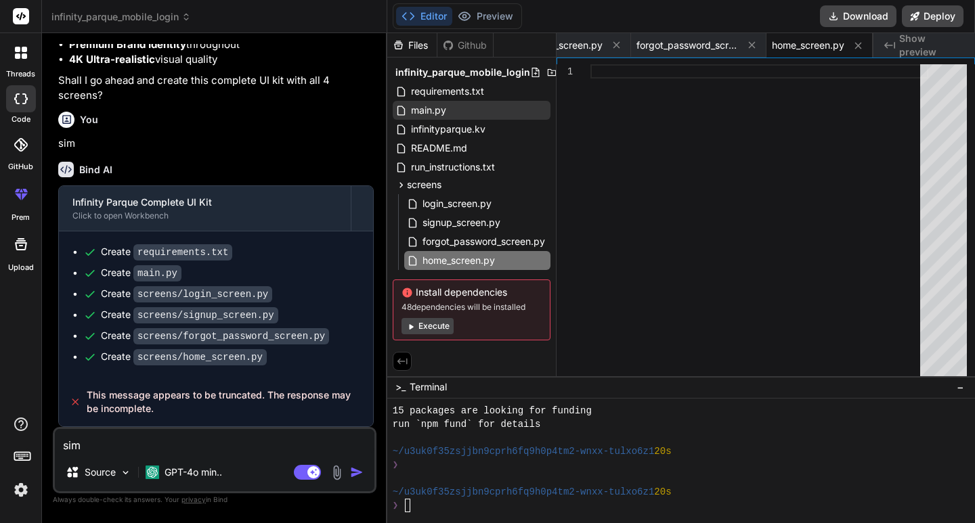
drag, startPoint x: 223, startPoint y: 447, endPoint x: 232, endPoint y: 453, distance: 10.3
click at [223, 449] on textarea "sim" at bounding box center [214, 441] width 319 height 24
type textarea "t"
type textarea "x"
type textarea "te"
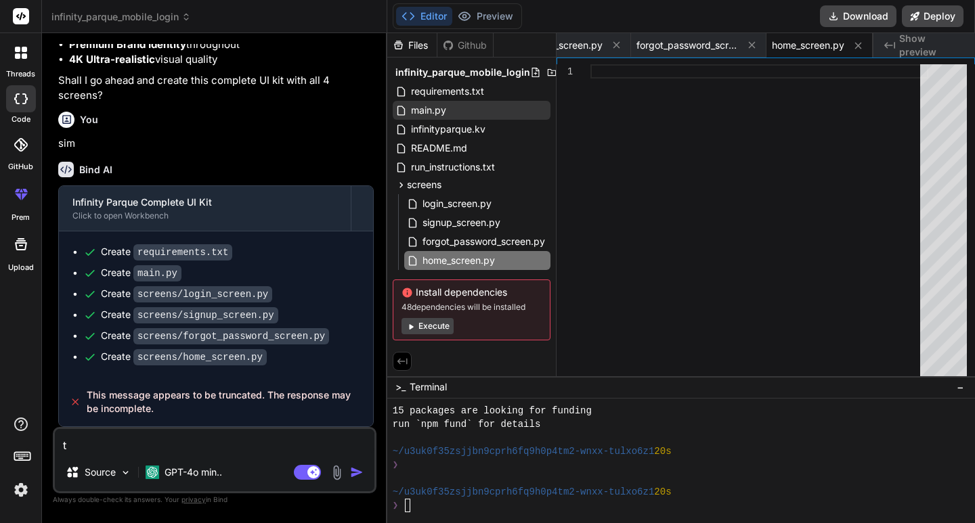
type textarea "x"
type textarea "ter"
type textarea "x"
type textarea "term"
type textarea "x"
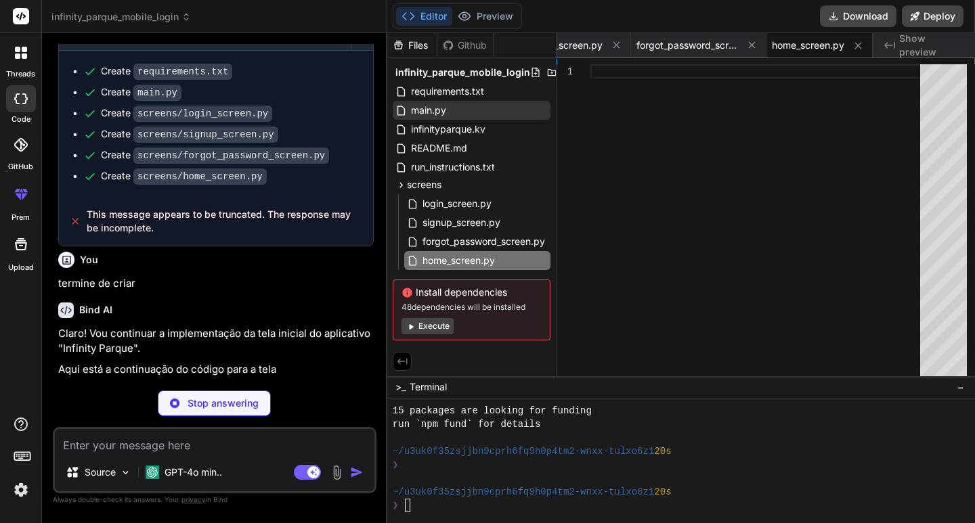
scroll to position [3766, 0]
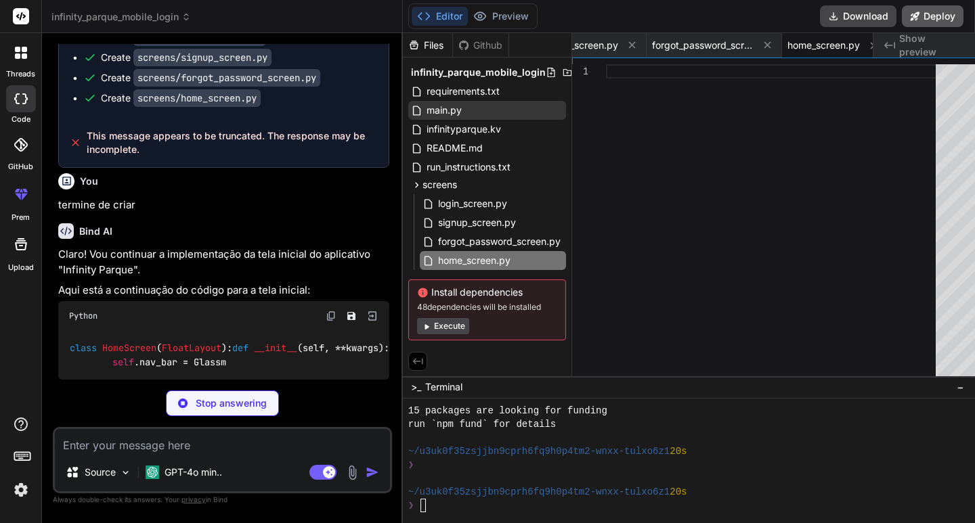
click at [929, 8] on button "Deploy" at bounding box center [932, 16] width 62 height 22
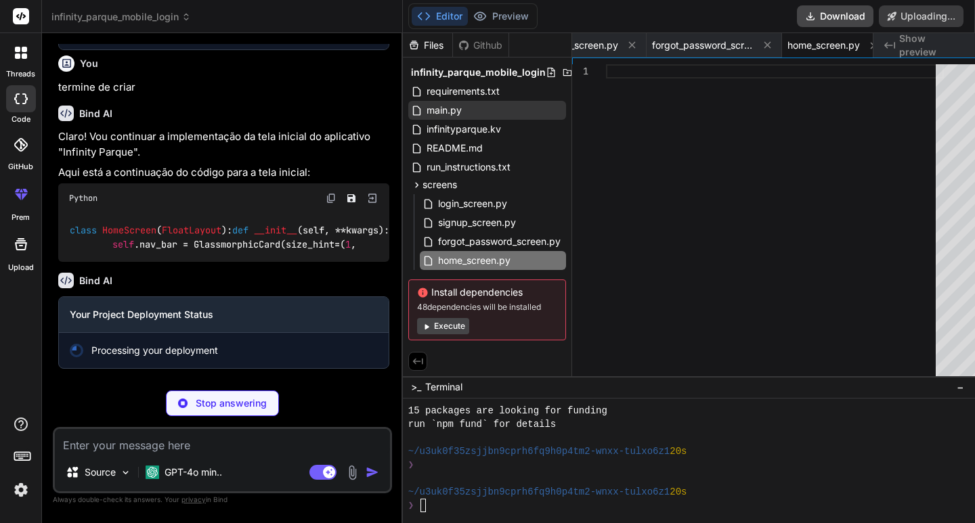
scroll to position [4068, 0]
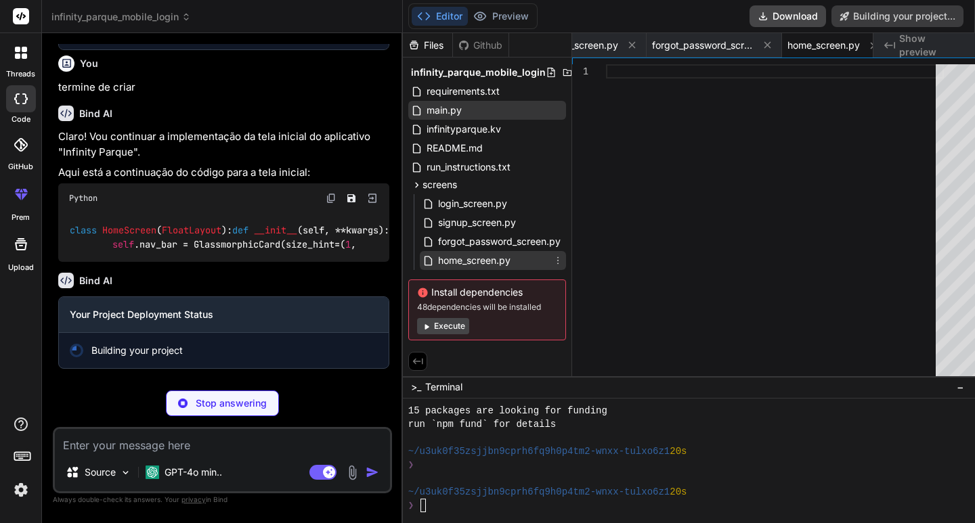
click at [460, 269] on div "home_screen.py" at bounding box center [493, 260] width 146 height 19
click at [470, 250] on div "forgot_password_screen.py" at bounding box center [493, 241] width 146 height 19
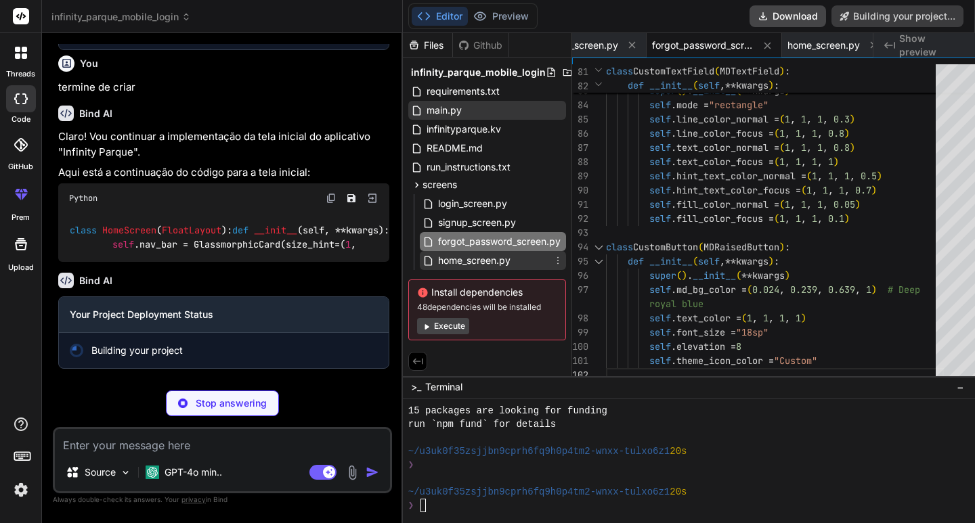
click at [472, 259] on span "home_screen.py" at bounding box center [474, 260] width 75 height 16
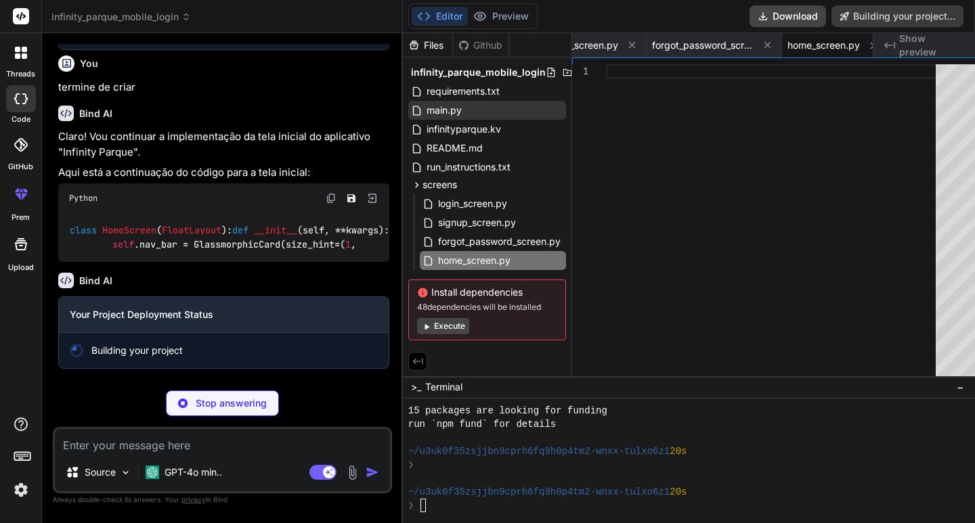
click at [183, 349] on div "Building your project" at bounding box center [224, 351] width 308 height 14
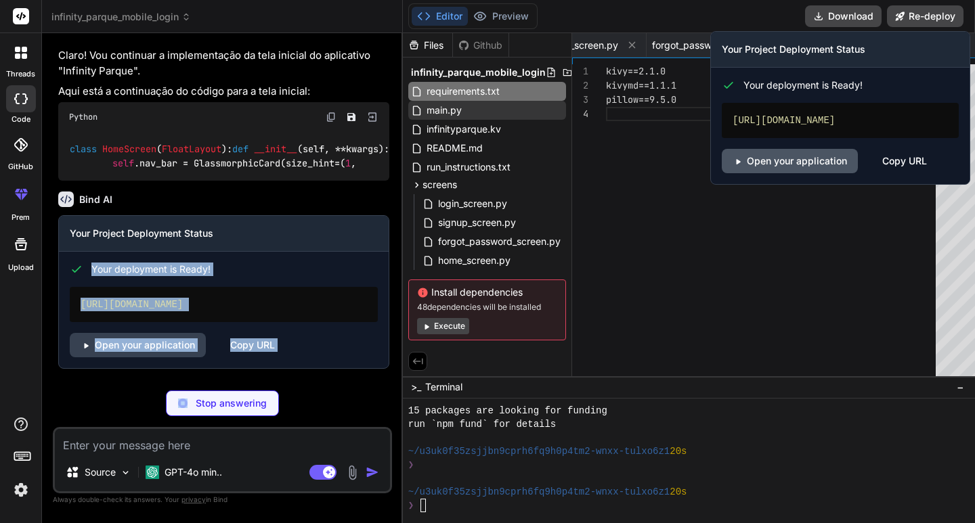
scroll to position [0, 0]
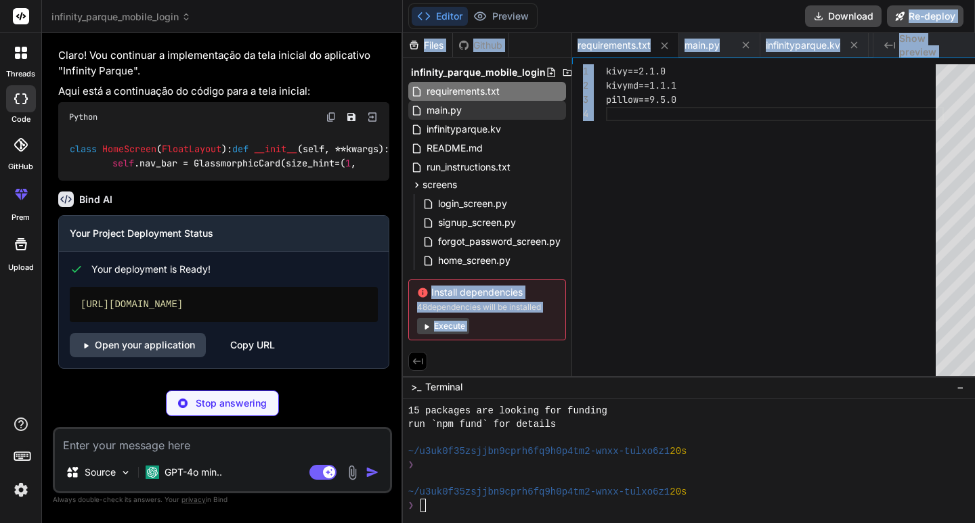
drag, startPoint x: 775, startPoint y: 135, endPoint x: 753, endPoint y: 99, distance: 42.8
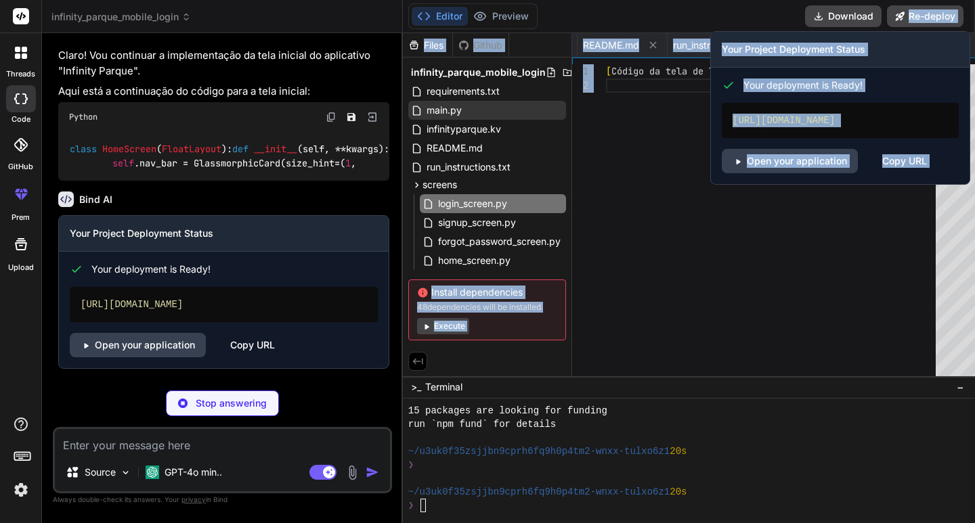
click at [754, 109] on div "[URL][DOMAIN_NAME]" at bounding box center [839, 120] width 237 height 35
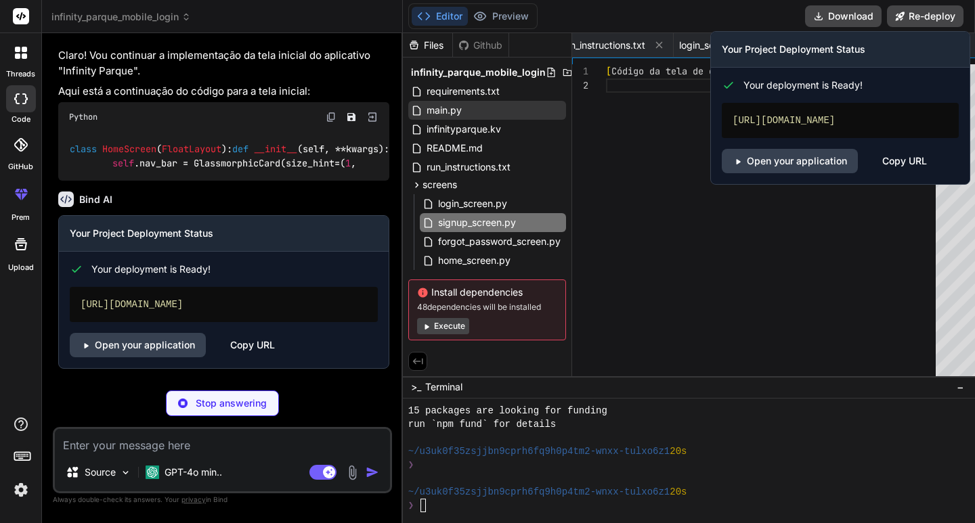
click at [753, 123] on div "[URL][DOMAIN_NAME]" at bounding box center [839, 120] width 237 height 35
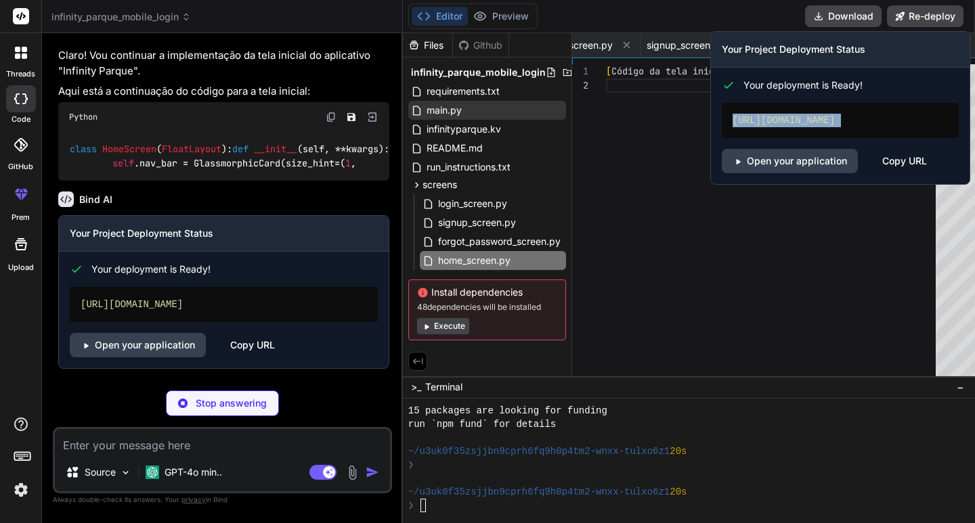
scroll to position [0, 644]
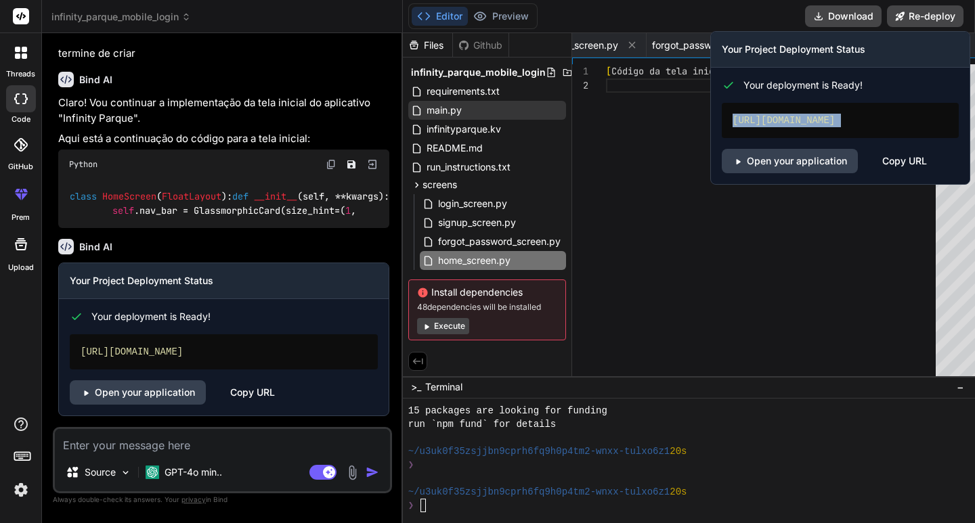
copy div "[URL][DOMAIN_NAME]"
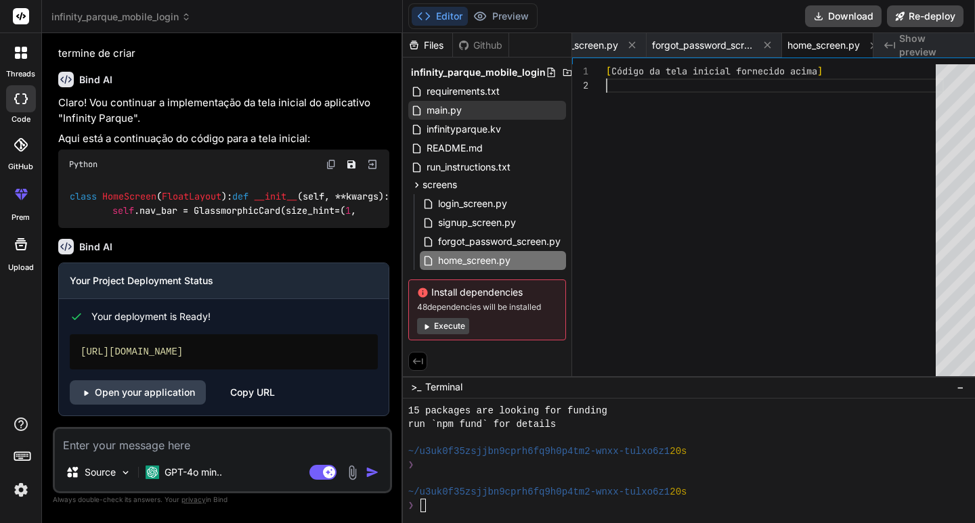
scroll to position [0, 0]
click at [756, 101] on div "[ Código da tela inicial fornecido acima ]" at bounding box center [775, 223] width 338 height 318
click at [759, 45] on button at bounding box center [767, 45] width 17 height 17
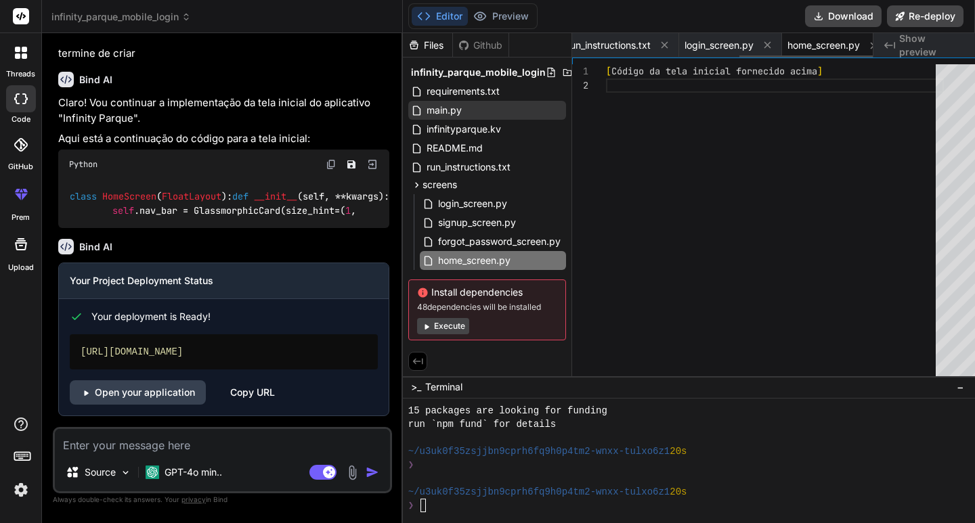
click at [759, 45] on button at bounding box center [767, 45] width 17 height 17
click at [686, 45] on button at bounding box center [677, 45] width 17 height 17
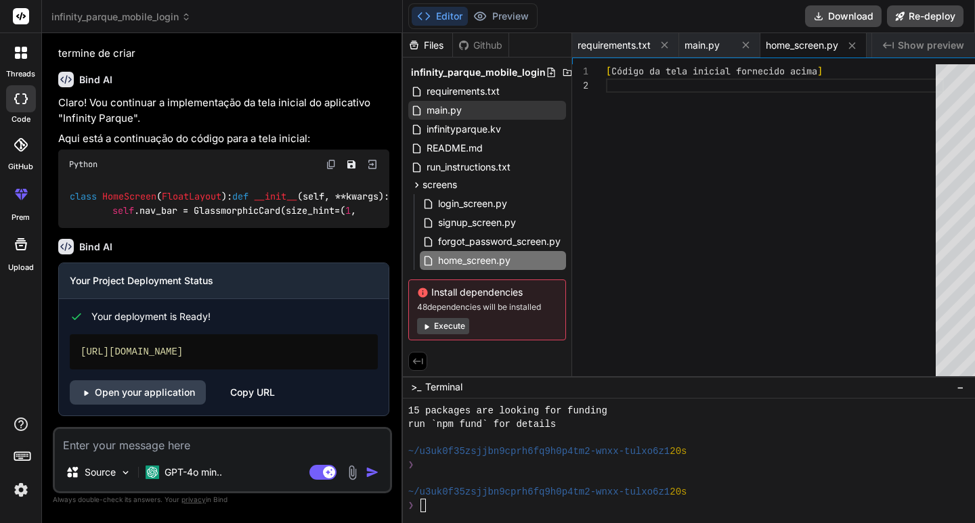
scroll to position [0, 0]
click at [765, 45] on span "home_screen.py" at bounding box center [801, 46] width 72 height 14
click at [846, 51] on icon at bounding box center [852, 46] width 12 height 12
click at [832, 51] on div "requirements.txt main.py home_screen.py" at bounding box center [721, 45] width 299 height 24
